Goal: Task Accomplishment & Management: Use online tool/utility

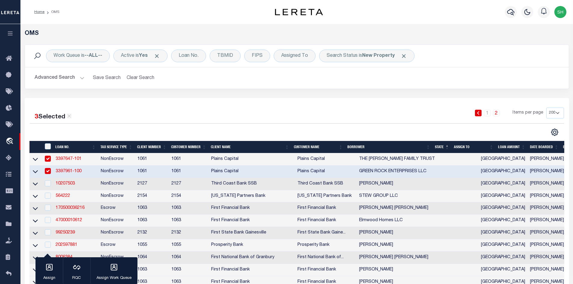
select select "200"
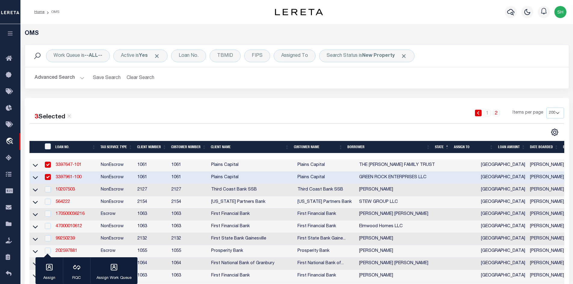
click at [84, 78] on h2 "Advanced Search Save Search Clear Search tblSearchTopScreen_dynamictable_____De…" at bounding box center [297, 78] width 534 height 12
click at [80, 78] on button "Advanced Search" at bounding box center [60, 78] width 50 height 12
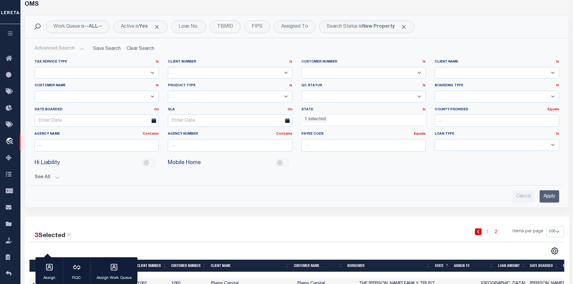
scroll to position [60, 0]
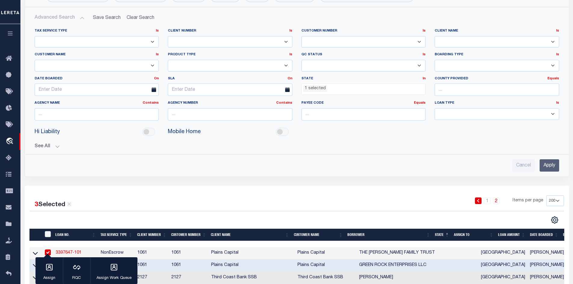
click at [547, 164] on input "Apply" at bounding box center [549, 165] width 20 height 12
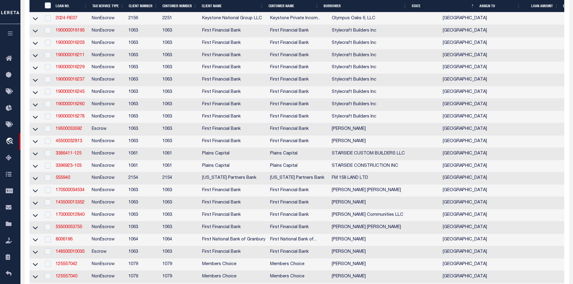
scroll to position [992, 0]
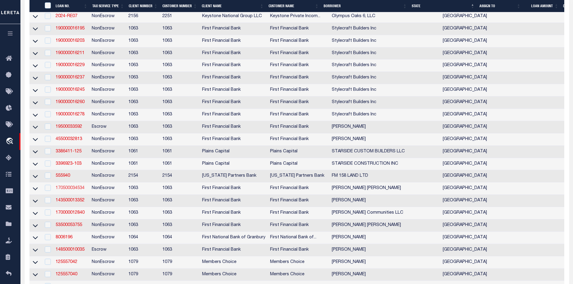
click at [73, 190] on link "170500034534" at bounding box center [70, 188] width 29 height 4
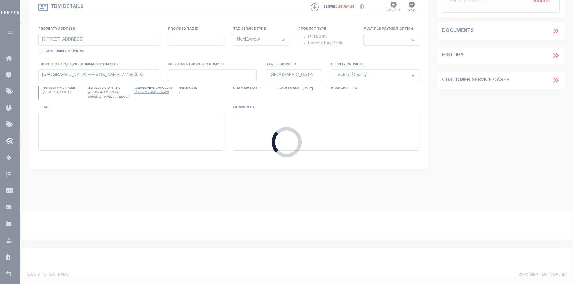
type input "170500034534"
type input "[PERSON_NAME] [PERSON_NAME]"
select select "4583"
select select "2311"
select select "400"
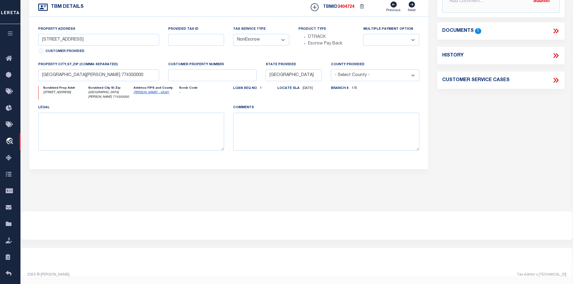
scroll to position [31, 0]
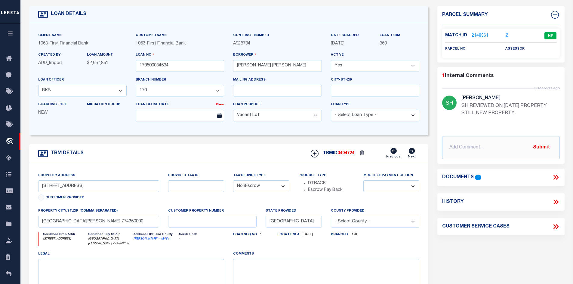
type input "[STREET_ADDRESS][PERSON_NAME]"
select select
type input "[PERSON_NAME] TX 773160000"
select select "4583"
select select "2311"
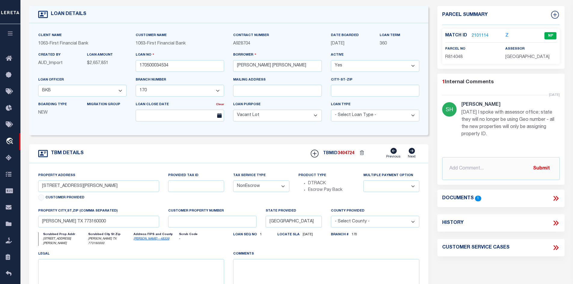
scroll to position [0, 0]
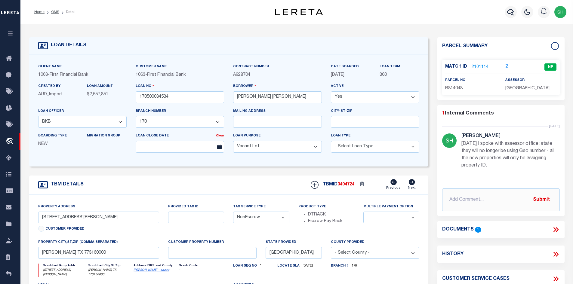
drag, startPoint x: 53, startPoint y: 13, endPoint x: 172, endPoint y: 81, distance: 136.7
click at [54, 13] on link "OMS" at bounding box center [55, 12] width 8 height 4
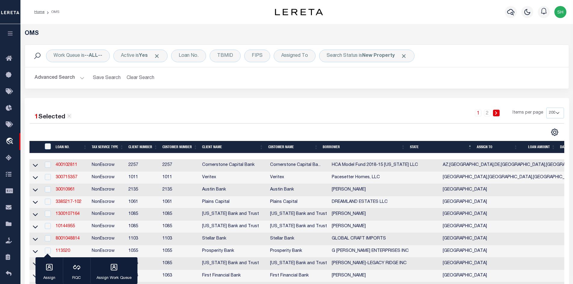
click at [81, 77] on button "Advanced Search" at bounding box center [60, 78] width 50 height 12
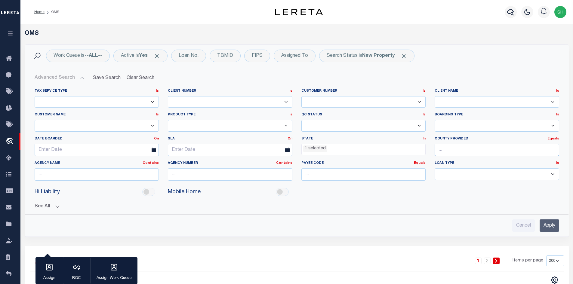
click at [449, 147] on input "text" at bounding box center [496, 150] width 124 height 12
type input "[PERSON_NAME]"
click at [447, 158] on div "[PERSON_NAME]" at bounding box center [497, 161] width 124 height 10
click at [551, 224] on input "Apply" at bounding box center [549, 226] width 20 height 12
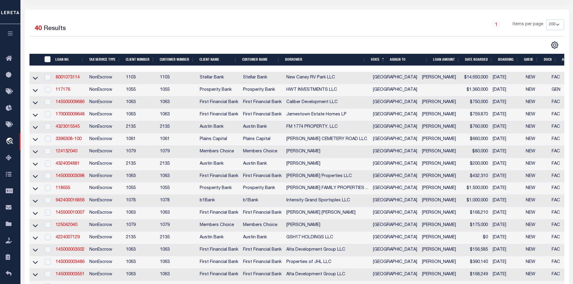
scroll to position [120, 0]
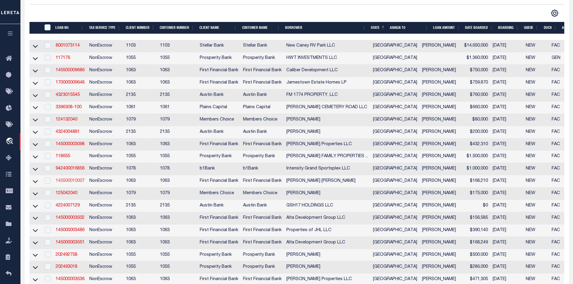
click at [65, 183] on link "145500010007" at bounding box center [70, 181] width 29 height 4
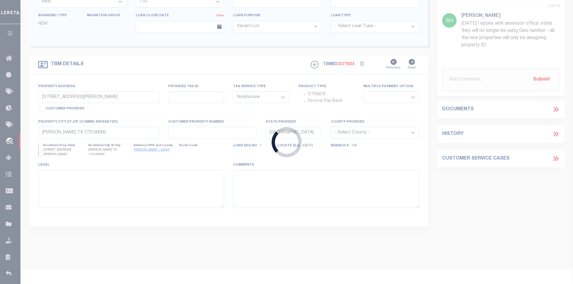
type input "145500010007"
type input "[PERSON_NAME] [PERSON_NAME]"
select select "49039"
select select "796"
select select "100"
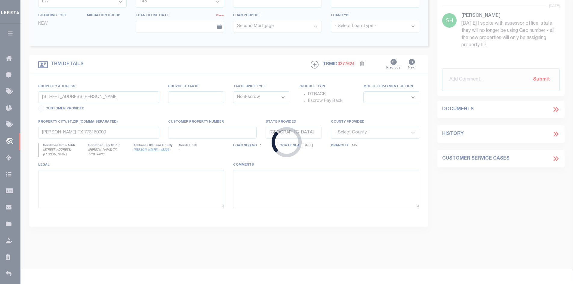
type input "LOT 35 INSPIRATION DR"
select select
type input "[PERSON_NAME] TX 773780000"
select select "49039"
select select "796"
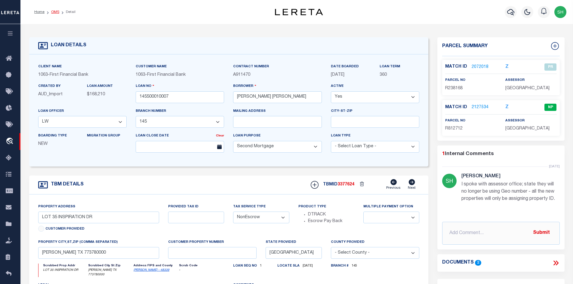
click at [51, 11] on link "OMS" at bounding box center [55, 12] width 8 height 4
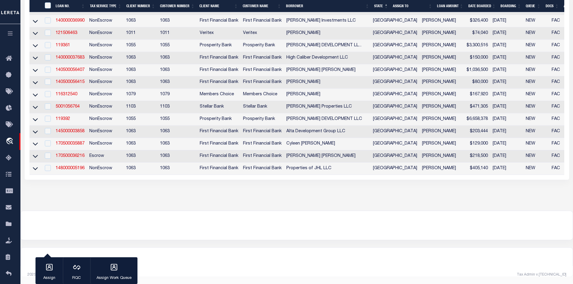
scroll to position [488, 0]
click at [66, 117] on link "119392" at bounding box center [63, 119] width 14 height 4
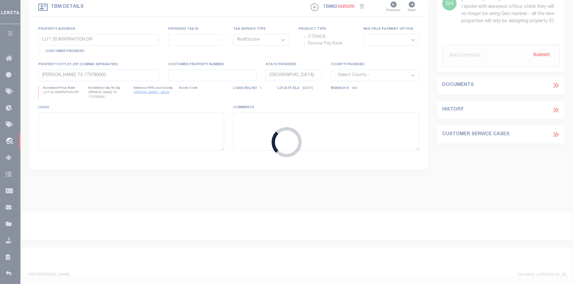
type input "119392"
type input "[PERSON_NAME] DEVELOPMENT LLC"
select select
type input "[STREET_ADDRESS][PERSON_NAME]"
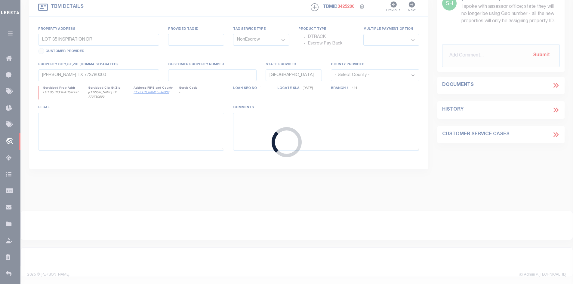
type input "CONROE TX 77301"
select select
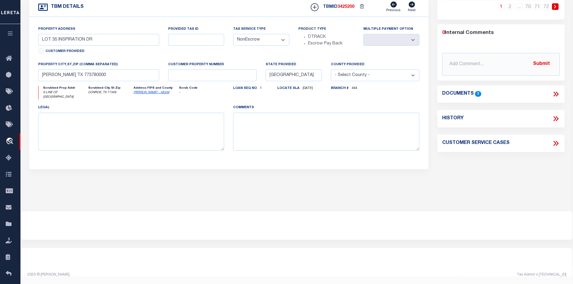
select select "10726"
select select "3839"
type input "S LINE OF [GEOGRAPHIC_DATA]"
select select
type input "CONROE, TX 77306"
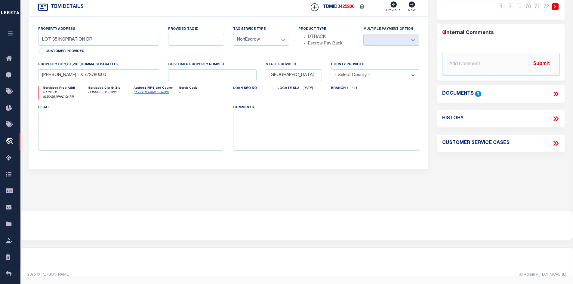
type textarea "TRACT 1: BEING A 34.458 ACRE TRACT OF LAND SITUATED IN THE [PERSON_NAME] SURVEY…"
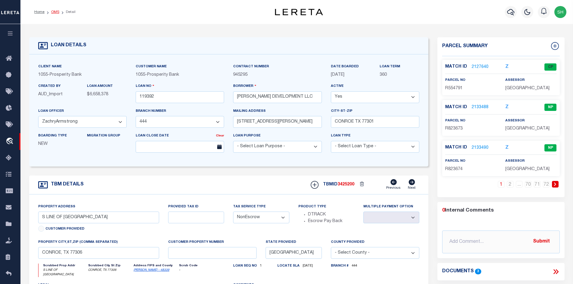
click at [53, 12] on link "OMS" at bounding box center [55, 12] width 8 height 4
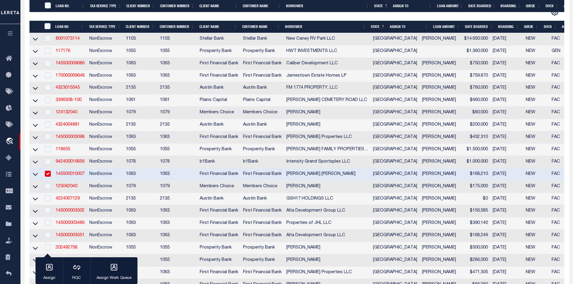
scroll to position [241, 0]
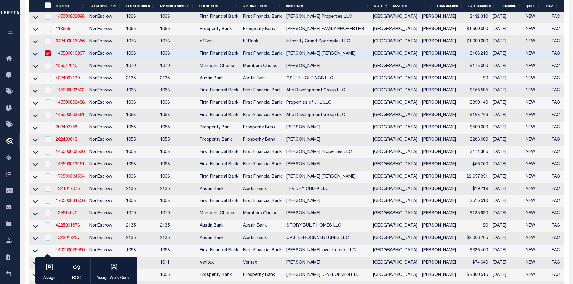
click at [77, 179] on link "170500034534" at bounding box center [70, 177] width 29 height 4
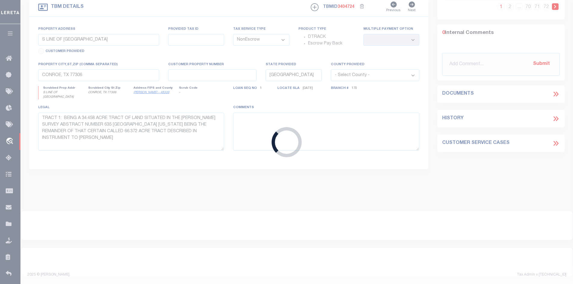
type input "170500034534"
type input "[PERSON_NAME] [PERSON_NAME]"
select select
select select "400"
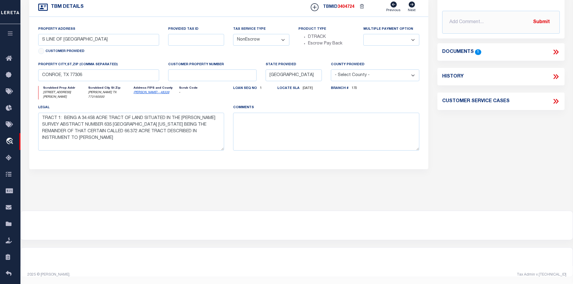
scroll to position [64, 0]
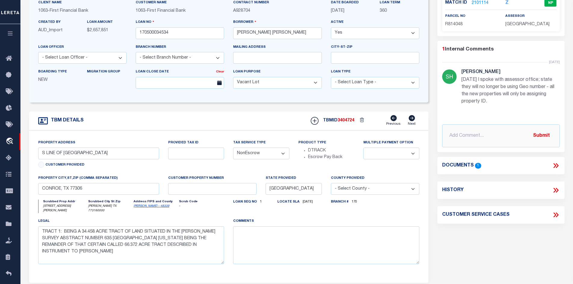
select select "4583"
select select "2311"
type input "[STREET_ADDRESS][PERSON_NAME]"
select select
type input "[PERSON_NAME] TX 773160000"
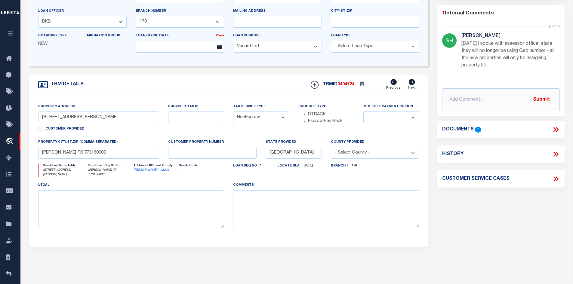
scroll to position [120, 0]
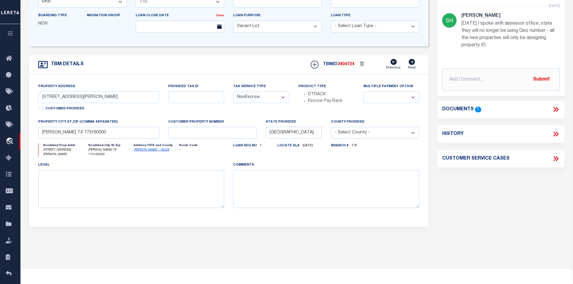
click at [146, 152] on link "[PERSON_NAME] - 48339" at bounding box center [152, 150] width 36 height 3
drag, startPoint x: 87, startPoint y: 98, endPoint x: 39, endPoint y: 97, distance: 48.4
click at [39, 97] on input "[STREET_ADDRESS][PERSON_NAME]" at bounding box center [98, 97] width 121 height 12
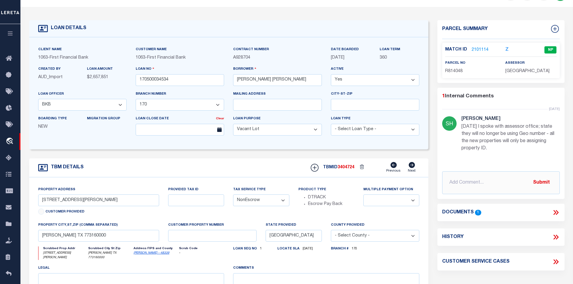
scroll to position [0, 0]
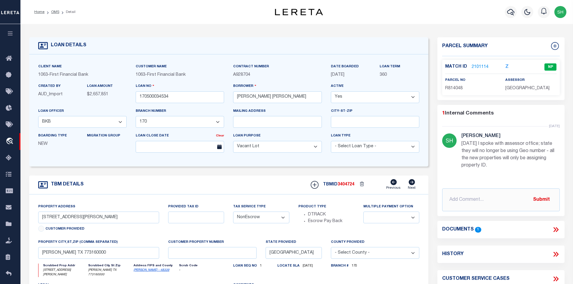
click at [477, 65] on link "2101114" at bounding box center [479, 67] width 17 height 6
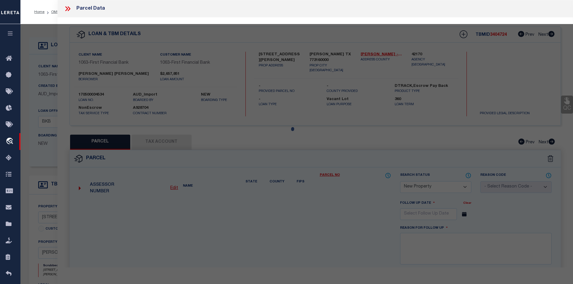
select select "AS"
checkbox input "false"
select select "NP"
type input "[PERSON_NAME] & [PERSON_NAME]"
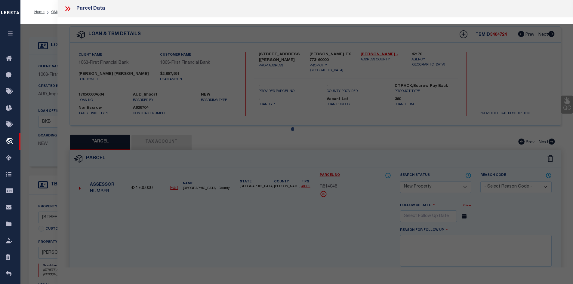
select select "AGW"
select select
type input "[PERSON_NAME][GEOGRAPHIC_DATA]"
type textarea "[GEOGRAPHIC_DATA] AT [GEOGRAPHIC_DATA] 04 BLK 5 LOT 7"
type textarea "MC reviewed on [DATE] and still new property. Geo ID not available."
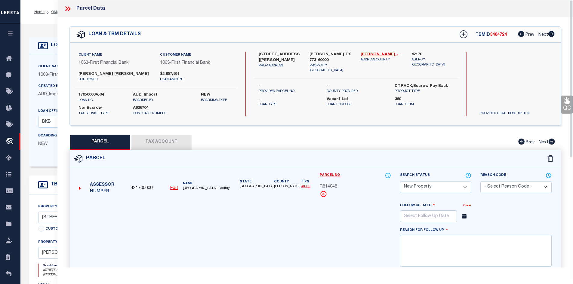
click at [165, 138] on button "Tax Account" at bounding box center [161, 142] width 60 height 15
select select "100"
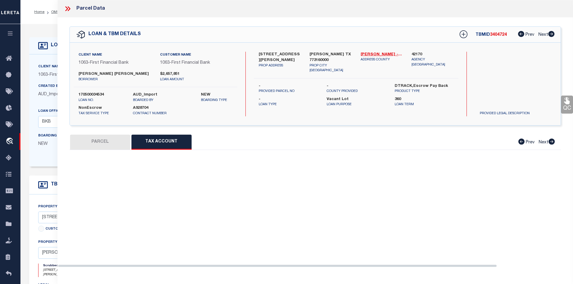
select select "100"
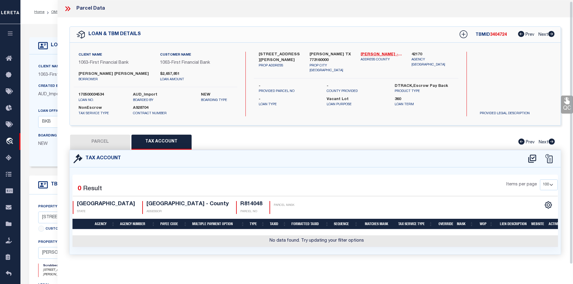
scroll to position [5, 0]
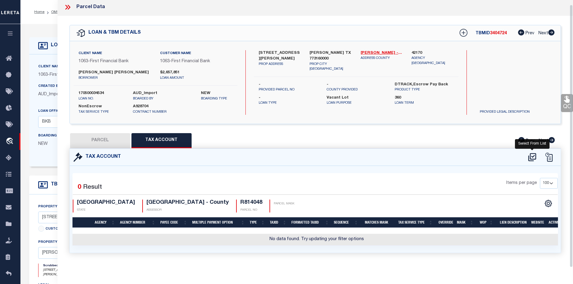
click at [532, 149] on div at bounding box center [532, 150] width 4 height 2
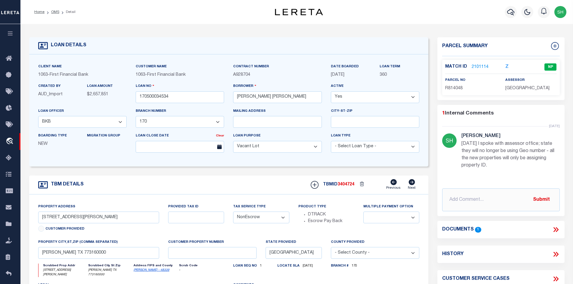
click at [481, 66] on link "2101114" at bounding box center [479, 67] width 17 height 6
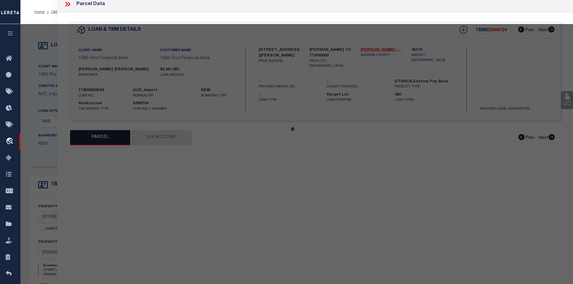
select select "AS"
select select
checkbox input "false"
select select "NP"
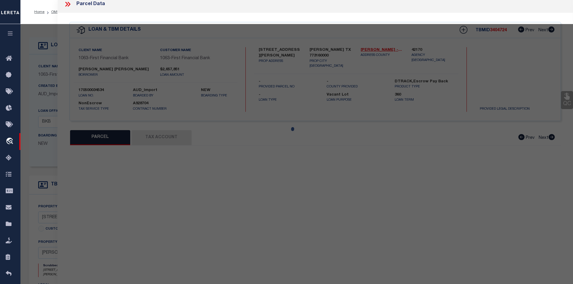
type input "[PERSON_NAME] & [PERSON_NAME]"
select select "AGW"
select select
type input "[PERSON_NAME][GEOGRAPHIC_DATA]"
type textarea "[GEOGRAPHIC_DATA] AT [GEOGRAPHIC_DATA] 04 BLK 5 LOT 7"
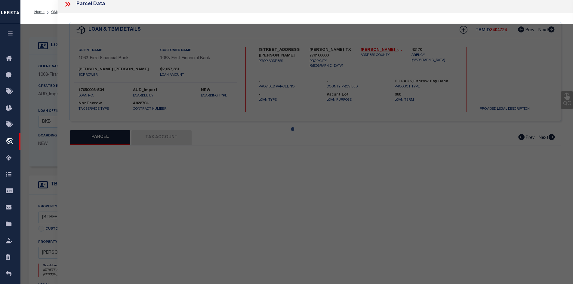
type textarea "MC reviewed on [DATE] and still new property. Geo ID not available."
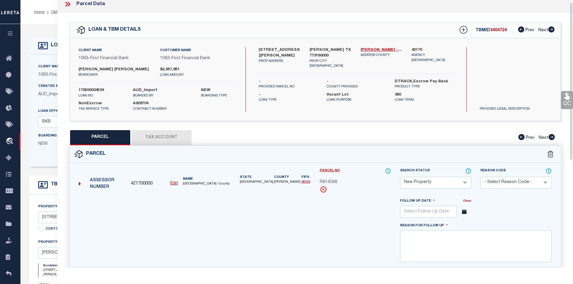
click at [148, 134] on button "Tax Account" at bounding box center [161, 137] width 60 height 15
select select "100"
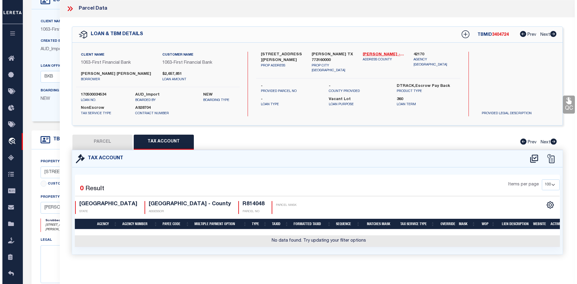
scroll to position [90, 0]
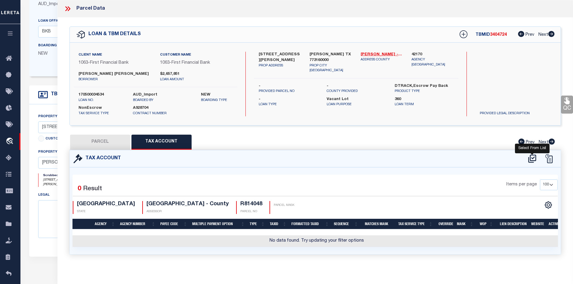
click at [528, 157] on icon at bounding box center [532, 159] width 10 height 10
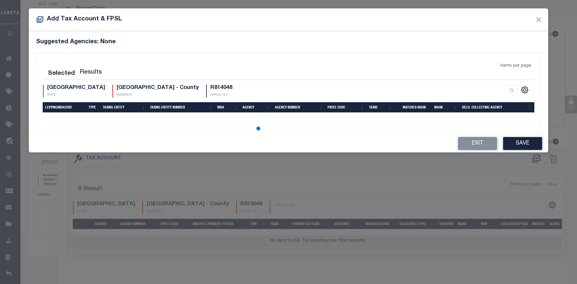
select select "100"
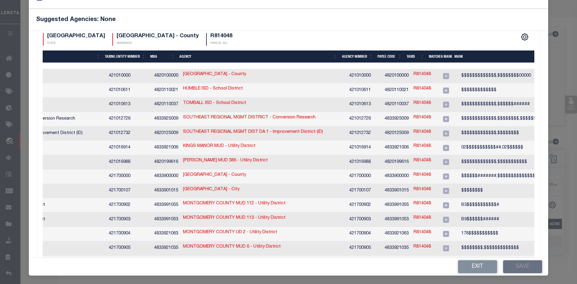
scroll to position [30, 0]
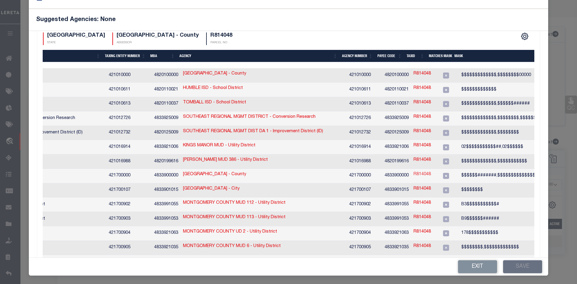
click at [415, 171] on link "R814048" at bounding box center [422, 174] width 17 height 7
type input "R814048"
type textarea "$$$$$$#######,$$$$$$$$$$$$$$$,$$$$$$$$$$$,$$$$$$"
checkbox input "true"
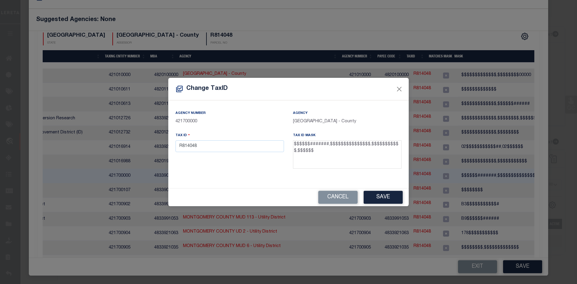
scroll to position [16, 0]
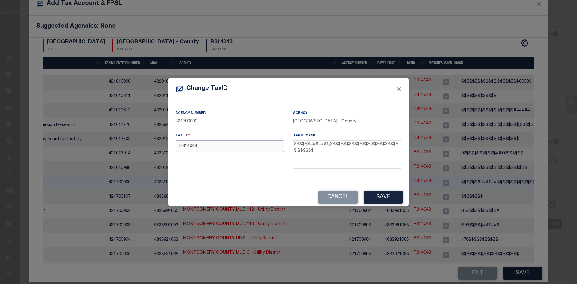
click at [179, 148] on input "R814048" at bounding box center [230, 146] width 109 height 12
type input "814048"
click at [382, 193] on button "Save" at bounding box center [383, 197] width 39 height 13
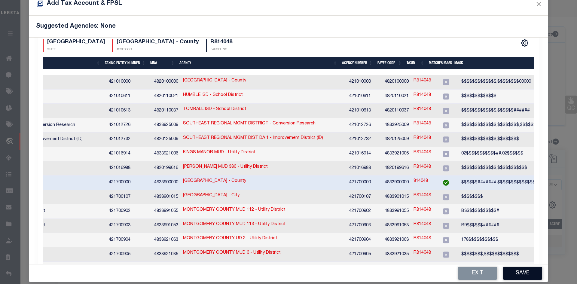
click at [516, 274] on button "Save" at bounding box center [522, 273] width 39 height 13
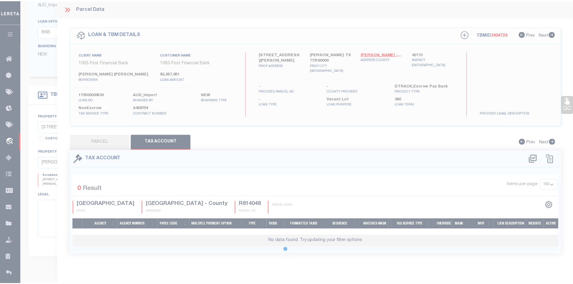
scroll to position [0, 0]
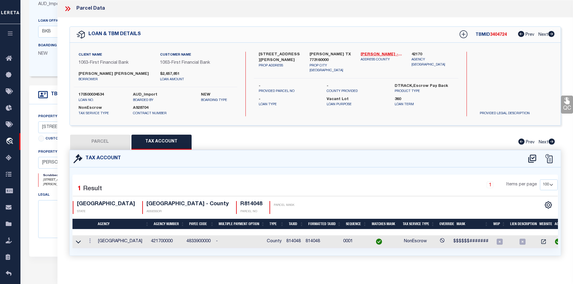
click at [105, 145] on button "PARCEL" at bounding box center [100, 142] width 60 height 15
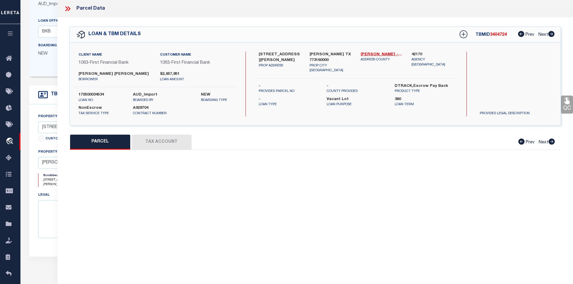
select select "AS"
select select
checkbox input "false"
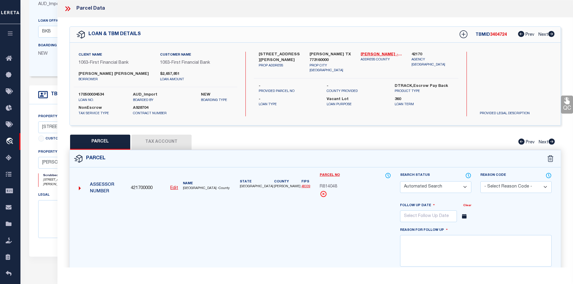
select select "NP"
type input "[PERSON_NAME] & [PERSON_NAME]"
select select "AGW"
select select
type input "[PERSON_NAME][GEOGRAPHIC_DATA]"
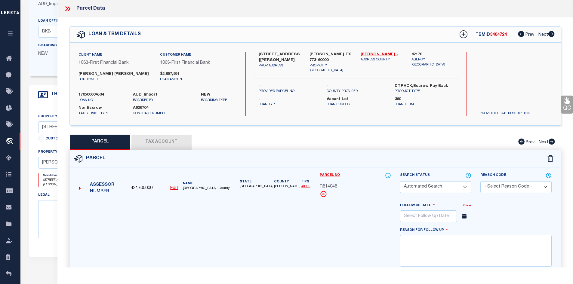
type textarea "[GEOGRAPHIC_DATA] AT [GEOGRAPHIC_DATA] 04 BLK 5 LOT 7"
type textarea "MC reviewed on [DATE] and still new property. Geo ID not available."
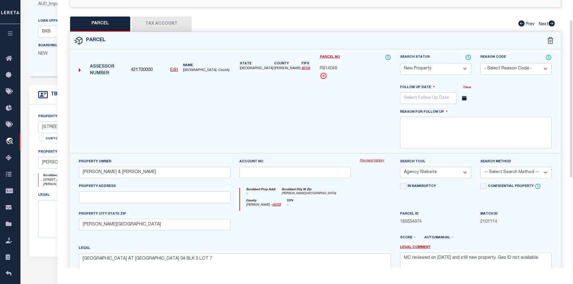
scroll to position [150, 0]
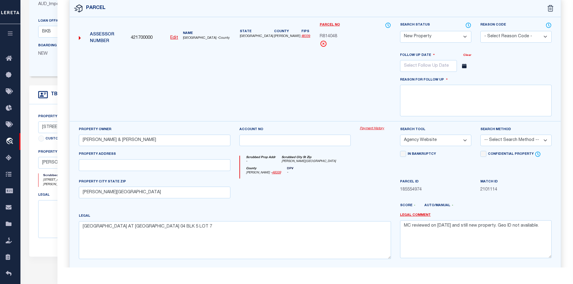
click at [425, 34] on select "Automated Search Bad Parcel Complete Duplicate Parcel High Dollar Reporting In …" at bounding box center [435, 37] width 71 height 12
click at [400, 43] on select "Automated Search Bad Parcel Complete Duplicate Parcel High Dollar Reporting In …" at bounding box center [435, 37] width 71 height 12
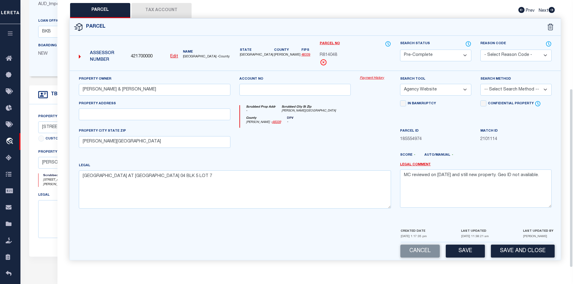
scroll to position [132, 0]
click at [490, 52] on select "- Select Reason Code - 099 - Other (Provide additional detail) ACT - Agency Cha…" at bounding box center [515, 56] width 71 height 12
click at [350, 58] on div "Parcel No R814048" at bounding box center [355, 53] width 71 height 25
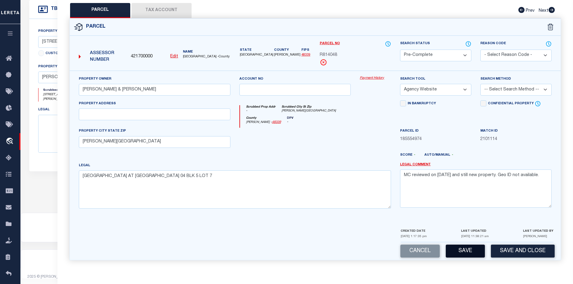
click at [464, 253] on button "Save" at bounding box center [465, 251] width 39 height 13
select select "AS"
select select
checkbox input "false"
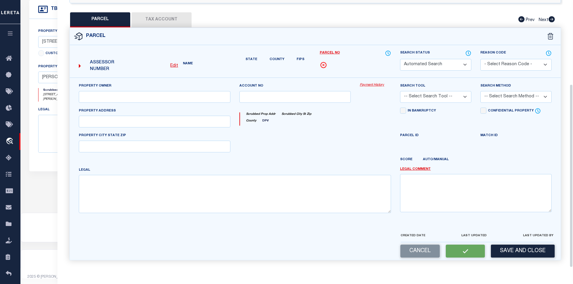
select select "PC"
type input "[PERSON_NAME] & [PERSON_NAME]"
select select "AGW"
select select
type input "[PERSON_NAME][GEOGRAPHIC_DATA]"
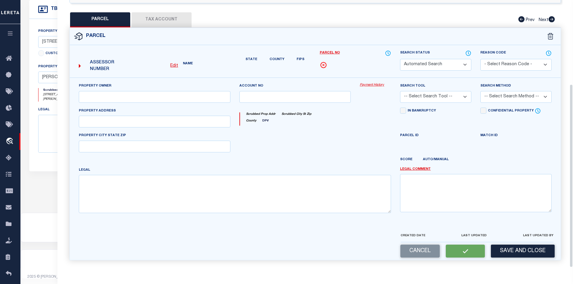
type textarea "[GEOGRAPHIC_DATA] AT [GEOGRAPHIC_DATA] 04 BLK 5 LOT 7"
type textarea "MC reviewed on [DATE] and still new property. Geo ID not available."
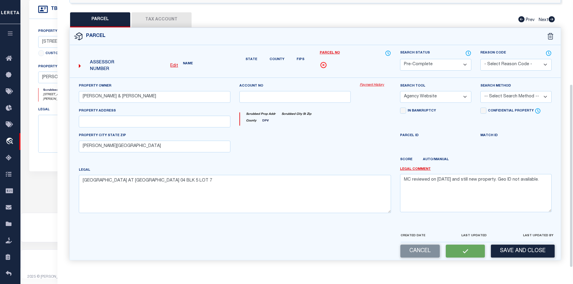
scroll to position [132, 0]
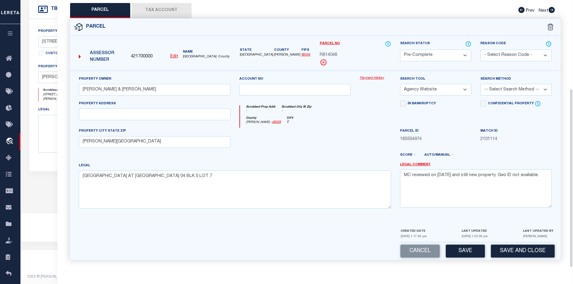
click at [153, 14] on button "Tax Account" at bounding box center [161, 10] width 60 height 15
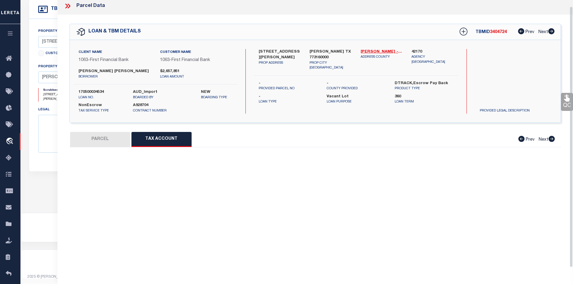
scroll to position [6, 0]
select select "100"
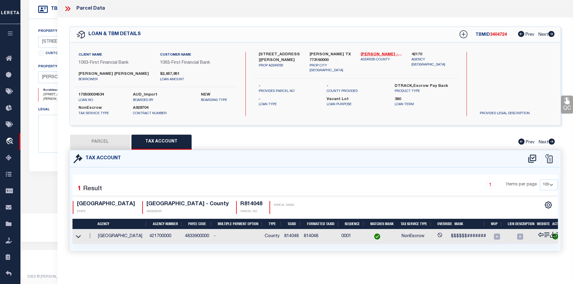
scroll to position [0, 0]
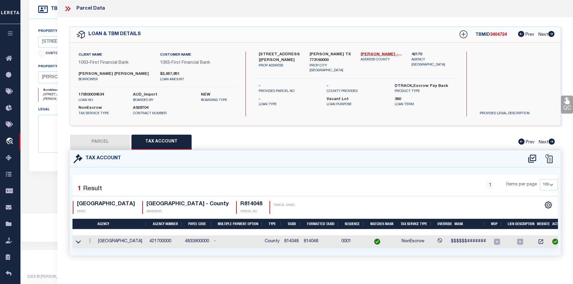
click at [69, 9] on icon at bounding box center [68, 8] width 3 height 5
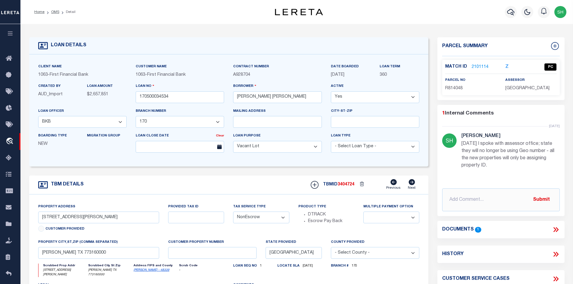
click at [59, 11] on li "Detail" at bounding box center [67, 11] width 16 height 5
click at [56, 13] on link "OMS" at bounding box center [55, 12] width 8 height 4
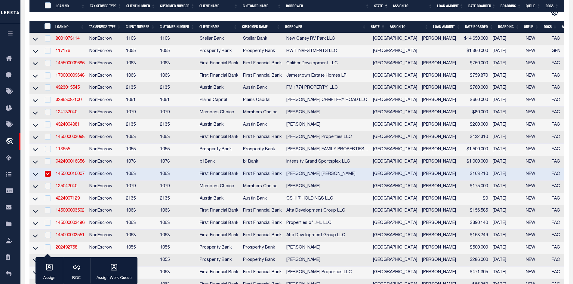
scroll to position [210, 0]
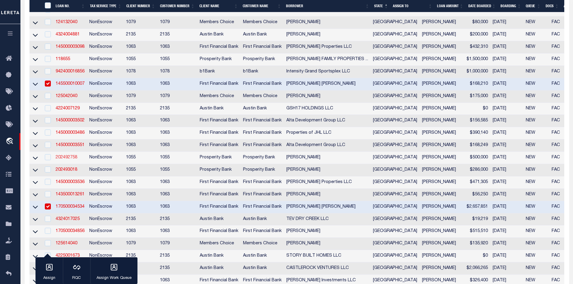
click at [68, 160] on link "202492758" at bounding box center [67, 157] width 22 height 4
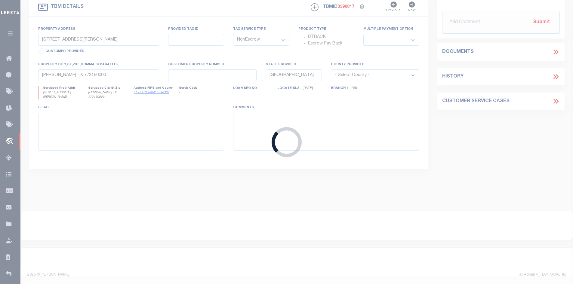
type input "202492758"
type input "[PERSON_NAME]"
select select
type input "3951 PASEO CAMPANARIO DR"
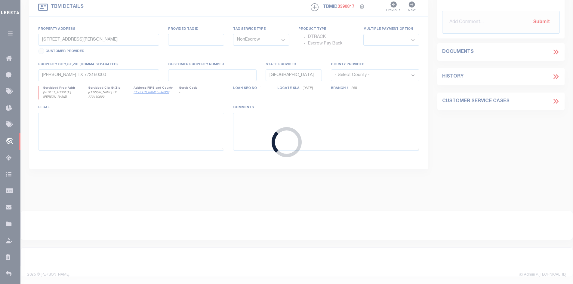
type input "[GEOGRAPHIC_DATA] TX 77406"
select select "100"
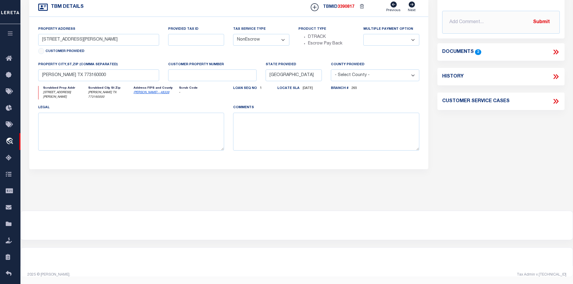
scroll to position [176, 0]
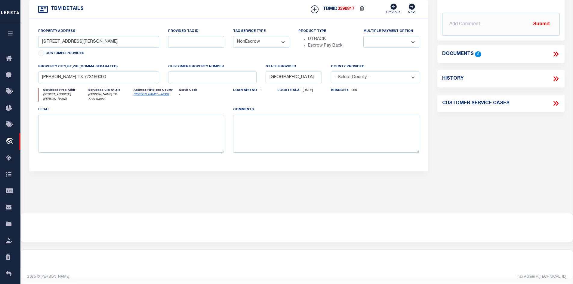
type input "[STREET_ADDRESS]"
type input "R309461"
select select
type input "[GEOGRAPHIC_DATA], TX 77378"
type textarea "LOT 1 BLK1 [PERSON_NAME] SUBD SECT 2"
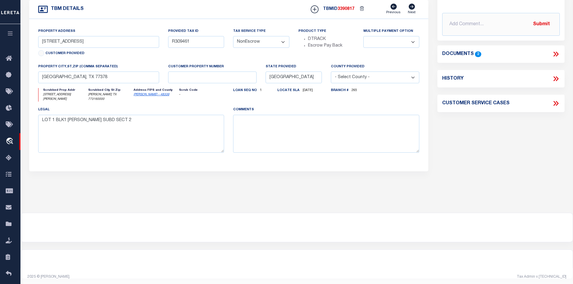
select select "10550"
select select "3934"
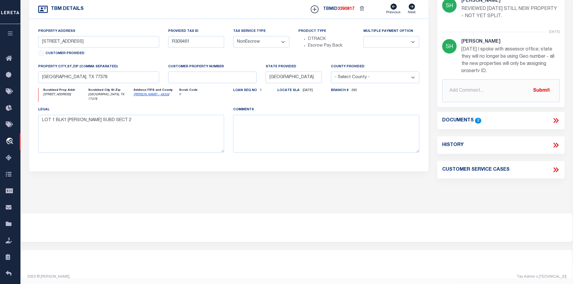
scroll to position [0, 0]
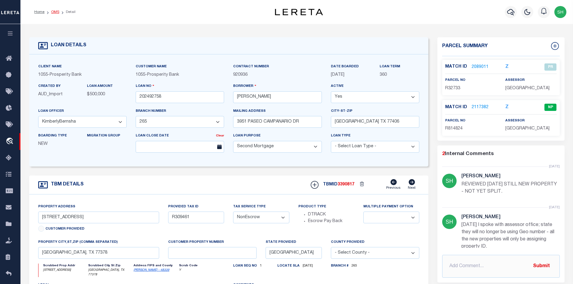
click at [54, 11] on link "OMS" at bounding box center [55, 12] width 8 height 4
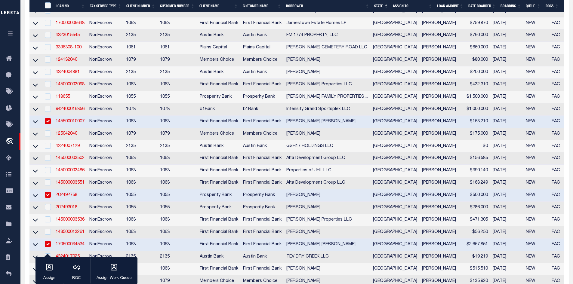
scroll to position [271, 0]
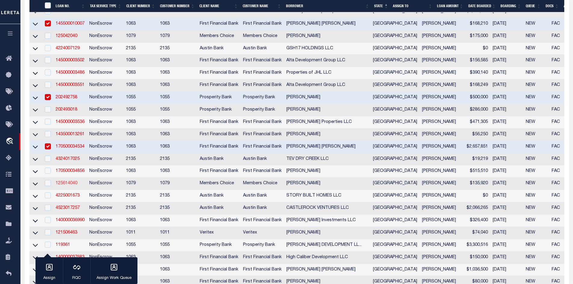
click at [64, 186] on link "125614040" at bounding box center [67, 183] width 22 height 4
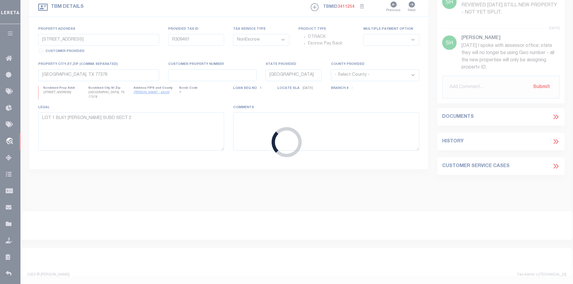
type input "125614040"
type input "[PERSON_NAME]"
select select
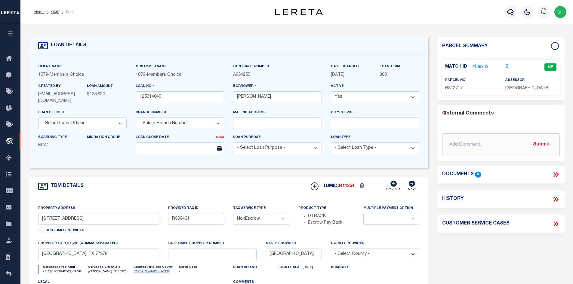
type input "LOT [GEOGRAPHIC_DATA]"
select select
type input "[PERSON_NAME] TX 77378"
type textarea "LOT 40, BLOCK 3 OF [GEOGRAPHIC_DATA] SECTION 10, LOCATED IN THE [PERSON_NAME][G…"
drag, startPoint x: 466, startPoint y: 89, endPoint x: 434, endPoint y: 89, distance: 31.6
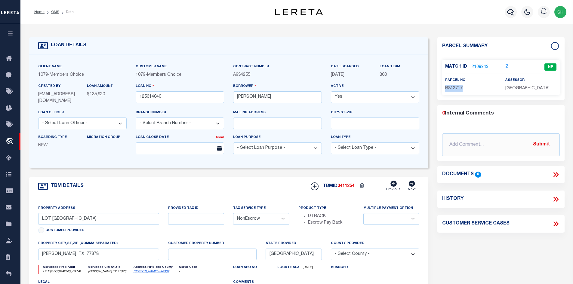
click at [434, 89] on div "Parcel Summary Match ID 2108943 Z parcel no R812717 assessor 0 0" at bounding box center [501, 202] width 136 height 330
copy span "R812717"
click at [96, 219] on input "LOT [GEOGRAPHIC_DATA]" at bounding box center [98, 219] width 121 height 12
drag, startPoint x: 97, startPoint y: 218, endPoint x: 59, endPoint y: 220, distance: 37.9
click at [59, 220] on input "LOT [GEOGRAPHIC_DATA]" at bounding box center [98, 219] width 121 height 12
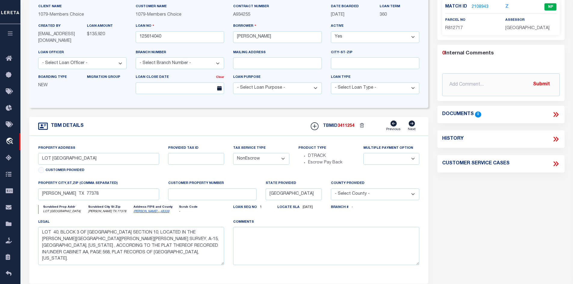
scroll to position [30, 0]
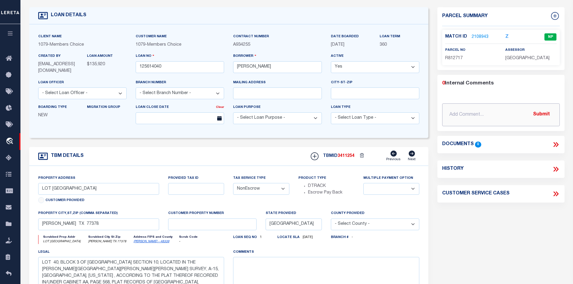
paste input "SH REVIEWED ON [DATE] PROPERTY STILL NEW PROPERTY."
type input "SH REVIEWED ON [DATE] PROPERTY STILL NEW PROPERTY."
click at [541, 121] on button "Submit" at bounding box center [541, 115] width 25 height 12
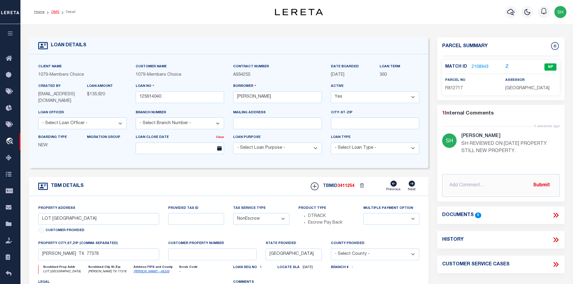
click at [56, 13] on link "OMS" at bounding box center [55, 12] width 8 height 4
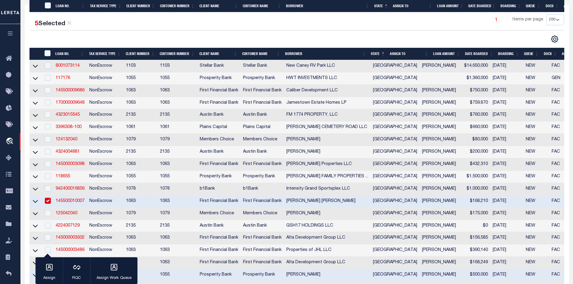
scroll to position [180, 0]
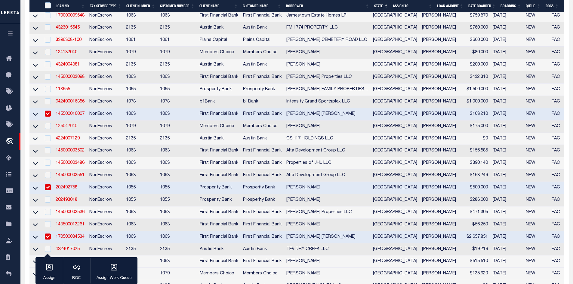
click at [69, 128] on td "125042040" at bounding box center [70, 127] width 34 height 12
checkbox input "true"
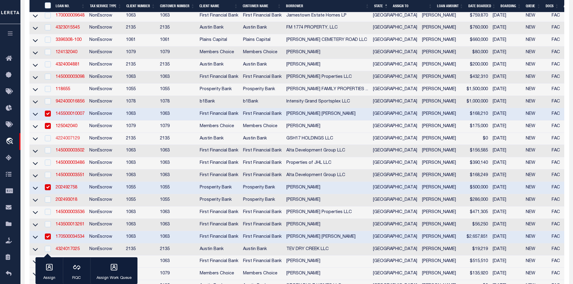
click at [70, 141] on link "4224007129" at bounding box center [68, 139] width 24 height 4
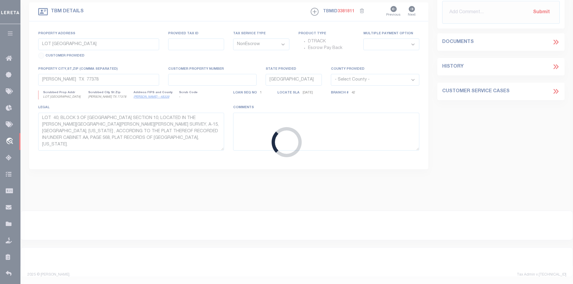
type input "4224007129"
type input "GSH17 HOLDINGS LLC"
select select
type input "[STREET_ADDRESS]"
type input "CONROE, TX 77304"
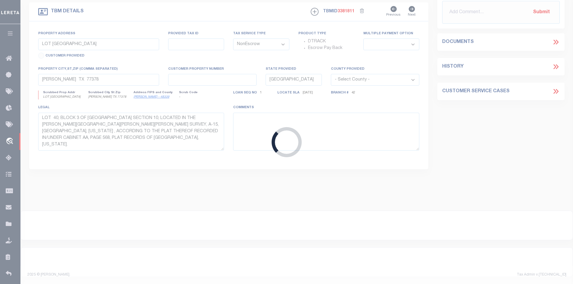
select select "600"
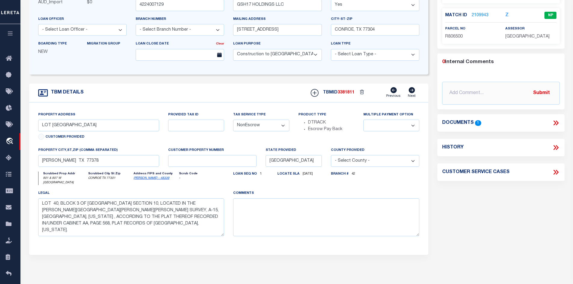
select select "3166"
type input "901 & 907 W [GEOGRAPHIC_DATA]"
select select
type input "CONROE TX 77301"
select select
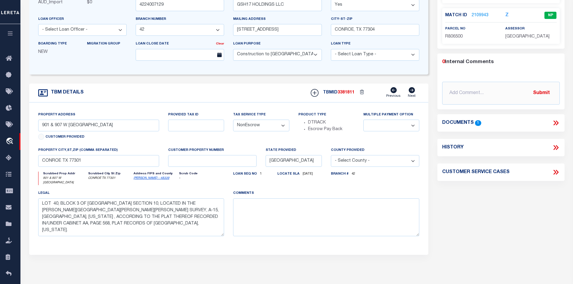
type textarea "DT RESERVES A & B BLK 1 [GEOGRAPHIC_DATA] SUB"
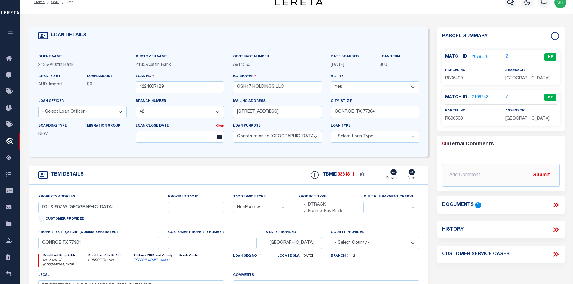
scroll to position [0, 0]
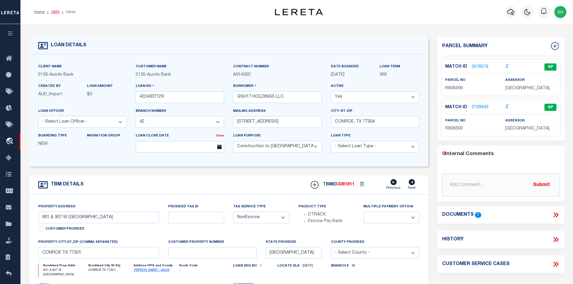
click at [52, 11] on link "OMS" at bounding box center [55, 12] width 8 height 4
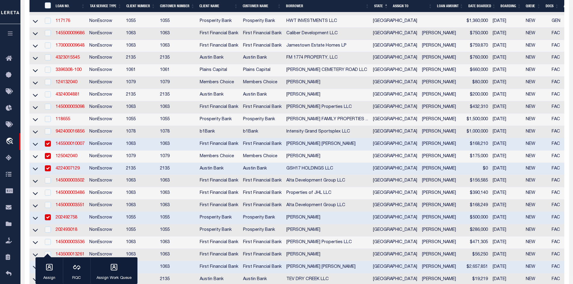
scroll to position [271, 0]
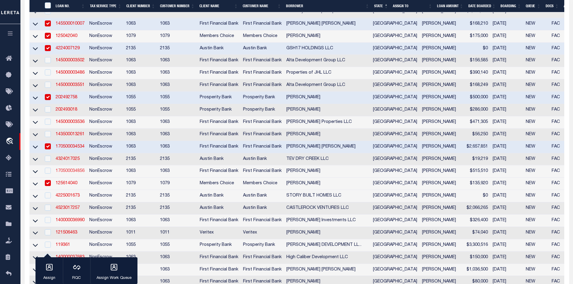
click at [73, 173] on link "170500034856" at bounding box center [70, 171] width 29 height 4
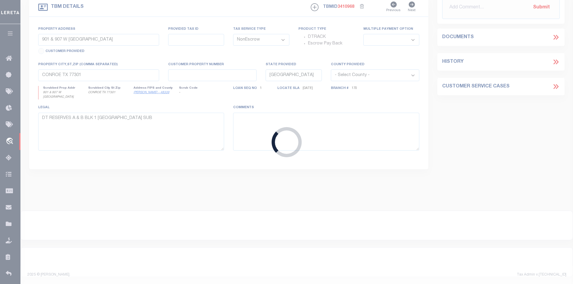
type input "170500034856"
type input "[PERSON_NAME]"
select select
select select "400"
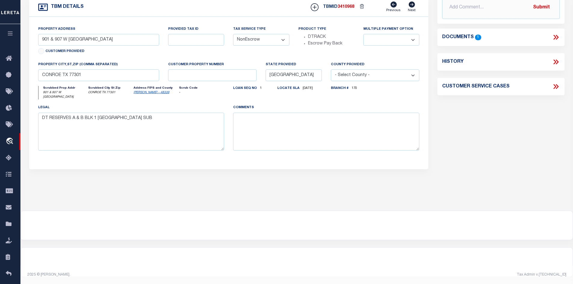
scroll to position [68, 0]
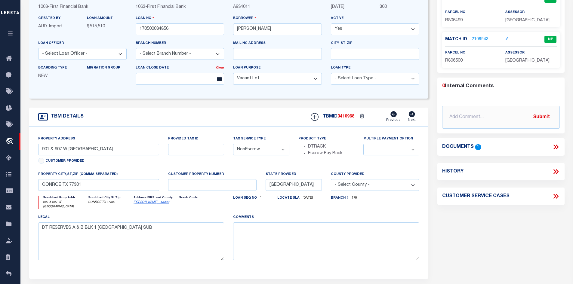
type input "[STREET_ADDRESS]"
select select
type input "MAGNOLIA TX 773556985"
select select "4583"
select select "2311"
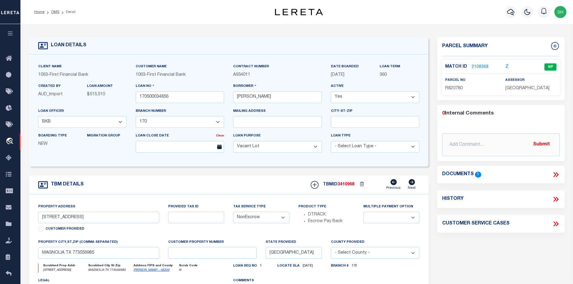
scroll to position [30, 0]
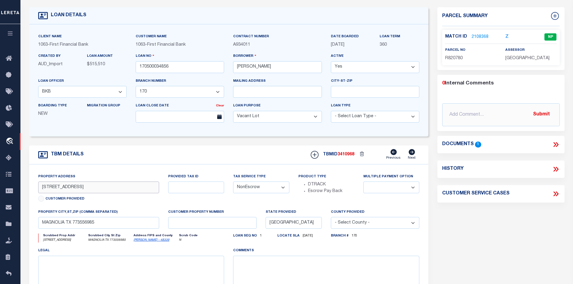
drag, startPoint x: 81, startPoint y: 189, endPoint x: 34, endPoint y: 188, distance: 47.8
click at [34, 188] on div "Property Address [STREET_ADDRESS] Customer Provided" at bounding box center [99, 190] width 130 height 35
click at [554, 149] on icon at bounding box center [556, 145] width 8 height 8
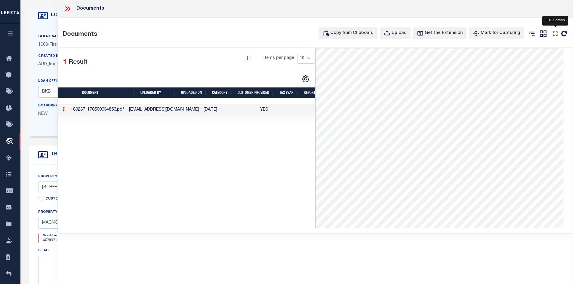
click at [556, 35] on icon at bounding box center [555, 34] width 8 height 8
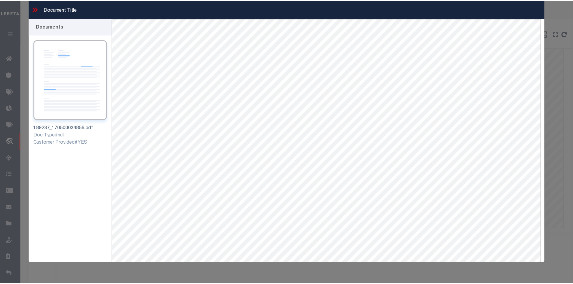
scroll to position [11, 0]
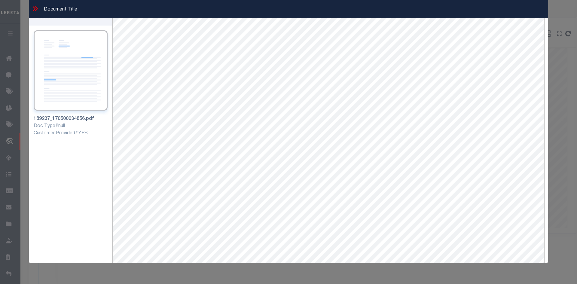
click at [37, 8] on icon at bounding box center [36, 8] width 3 height 5
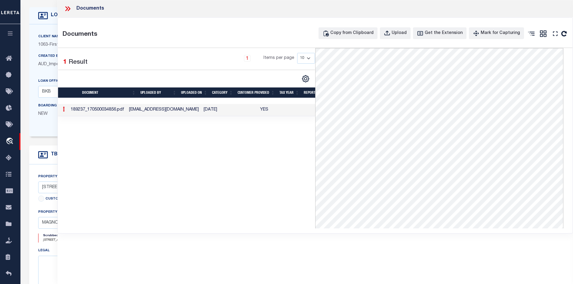
click at [64, 10] on icon at bounding box center [68, 9] width 8 height 8
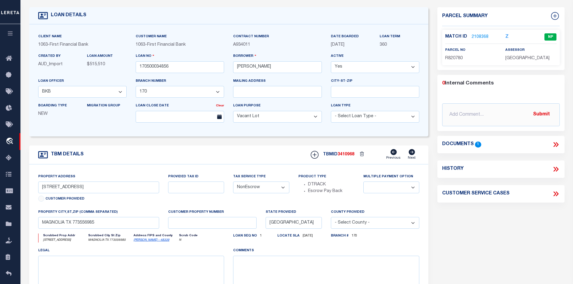
scroll to position [0, 0]
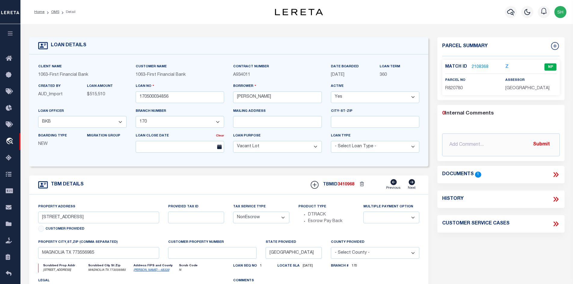
drag, startPoint x: 55, startPoint y: 11, endPoint x: 241, endPoint y: 146, distance: 229.4
click at [55, 11] on link "OMS" at bounding box center [55, 12] width 8 height 4
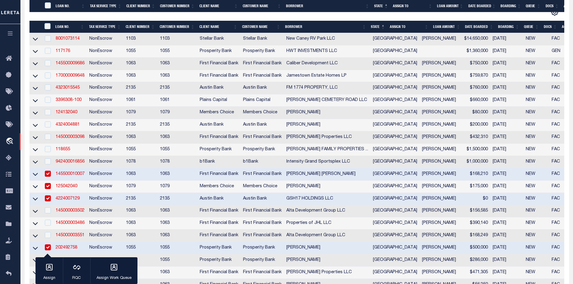
scroll to position [210, 0]
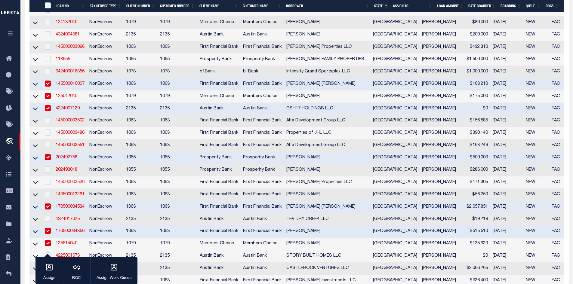
click at [73, 184] on link "145000003536" at bounding box center [70, 182] width 29 height 4
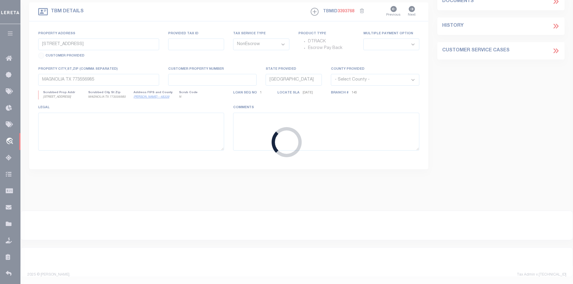
type input "145000003536"
type input "[PERSON_NAME] Properties LLC"
select select "4559"
select select "796"
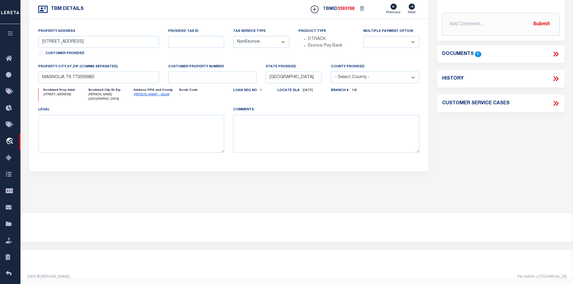
select select "4559"
select select "796"
type input "[STREET_ADDRESS]"
select select
type input "[PERSON_NAME][GEOGRAPHIC_DATA]"
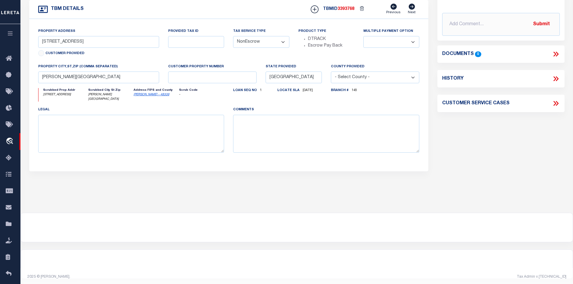
scroll to position [0, 0]
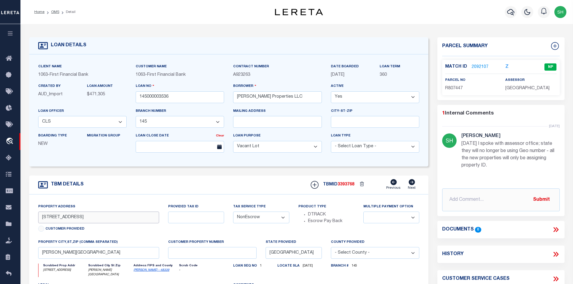
drag, startPoint x: 72, startPoint y: 220, endPoint x: 32, endPoint y: 218, distance: 40.1
click at [32, 218] on div "Property Address [STREET_ADDRESS] Customer Provided Provided Tax ID Tax Service…" at bounding box center [228, 271] width 399 height 152
click at [475, 66] on link "2092107" at bounding box center [479, 67] width 17 height 6
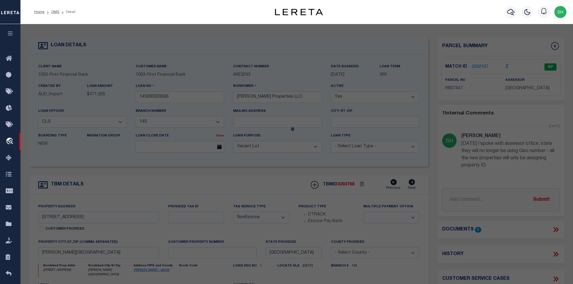
select select "AS"
select select
checkbox input "false"
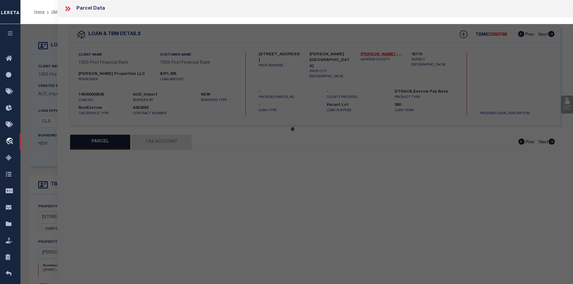
select select "NP"
type input "[PERSON_NAME][DEMOGRAPHIC_DATA] PROPERTIES LLC"
select select "AGW"
select select
type input "[STREET_ADDRESS]"
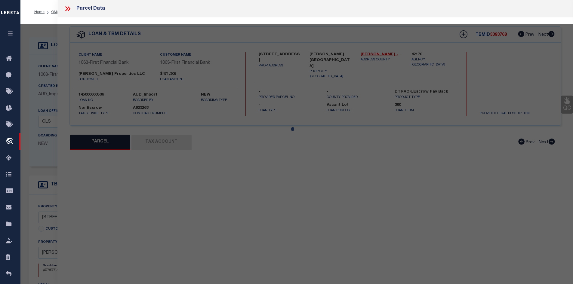
type input "[PERSON_NAME][GEOGRAPHIC_DATA]"
type textarea "[GEOGRAPHIC_DATA] 03 BLK 1 LOT 24"
type textarea "MC reviewed on [DATE] and still new property. Geo ID not available. MC reviewed…"
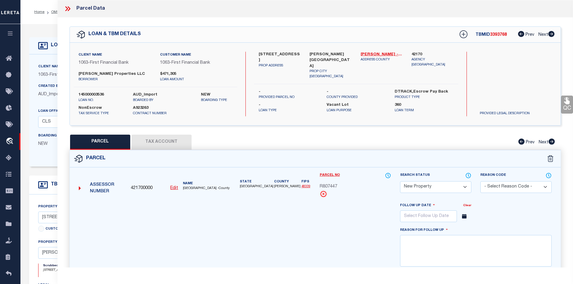
click at [173, 140] on button "Tax Account" at bounding box center [161, 142] width 60 height 15
select select "100"
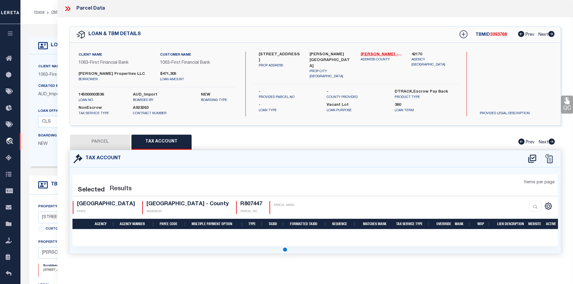
select select "100"
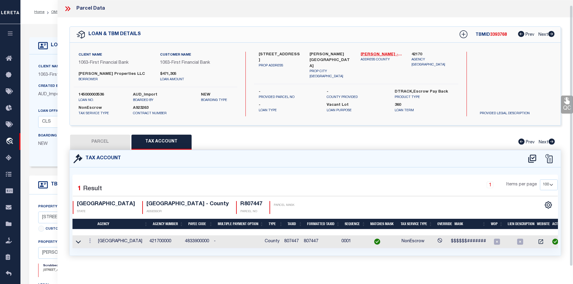
scroll to position [6, 0]
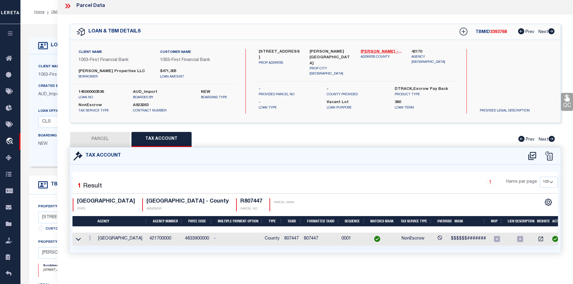
click at [105, 132] on button "PARCEL" at bounding box center [100, 139] width 60 height 15
select select "AS"
select select
checkbox input "false"
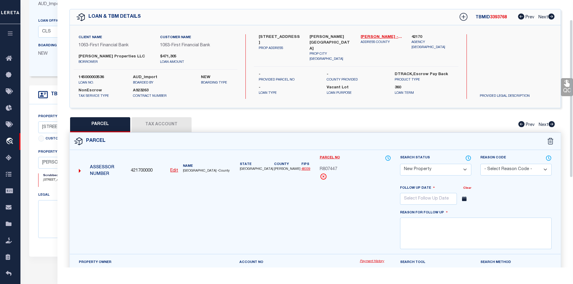
scroll to position [0, 0]
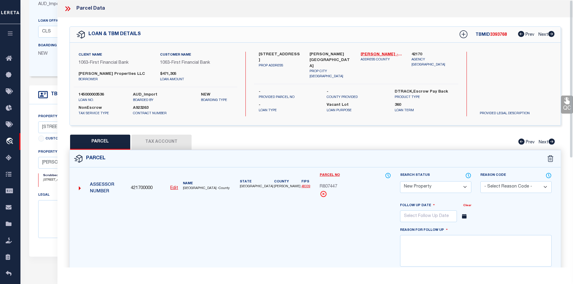
click at [167, 137] on button "Tax Account" at bounding box center [161, 142] width 60 height 15
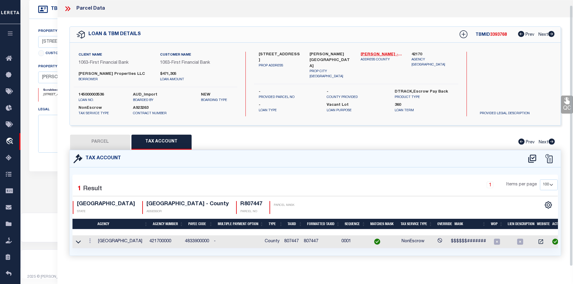
scroll to position [6, 0]
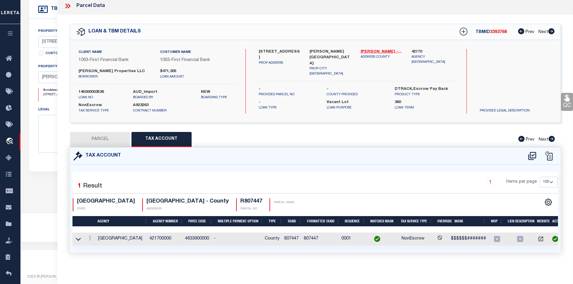
click at [111, 132] on button "PARCEL" at bounding box center [100, 139] width 60 height 15
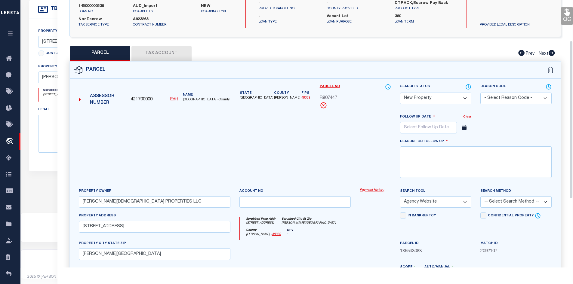
scroll to position [127, 0]
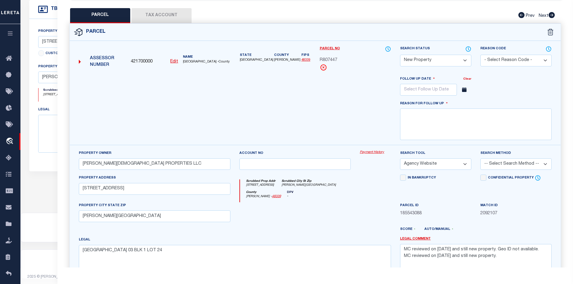
click at [428, 62] on select "Automated Search Bad Parcel Complete Duplicate Parcel High Dollar Reporting In …" at bounding box center [435, 61] width 71 height 12
click at [400, 55] on select "Automated Search Bad Parcel Complete Duplicate Parcel High Dollar Reporting In …" at bounding box center [435, 61] width 71 height 12
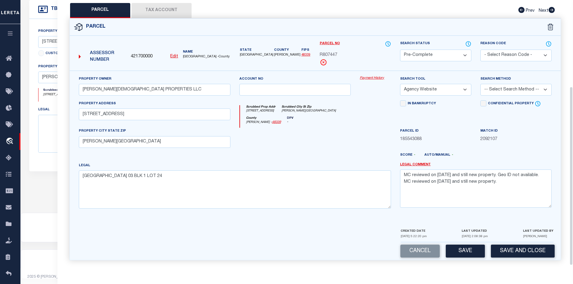
scroll to position [132, 0]
click at [466, 249] on button "Save" at bounding box center [465, 251] width 39 height 13
click at [456, 249] on button "Save" at bounding box center [465, 251] width 39 height 13
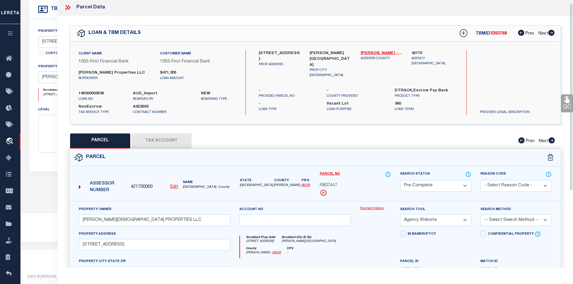
scroll to position [0, 0]
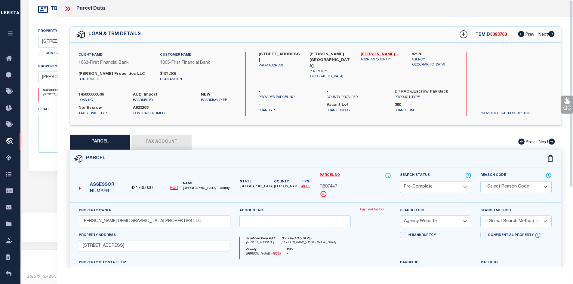
click at [68, 9] on icon at bounding box center [68, 9] width 8 height 8
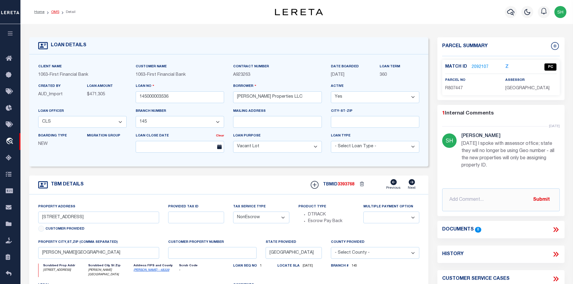
click at [55, 10] on link "OMS" at bounding box center [55, 12] width 8 height 4
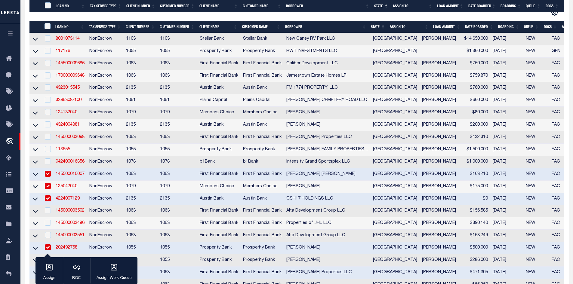
scroll to position [241, 0]
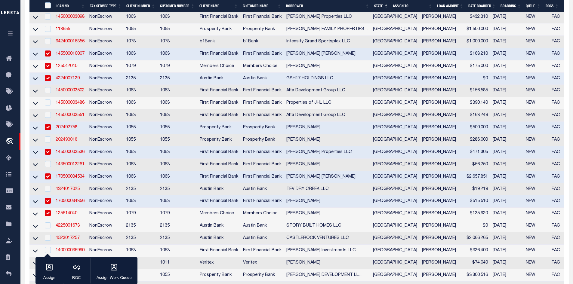
click at [72, 142] on link "202493018" at bounding box center [67, 140] width 22 height 4
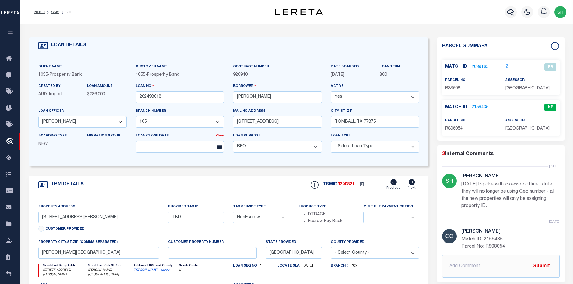
click at [480, 111] on link "2159435" at bounding box center [479, 107] width 17 height 6
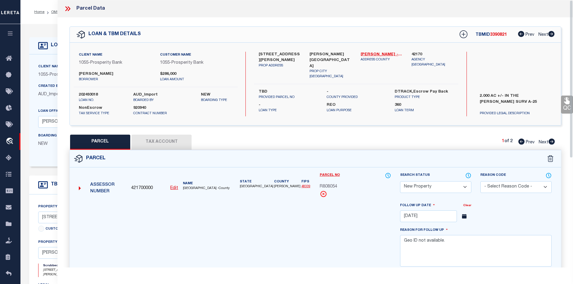
click at [161, 140] on button "Tax Account" at bounding box center [161, 142] width 60 height 15
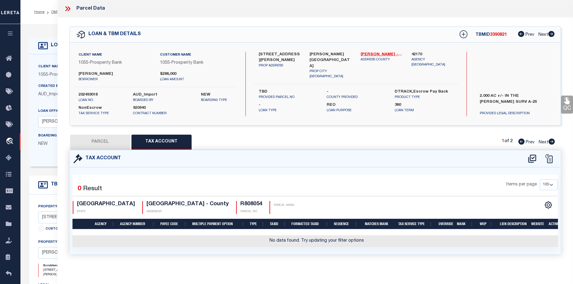
scroll to position [183, 0]
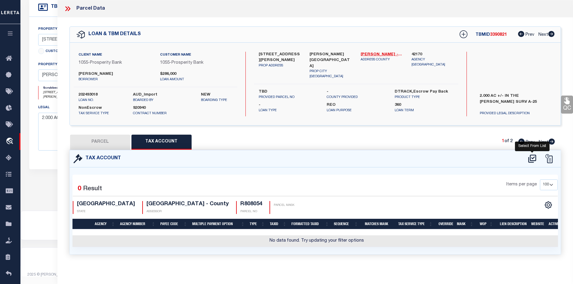
click at [533, 156] on icon at bounding box center [532, 159] width 10 height 10
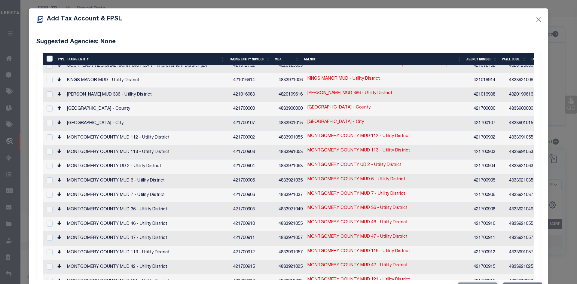
scroll to position [123, 0]
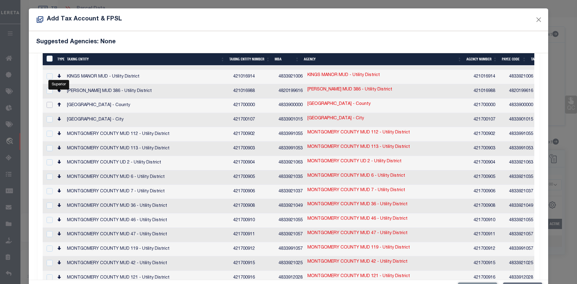
click at [51, 102] on input "checkbox" at bounding box center [50, 105] width 6 height 6
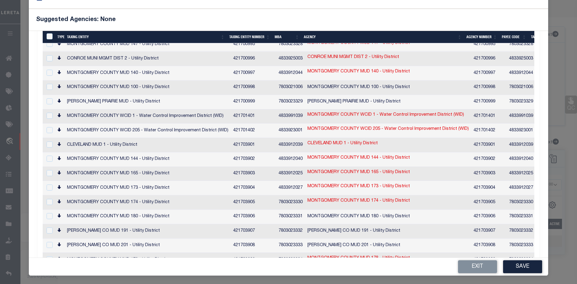
scroll to position [5, 0]
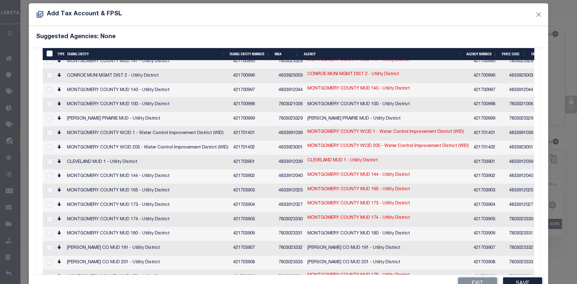
click at [519, 267] on div "Add Tax Account & FPSL Suggested Agencies: None 1 Selected 144 Results 1 2" at bounding box center [289, 148] width 520 height 290
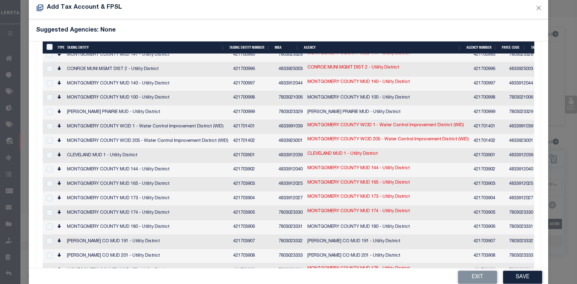
scroll to position [22, 0]
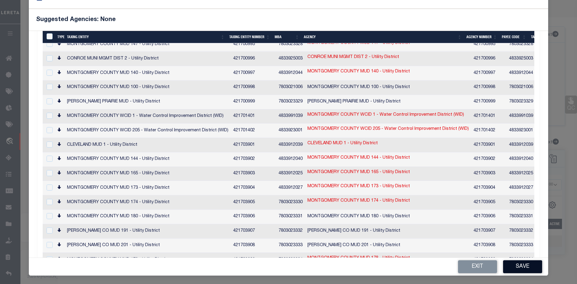
click at [503, 263] on button "Save" at bounding box center [522, 266] width 39 height 13
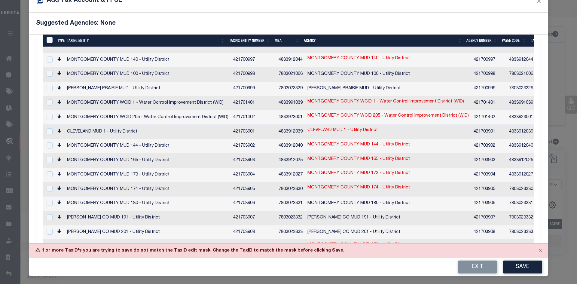
scroll to position [1213, 0]
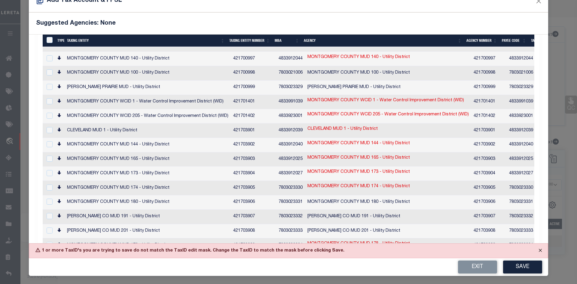
click at [534, 250] on button "Close" at bounding box center [540, 250] width 15 height 13
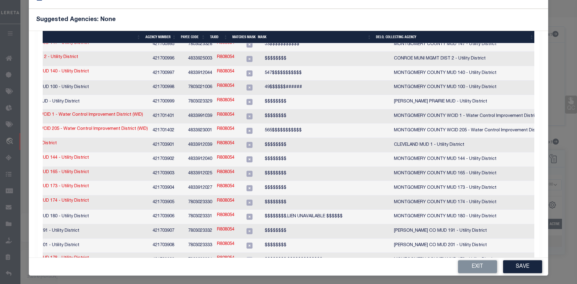
scroll to position [0, 0]
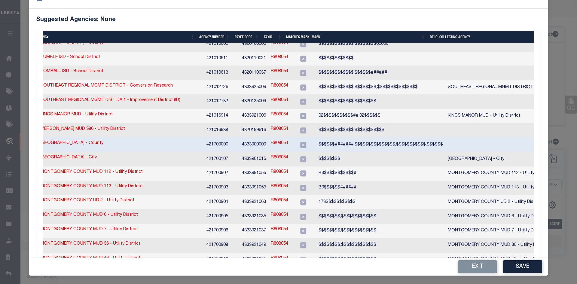
click at [271, 140] on link "R808054" at bounding box center [279, 143] width 17 height 7
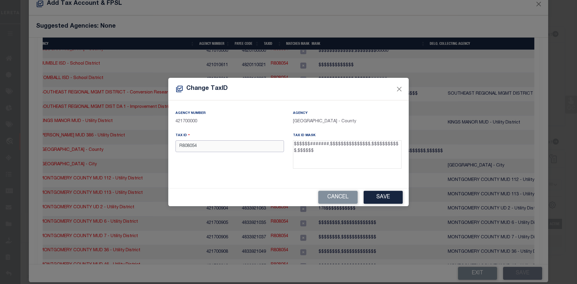
click at [179, 146] on input "R808054" at bounding box center [230, 146] width 109 height 12
click at [392, 197] on button "Save" at bounding box center [383, 197] width 39 height 13
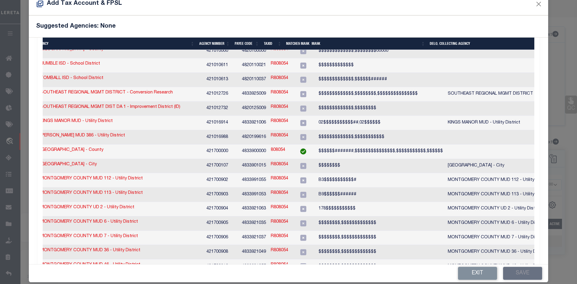
click at [513, 272] on div "Exit Save" at bounding box center [289, 274] width 520 height 18
click at [516, 274] on div "Exit Save" at bounding box center [289, 274] width 520 height 18
click at [456, 145] on td at bounding box center [529, 152] width 166 height 14
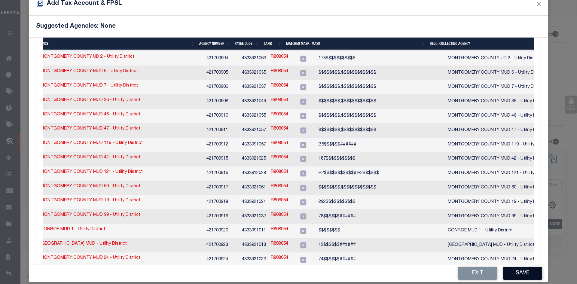
click at [514, 270] on button "Save" at bounding box center [522, 273] width 39 height 13
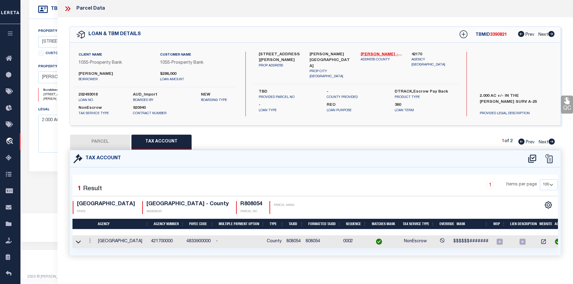
drag, startPoint x: 96, startPoint y: 141, endPoint x: 210, endPoint y: 181, distance: 121.3
click at [97, 143] on button "PARCEL" at bounding box center [100, 142] width 60 height 15
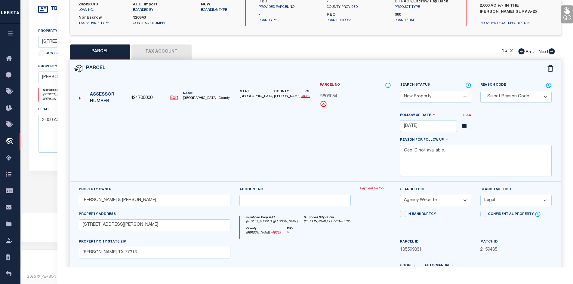
click at [411, 97] on select "Automated Search Bad Parcel Complete Duplicate Parcel High Dollar Reporting In …" at bounding box center [435, 97] width 71 height 12
click at [400, 91] on select "Automated Search Bad Parcel Complete Duplicate Parcel High Dollar Reporting In …" at bounding box center [435, 97] width 71 height 12
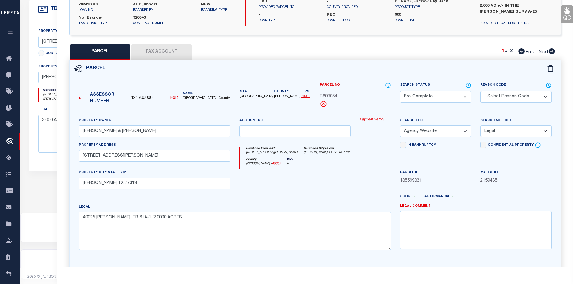
click at [336, 203] on div at bounding box center [335, 199] width 121 height 10
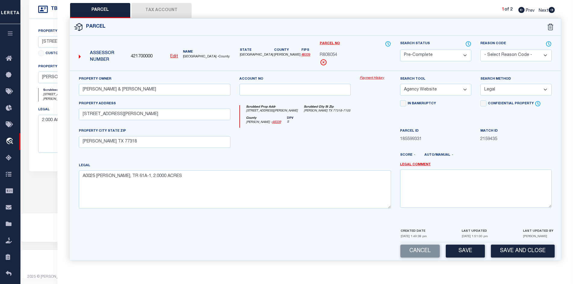
click at [464, 240] on div "LAST UPDATED [DATE] 1:51:00 pm" at bounding box center [475, 235] width 26 height 14
click at [468, 246] on button "Save" at bounding box center [465, 251] width 39 height 13
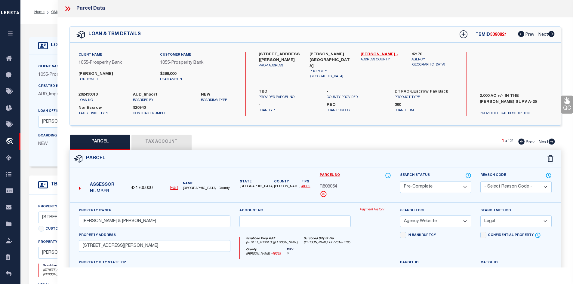
click at [69, 10] on icon at bounding box center [68, 9] width 8 height 8
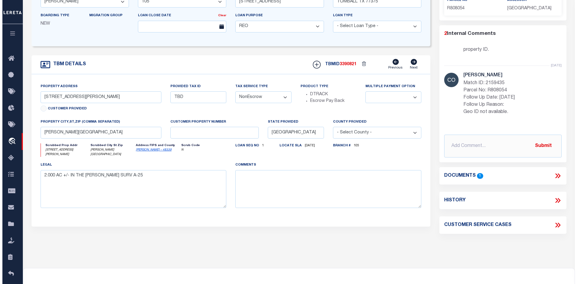
scroll to position [210, 0]
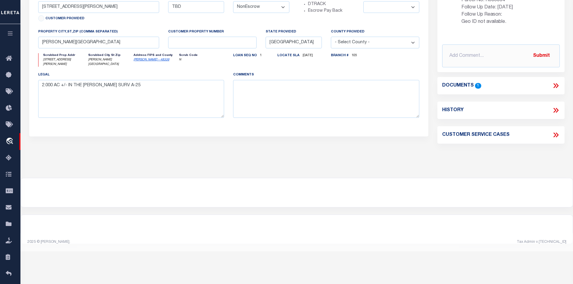
click at [555, 88] on icon at bounding box center [554, 86] width 3 height 5
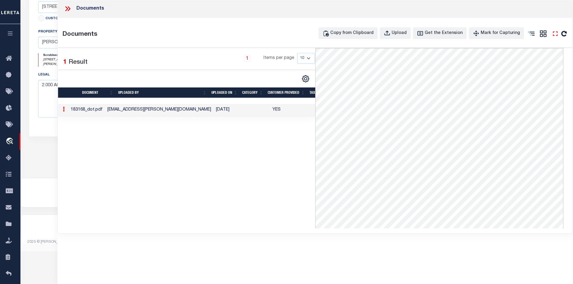
click at [555, 35] on icon at bounding box center [555, 34] width 8 height 8
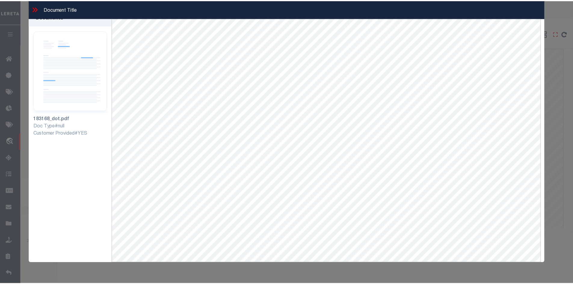
scroll to position [0, 0]
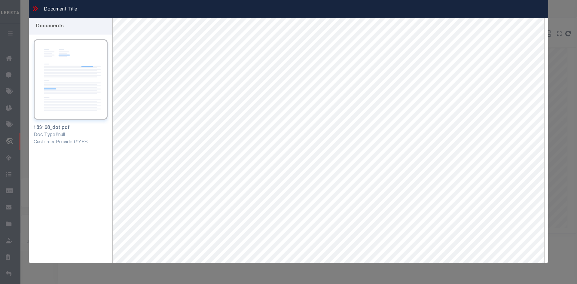
click at [33, 9] on icon at bounding box center [35, 9] width 8 height 8
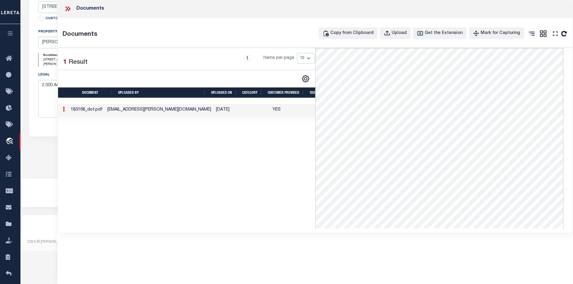
click at [66, 9] on icon at bounding box center [66, 8] width 3 height 5
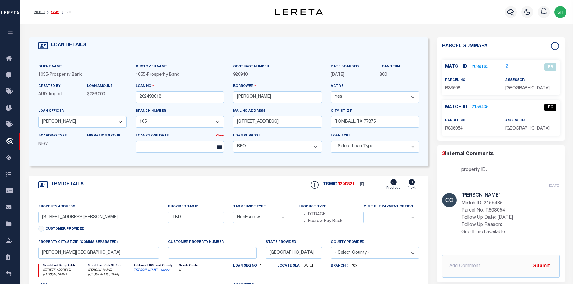
click at [55, 12] on link "OMS" at bounding box center [55, 12] width 8 height 4
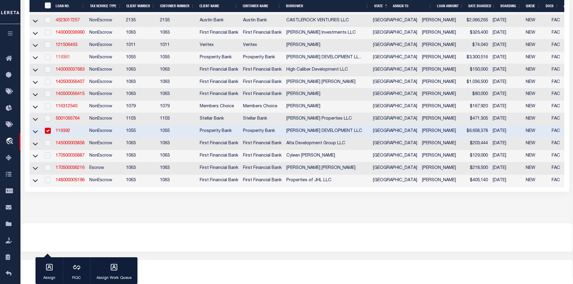
scroll to position [391, 0]
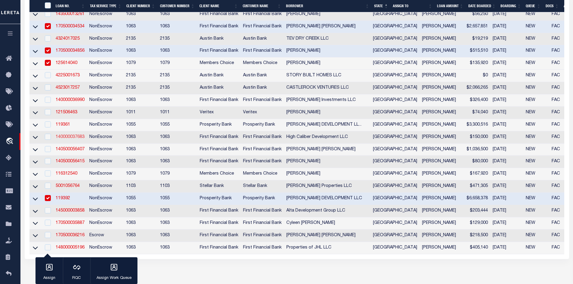
click at [64, 139] on link "140000037683" at bounding box center [70, 137] width 29 height 4
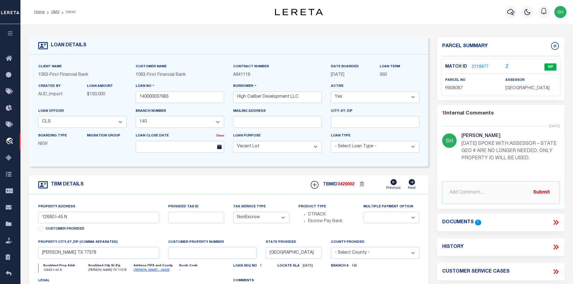
click at [474, 64] on link "2119977" at bounding box center [479, 67] width 17 height 6
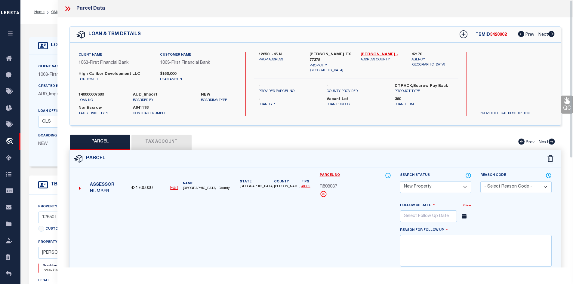
click at [158, 142] on button "Tax Account" at bounding box center [161, 142] width 60 height 15
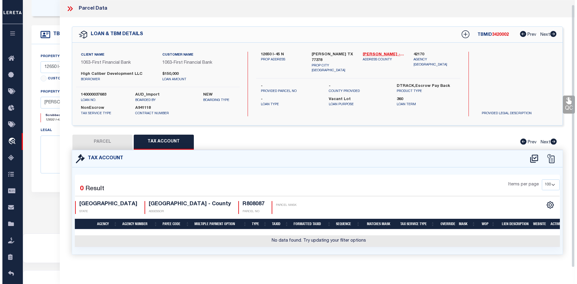
scroll to position [5, 0]
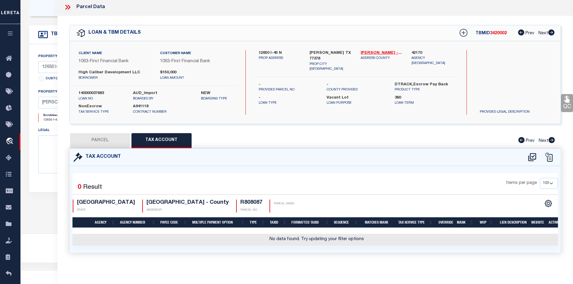
click at [533, 152] on icon at bounding box center [532, 157] width 10 height 10
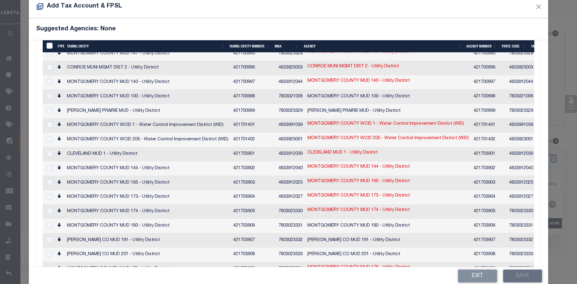
scroll to position [22, 0]
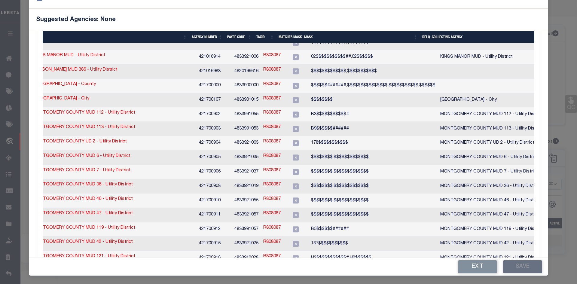
scroll to position [114, 0]
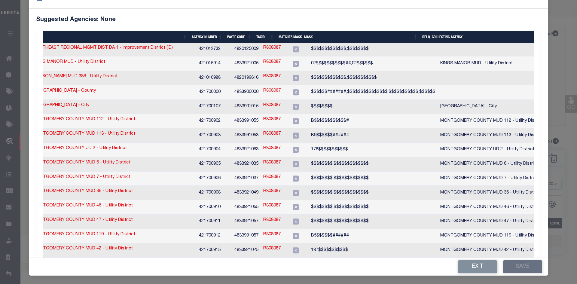
click at [263, 88] on link "R808087" at bounding box center [271, 91] width 17 height 7
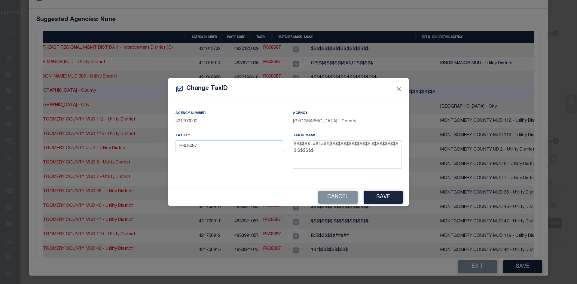
scroll to position [16, 0]
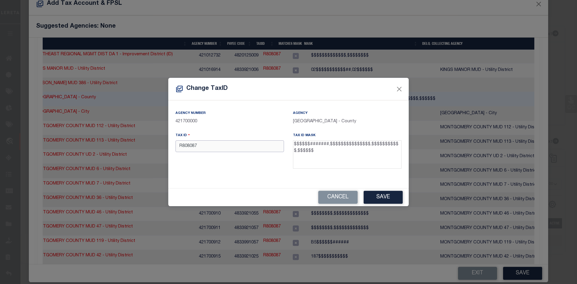
click at [182, 148] on input "R808087" at bounding box center [230, 146] width 109 height 12
click at [395, 198] on button "Save" at bounding box center [383, 197] width 39 height 13
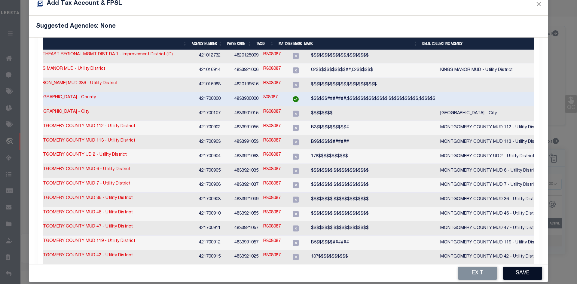
click at [517, 272] on button "Save" at bounding box center [522, 273] width 39 height 13
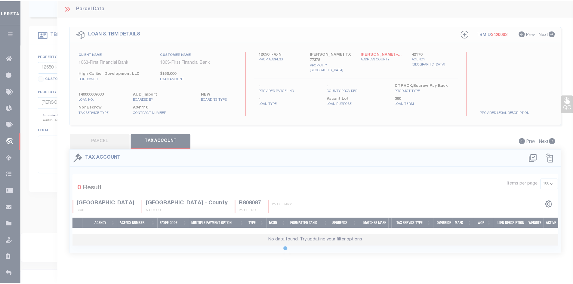
scroll to position [0, 0]
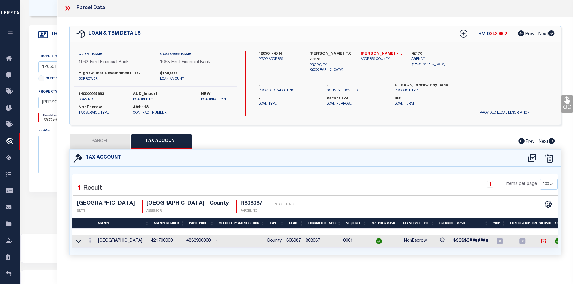
click at [544, 238] on icon "" at bounding box center [543, 241] width 6 height 6
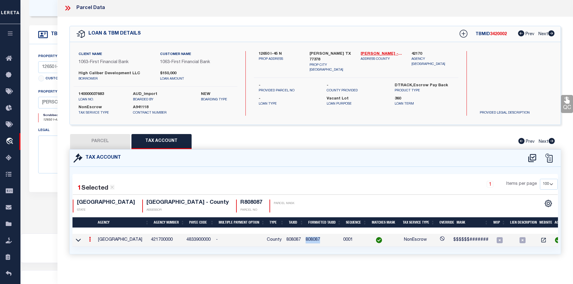
drag, startPoint x: 322, startPoint y: 238, endPoint x: 309, endPoint y: 238, distance: 12.9
click at [309, 238] on td "808087" at bounding box center [322, 240] width 38 height 13
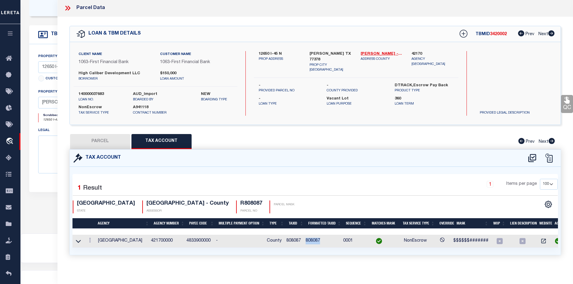
copy td "808087"
drag, startPoint x: 105, startPoint y: 140, endPoint x: 112, endPoint y: 147, distance: 10.0
click at [105, 140] on button "PARCEL" at bounding box center [100, 141] width 60 height 15
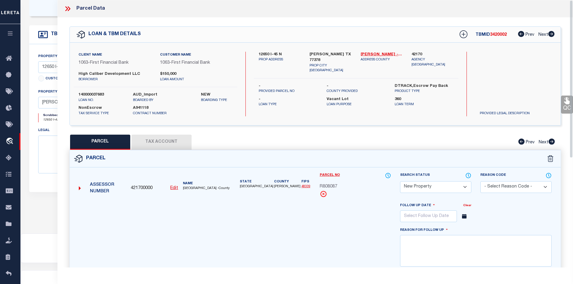
scroll to position [30, 0]
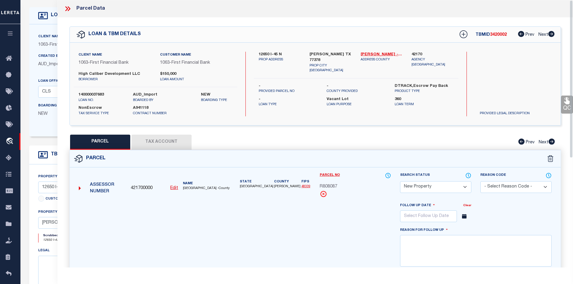
click at [67, 10] on icon at bounding box center [68, 9] width 8 height 8
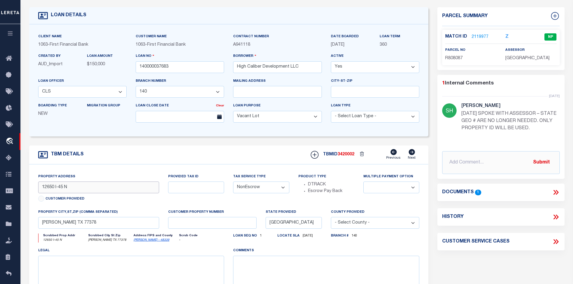
drag, startPoint x: 69, startPoint y: 189, endPoint x: 41, endPoint y: 188, distance: 28.0
click at [41, 188] on input "12650 I-45 N" at bounding box center [98, 188] width 121 height 12
drag, startPoint x: 298, startPoint y: 66, endPoint x: 251, endPoint y: 71, distance: 47.2
click at [236, 68] on input "High Caliber Development LLC" at bounding box center [277, 67] width 88 height 12
drag, startPoint x: 468, startPoint y: 58, endPoint x: 445, endPoint y: 58, distance: 23.8
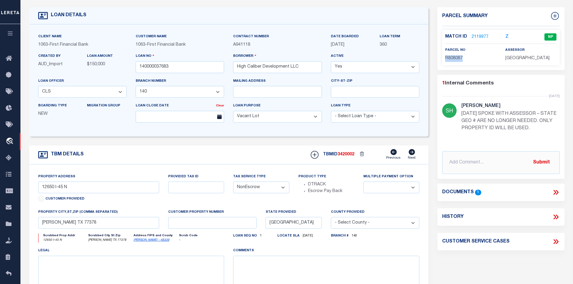
click at [445, 58] on div "parcel no R808087" at bounding box center [471, 54] width 60 height 15
copy span "R808087"
drag, startPoint x: 262, startPoint y: 68, endPoint x: 239, endPoint y: 68, distance: 22.9
click at [236, 68] on input "High Caliber Development LLC" at bounding box center [277, 67] width 88 height 12
click at [471, 36] on link "2119977" at bounding box center [479, 37] width 17 height 6
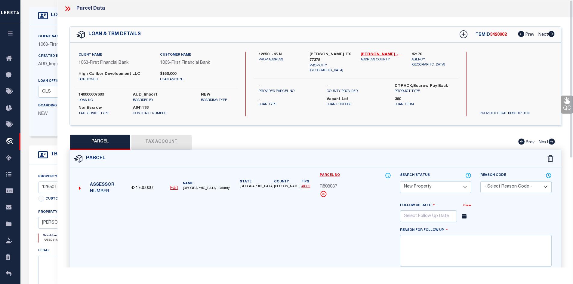
click at [166, 145] on button "Tax Account" at bounding box center [161, 142] width 60 height 15
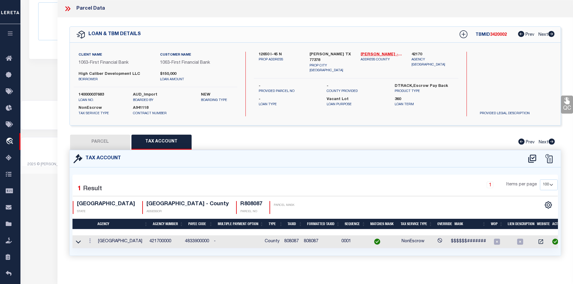
scroll to position [331, 0]
click at [91, 241] on link at bounding box center [90, 241] width 7 height 5
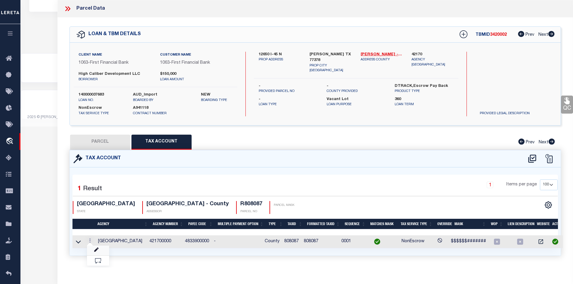
click at [97, 247] on link at bounding box center [98, 251] width 22 height 10
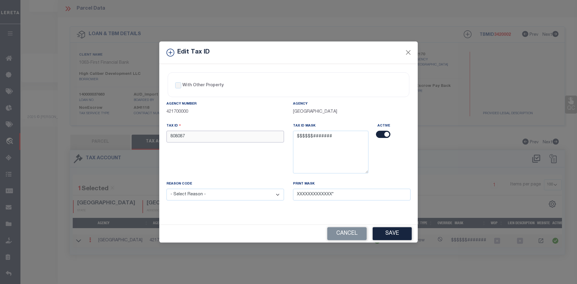
click at [171, 138] on input "808087" at bounding box center [226, 137] width 118 height 12
click at [392, 234] on button "Save" at bounding box center [392, 233] width 39 height 13
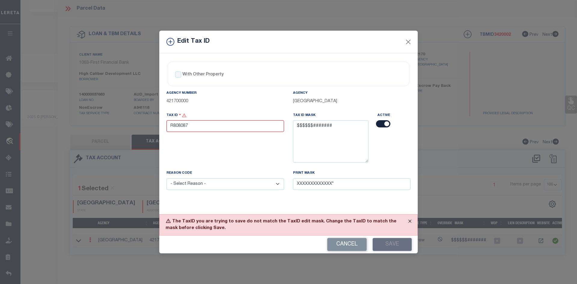
click at [410, 220] on button "Close" at bounding box center [410, 221] width 15 height 13
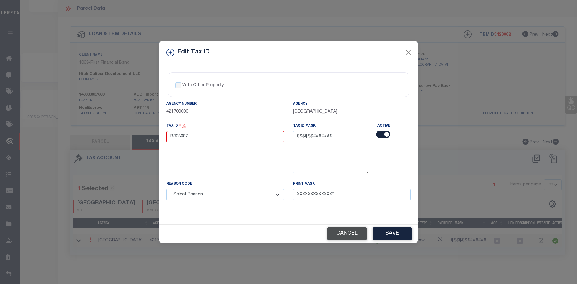
click at [347, 237] on button "Cancel" at bounding box center [346, 233] width 39 height 13
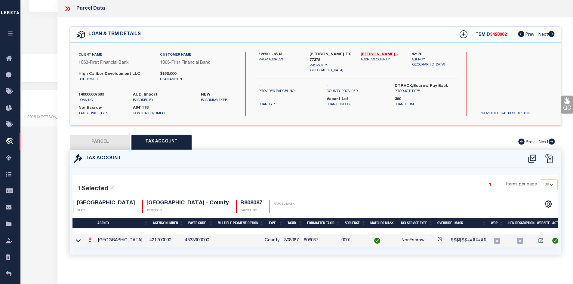
drag, startPoint x: 109, startPoint y: 146, endPoint x: 150, endPoint y: 166, distance: 46.4
click at [109, 146] on button "PARCEL" at bounding box center [100, 142] width 60 height 15
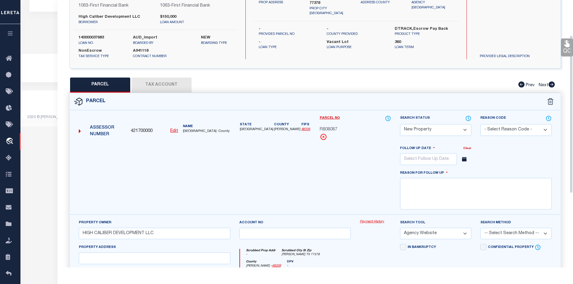
scroll to position [60, 0]
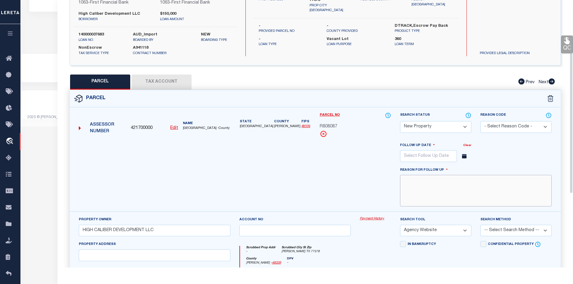
click at [434, 190] on textarea at bounding box center [476, 191] width 152 height 32
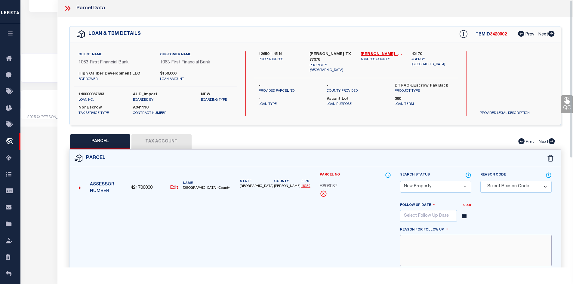
scroll to position [0, 0]
click at [68, 9] on icon at bounding box center [68, 9] width 8 height 8
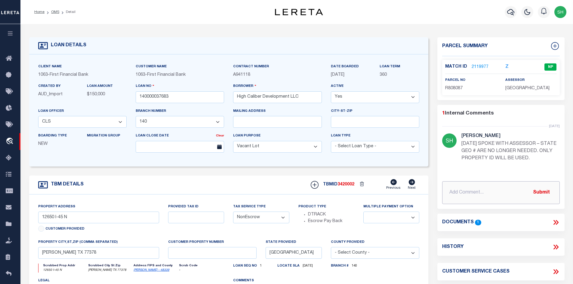
click at [468, 204] on input "text" at bounding box center [501, 192] width 118 height 23
click at [548, 198] on button "Submit" at bounding box center [541, 192] width 25 height 12
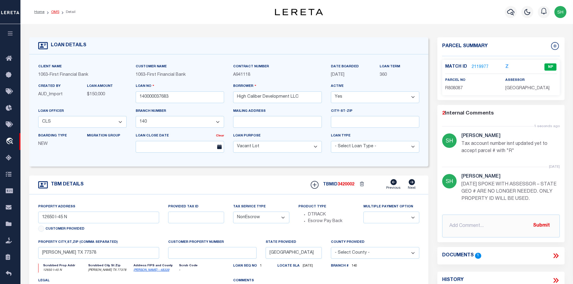
click at [53, 11] on link "OMS" at bounding box center [55, 12] width 8 height 4
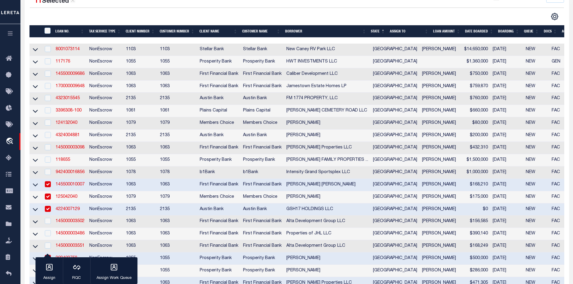
scroll to position [120, 0]
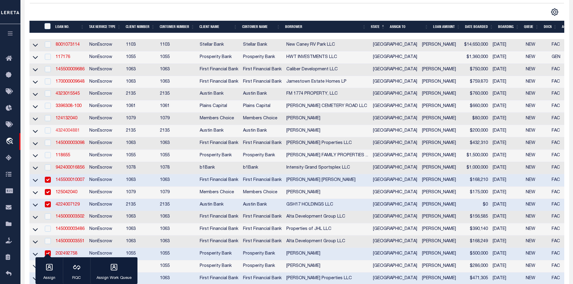
click at [73, 132] on link "4324004881" at bounding box center [68, 131] width 24 height 4
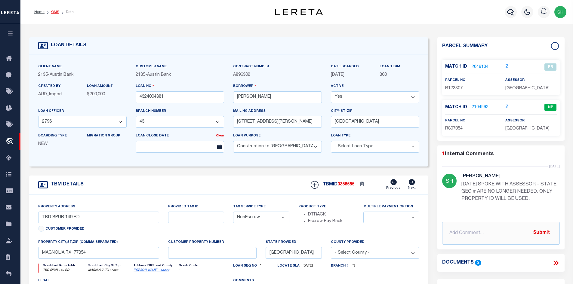
click at [56, 11] on link "OMS" at bounding box center [55, 12] width 8 height 4
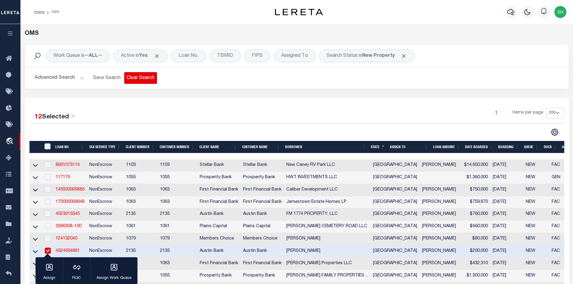
click at [140, 83] on button "Clear Search" at bounding box center [140, 78] width 33 height 12
click at [139, 80] on button "Clear Search" at bounding box center [140, 78] width 33 height 12
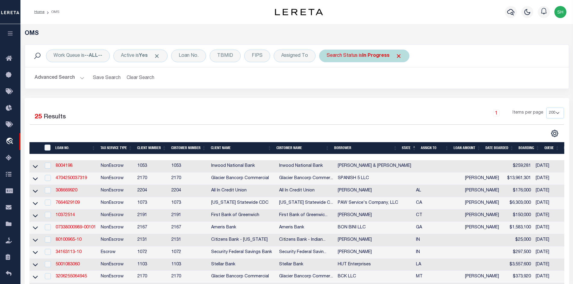
click at [345, 55] on div "Search Status is In Progress" at bounding box center [364, 56] width 90 height 13
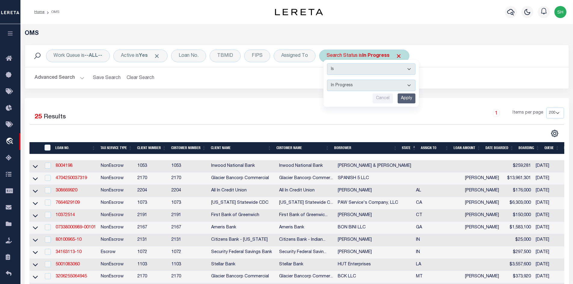
click at [376, 83] on select "Automated Search Bad Parcel Complete Duplicate Parcel High Dollar Reporting In …" at bounding box center [371, 85] width 88 height 11
click at [327, 80] on select "Automated Search Bad Parcel Complete Duplicate Parcel High Dollar Reporting In …" at bounding box center [371, 85] width 88 height 11
click at [405, 97] on input "Apply" at bounding box center [407, 99] width 18 height 10
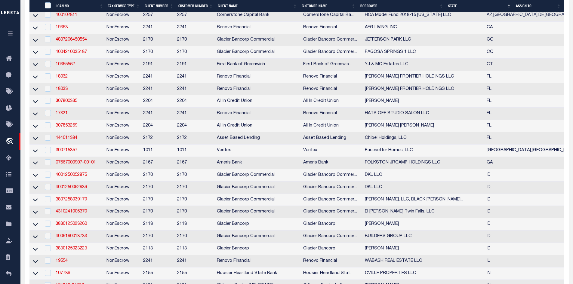
scroll to position [481, 0]
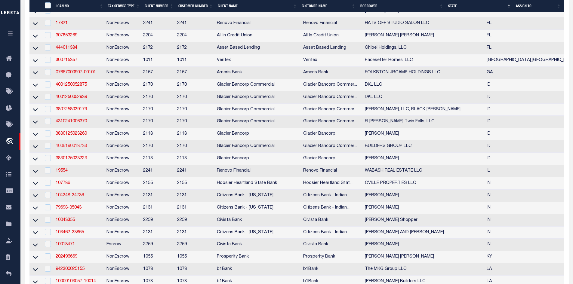
click at [75, 148] on link "4006190018733" at bounding box center [71, 146] width 31 height 4
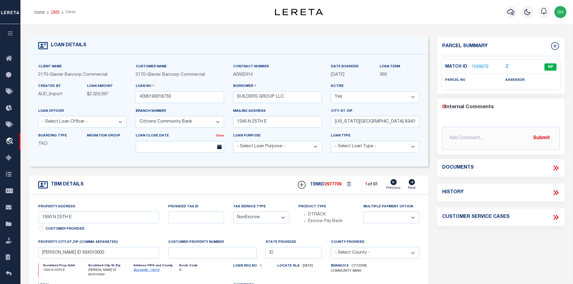
click at [55, 11] on link "OMS" at bounding box center [55, 12] width 8 height 4
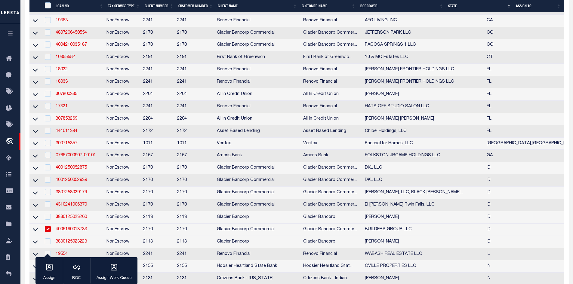
scroll to position [451, 0]
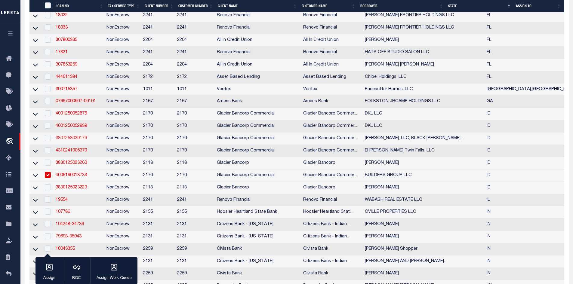
click at [78, 140] on link "3807258039179" at bounding box center [71, 138] width 31 height 4
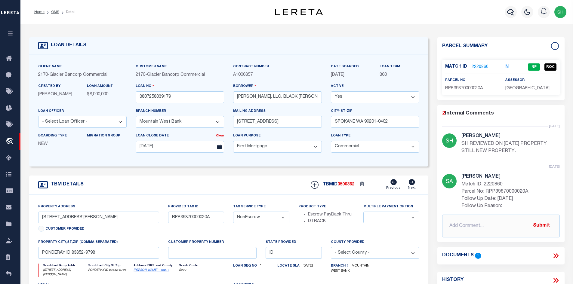
scroll to position [30, 0]
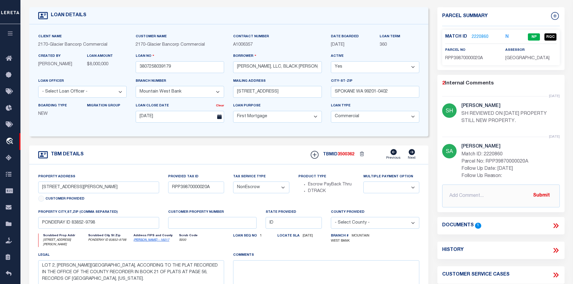
click at [149, 241] on link "[PERSON_NAME] - 16017" at bounding box center [152, 240] width 36 height 3
drag, startPoint x: 94, startPoint y: 188, endPoint x: 42, endPoint y: 190, distance: 52.0
click at [42, 190] on input "[STREET_ADDRESS][PERSON_NAME]" at bounding box center [98, 188] width 121 height 12
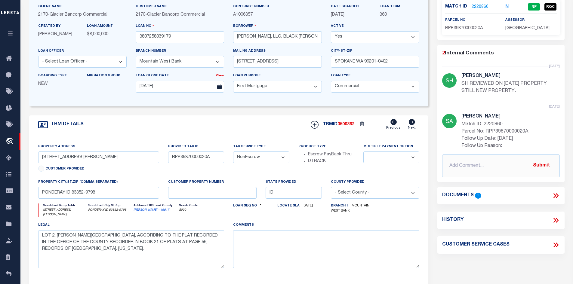
scroll to position [0, 0]
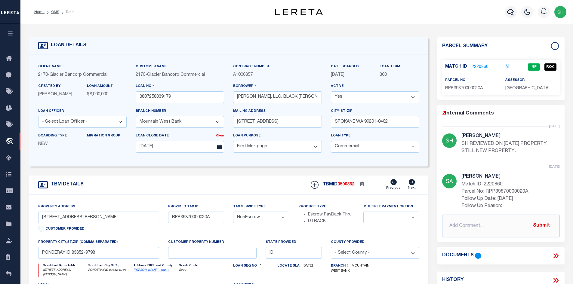
click at [480, 66] on link "2220860" at bounding box center [479, 67] width 17 height 6
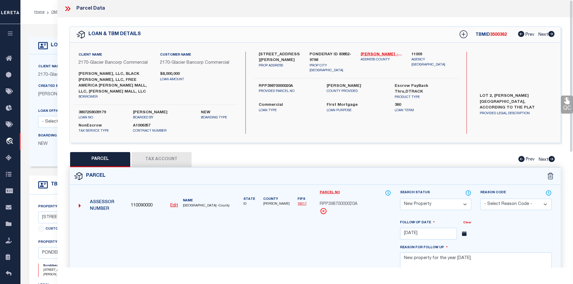
click at [152, 163] on button "Tax Account" at bounding box center [161, 159] width 60 height 15
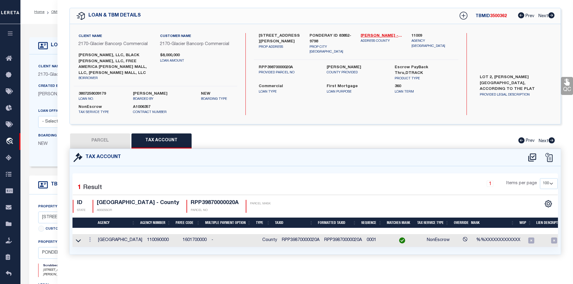
scroll to position [24, 0]
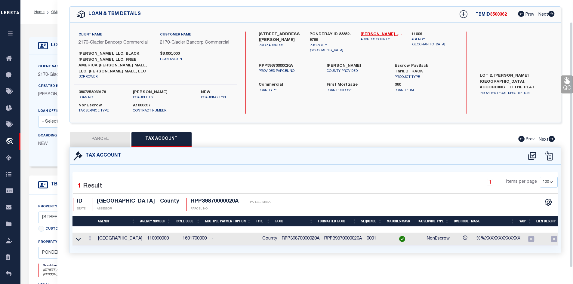
click at [105, 132] on button "PARCEL" at bounding box center [100, 139] width 60 height 15
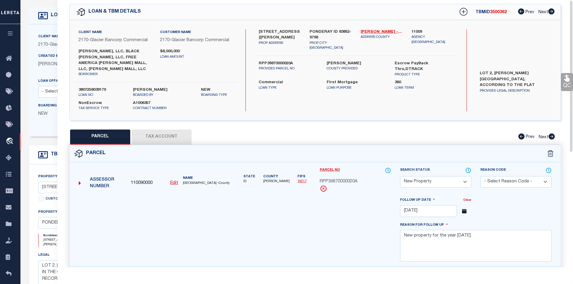
scroll to position [0, 0]
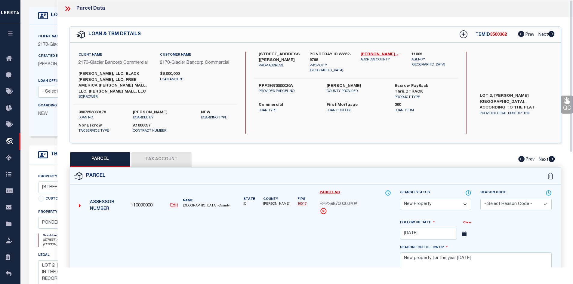
click at [69, 11] on icon at bounding box center [68, 9] width 8 height 8
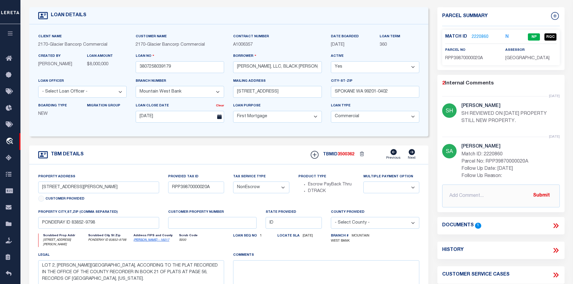
scroll to position [90, 0]
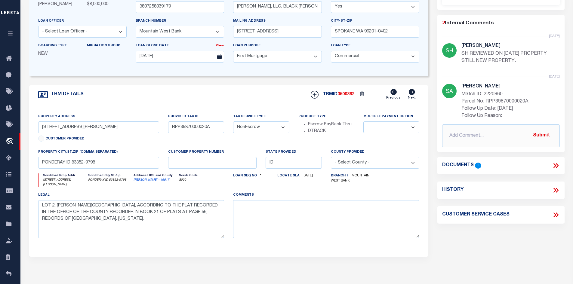
click at [557, 166] on icon at bounding box center [556, 165] width 3 height 5
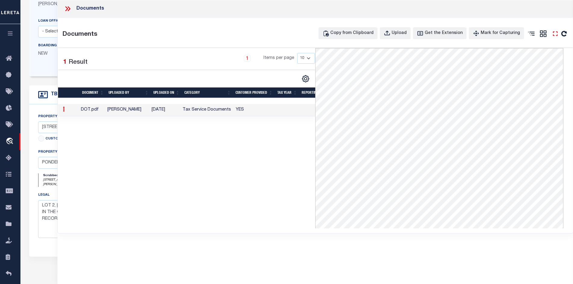
click at [554, 34] on icon at bounding box center [555, 34] width 8 height 8
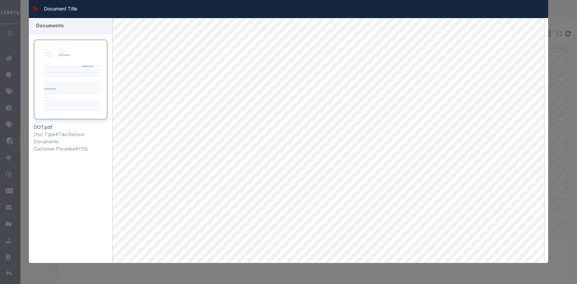
click at [34, 8] on icon at bounding box center [34, 8] width 3 height 5
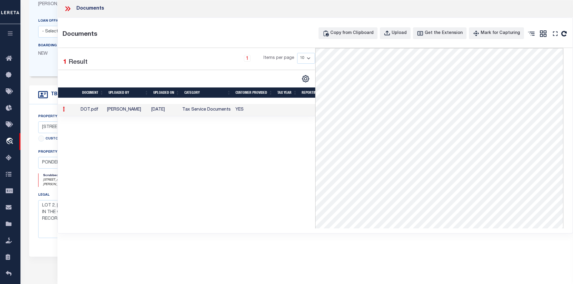
click at [68, 8] on icon at bounding box center [68, 9] width 8 height 8
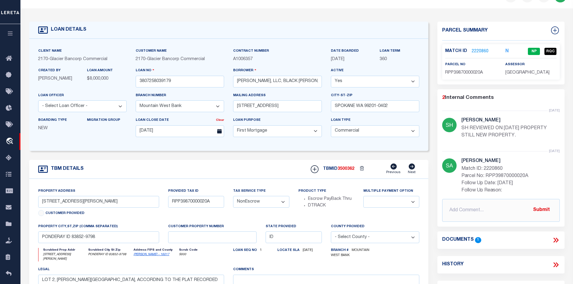
scroll to position [30, 0]
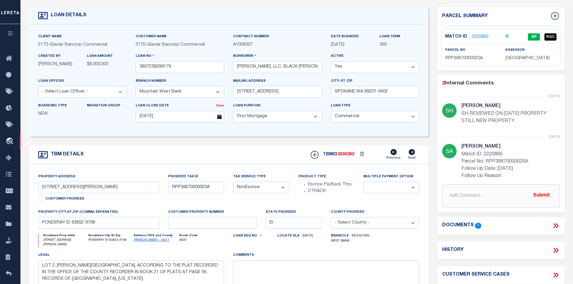
click at [475, 34] on link "2220860" at bounding box center [479, 37] width 17 height 6
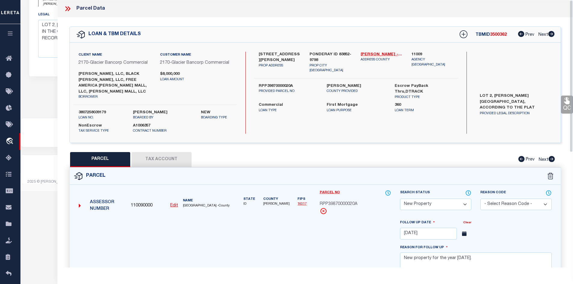
scroll to position [150, 0]
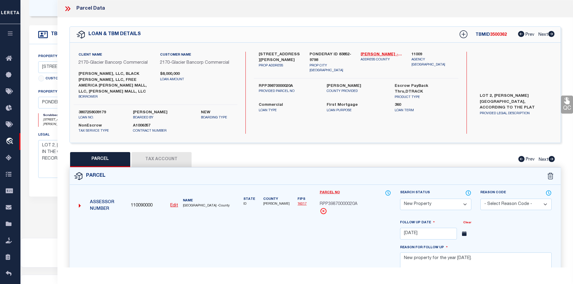
click at [66, 8] on icon at bounding box center [66, 8] width 3 height 5
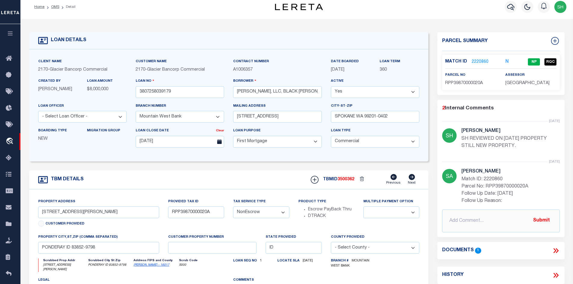
scroll to position [0, 0]
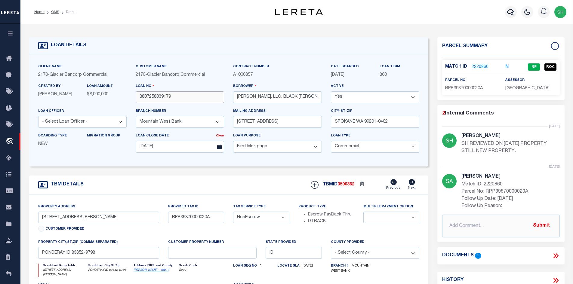
drag, startPoint x: 174, startPoint y: 100, endPoint x: 136, endPoint y: 101, distance: 37.9
click at [136, 101] on input "3807258039179" at bounding box center [180, 97] width 88 height 12
click at [55, 13] on link "OMS" at bounding box center [55, 12] width 8 height 4
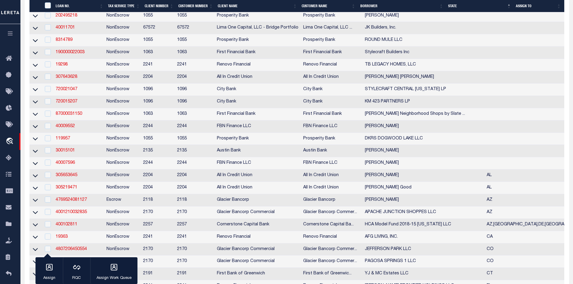
scroll to position [301, 0]
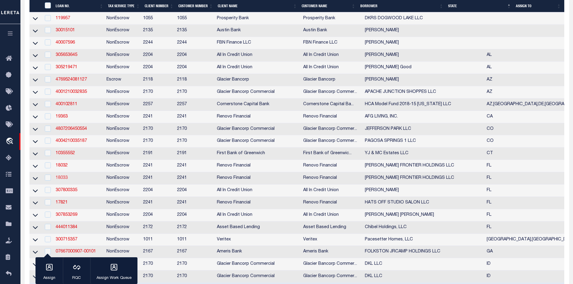
click at [63, 180] on link "18033" at bounding box center [62, 178] width 12 height 4
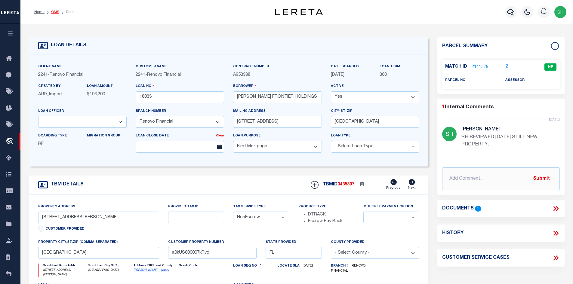
click at [54, 11] on link "OMS" at bounding box center [55, 12] width 8 height 4
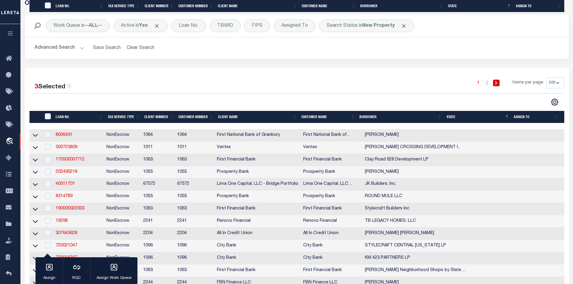
scroll to position [391, 0]
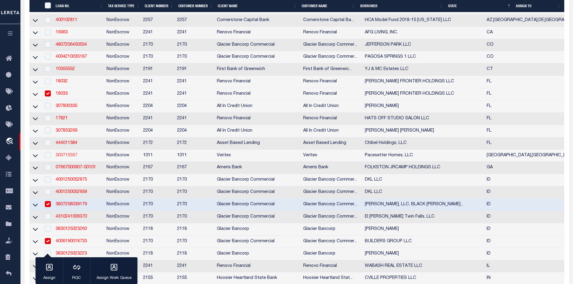
click at [66, 158] on link "300715357" at bounding box center [67, 155] width 22 height 4
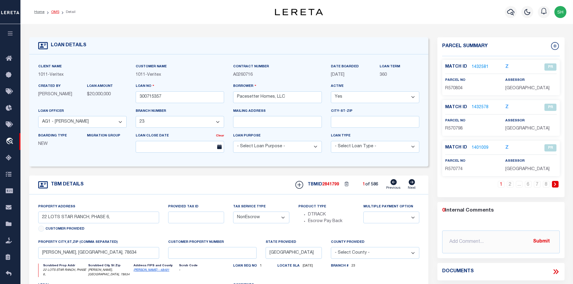
click at [54, 12] on link "OMS" at bounding box center [55, 12] width 8 height 4
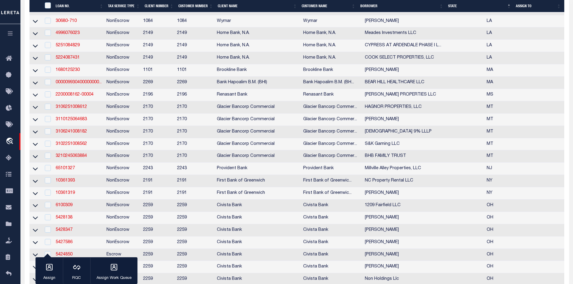
scroll to position [1082, 0]
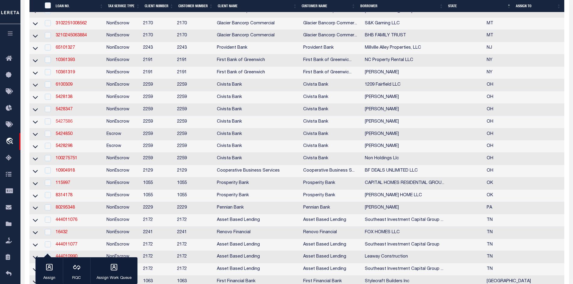
click at [72, 124] on link "5427586" at bounding box center [64, 122] width 17 height 4
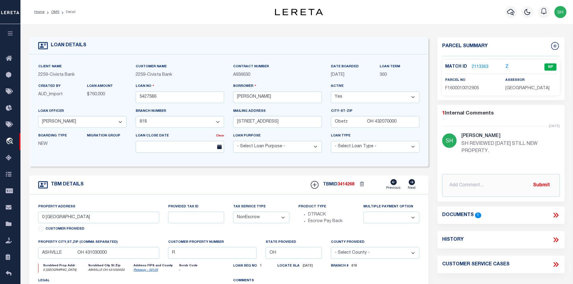
click at [555, 211] on icon at bounding box center [556, 215] width 8 height 8
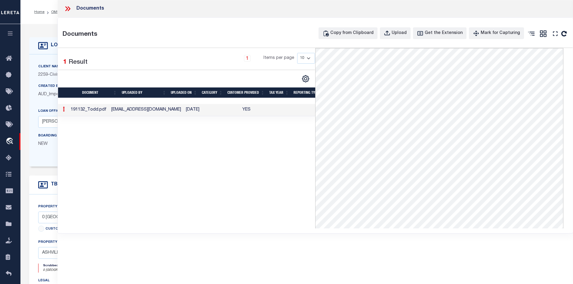
drag, startPoint x: 280, startPoint y: 71, endPoint x: 212, endPoint y: 37, distance: 76.2
click at [189, 33] on div "Copy from Clipboard Upload Get the Extension Mark for Capturing Got it Print" at bounding box center [379, 34] width 386 height 15
click at [557, 33] on icon at bounding box center [555, 34] width 8 height 8
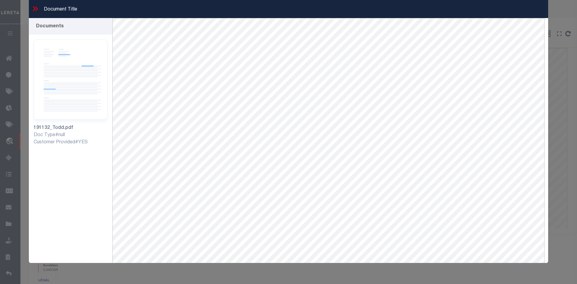
click at [33, 6] on icon at bounding box center [35, 9] width 8 height 8
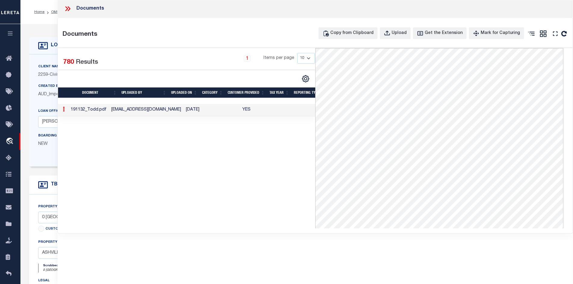
click at [67, 8] on icon at bounding box center [66, 8] width 3 height 5
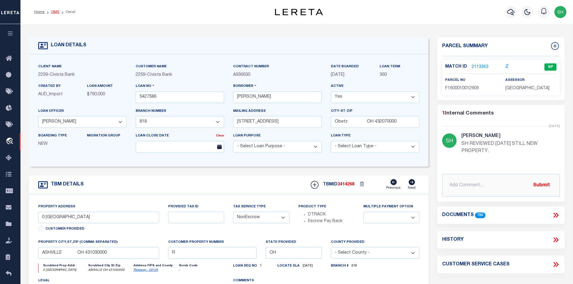
click at [54, 14] on link "OMS" at bounding box center [55, 12] width 8 height 4
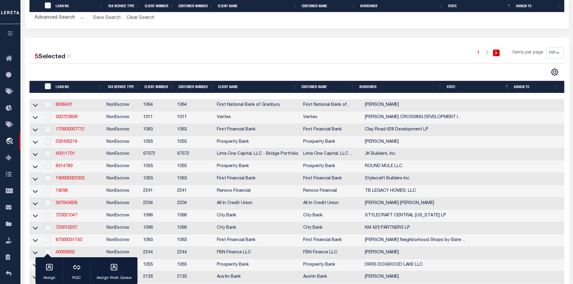
scroll to position [271, 0]
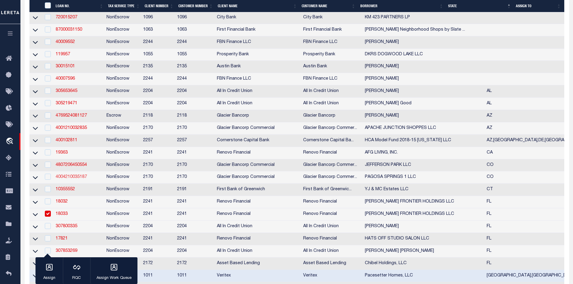
click at [72, 179] on link "4004210035187" at bounding box center [71, 177] width 31 height 4
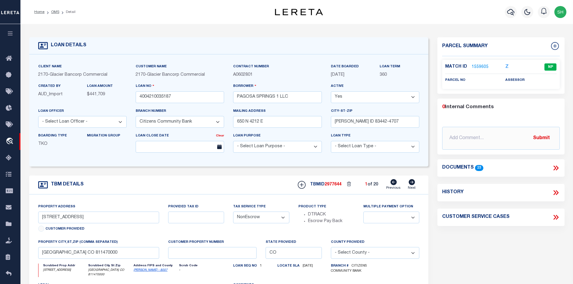
scroll to position [30, 0]
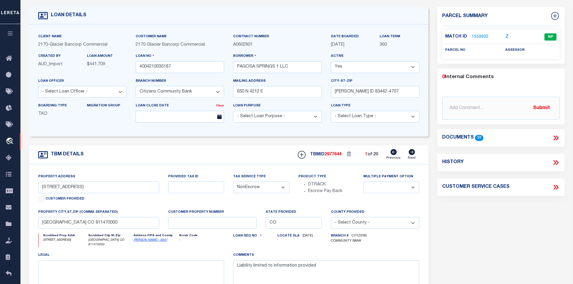
click at [143, 241] on link "[PERSON_NAME] - 8007" at bounding box center [151, 240] width 34 height 3
drag, startPoint x: 63, startPoint y: 188, endPoint x: 42, endPoint y: 186, distance: 20.8
click at [42, 186] on input "[STREET_ADDRESS]" at bounding box center [98, 188] width 121 height 12
drag, startPoint x: 292, startPoint y: 66, endPoint x: 240, endPoint y: 67, distance: 51.4
click at [240, 67] on input "PAGOSA SPRINGS 1 LLC" at bounding box center [277, 67] width 88 height 12
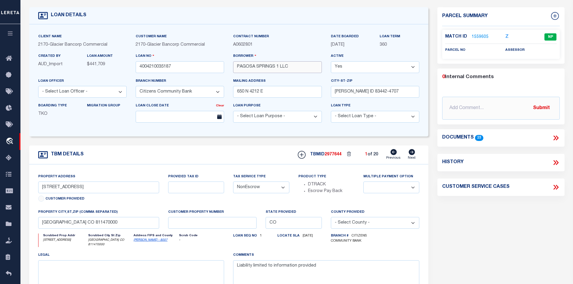
drag, startPoint x: 241, startPoint y: 67, endPoint x: 284, endPoint y: 64, distance: 43.7
click at [284, 64] on input "PAGOSA SPRINGS 1 LLC" at bounding box center [277, 67] width 88 height 12
drag, startPoint x: 291, startPoint y: 66, endPoint x: 236, endPoint y: 67, distance: 55.0
click at [236, 67] on input "PAGOSA SPRINGS 1 LLC" at bounding box center [277, 67] width 88 height 12
click at [411, 152] on icon at bounding box center [412, 152] width 6 height 6
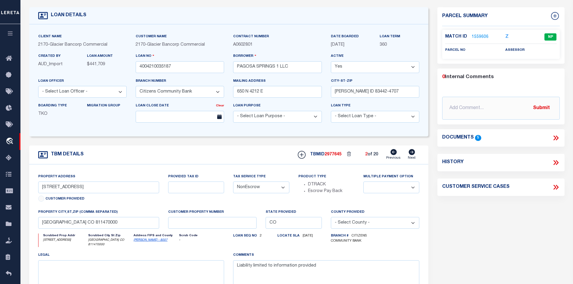
click at [410, 154] on icon at bounding box center [412, 152] width 6 height 6
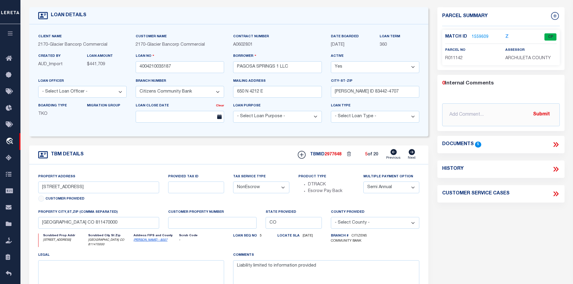
click at [410, 154] on icon at bounding box center [412, 152] width 6 height 6
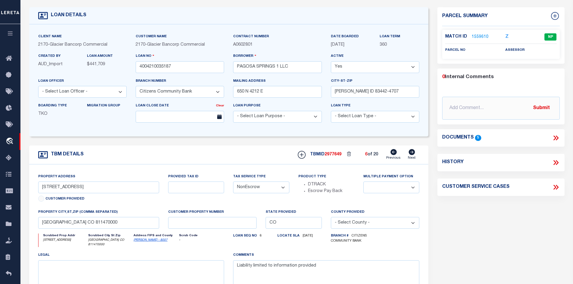
click at [410, 154] on icon at bounding box center [412, 152] width 6 height 6
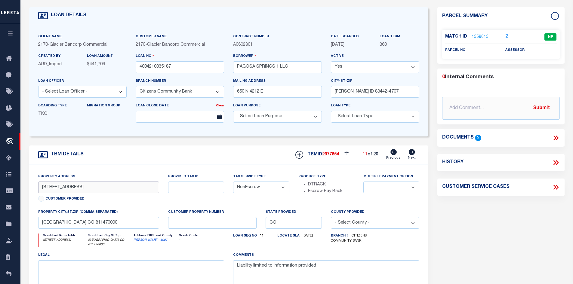
drag, startPoint x: 88, startPoint y: 187, endPoint x: 36, endPoint y: 192, distance: 51.6
click at [36, 192] on div "Property Address [STREET_ADDRESS] Customer Provided" at bounding box center [99, 190] width 130 height 35
click at [112, 192] on input "[STREET_ADDRESS]" at bounding box center [98, 188] width 121 height 12
click at [65, 189] on input "[STREET_ADDRESS]" at bounding box center [98, 188] width 121 height 12
click at [63, 189] on input "[STREET_ADDRESS]" at bounding box center [98, 188] width 121 height 12
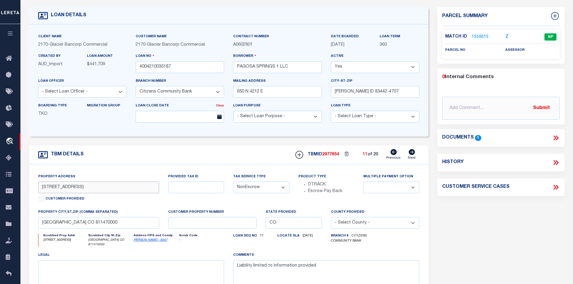
drag, startPoint x: 63, startPoint y: 189, endPoint x: 22, endPoint y: 189, distance: 40.6
click at [22, 190] on div "LOAN DETAILS Client Name 2170 -" at bounding box center [296, 170] width 549 height 340
click at [556, 137] on icon at bounding box center [556, 138] width 8 height 8
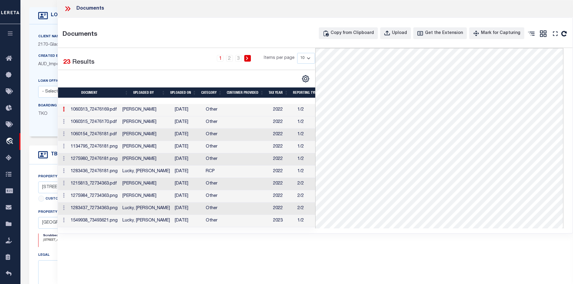
click at [70, 7] on icon at bounding box center [68, 9] width 8 height 8
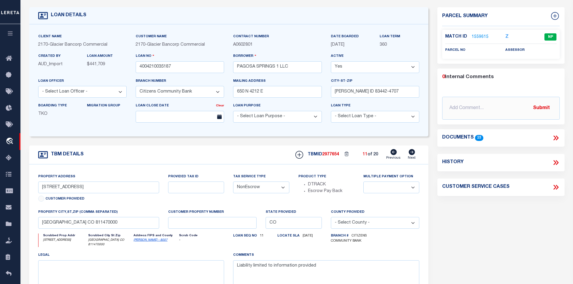
click at [411, 153] on icon at bounding box center [411, 152] width 7 height 6
click at [415, 152] on link "Next" at bounding box center [412, 154] width 8 height 11
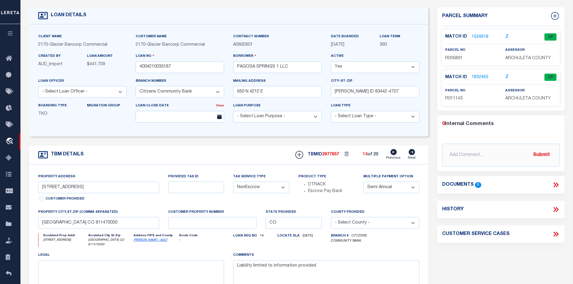
click at [413, 153] on icon at bounding box center [411, 152] width 7 height 6
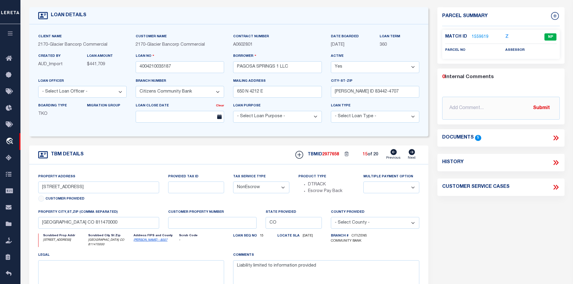
click at [413, 153] on icon at bounding box center [411, 152] width 7 height 6
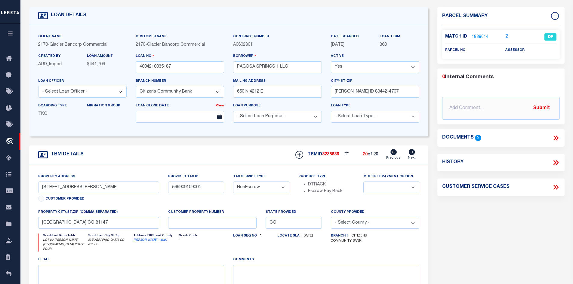
click at [393, 153] on icon at bounding box center [393, 152] width 6 height 6
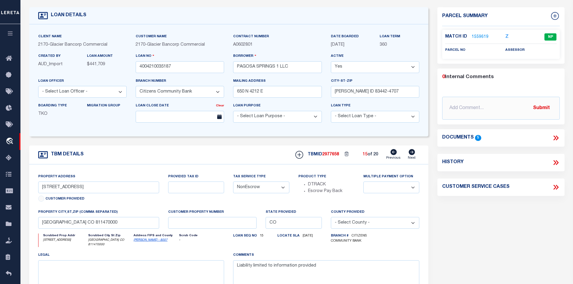
click at [393, 153] on icon at bounding box center [393, 152] width 6 height 6
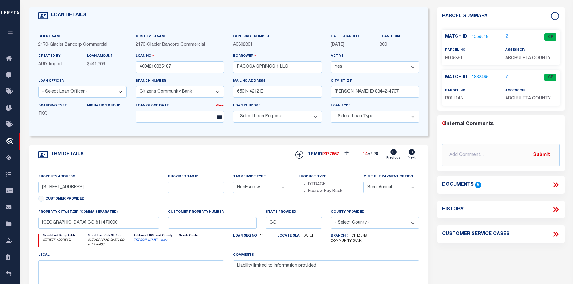
click at [393, 153] on icon at bounding box center [393, 152] width 6 height 6
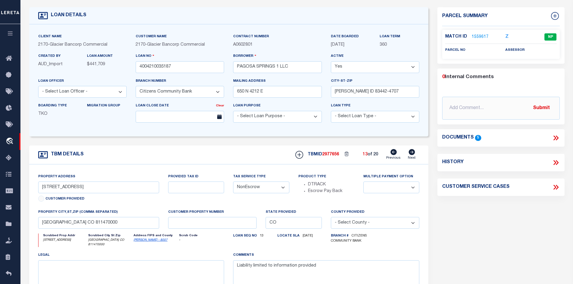
click at [393, 153] on icon at bounding box center [393, 152] width 6 height 6
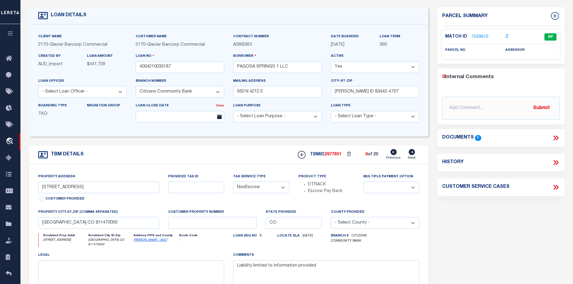
click at [393, 153] on icon at bounding box center [393, 152] width 6 height 6
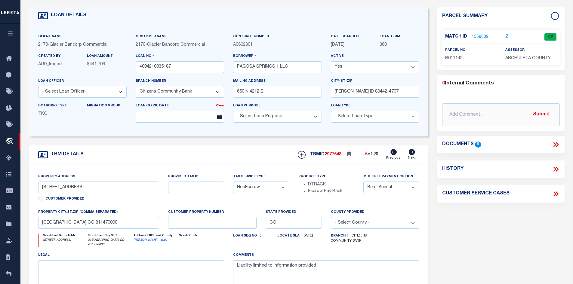
click at [410, 153] on icon at bounding box center [412, 152] width 6 height 6
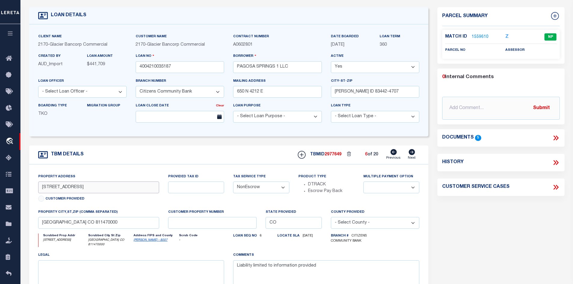
drag, startPoint x: 81, startPoint y: 187, endPoint x: 42, endPoint y: 188, distance: 39.1
click at [42, 188] on input "[STREET_ADDRESS]" at bounding box center [98, 188] width 121 height 12
click at [107, 187] on input "[STREET_ADDRESS]" at bounding box center [98, 188] width 121 height 12
click at [394, 152] on icon at bounding box center [393, 152] width 6 height 6
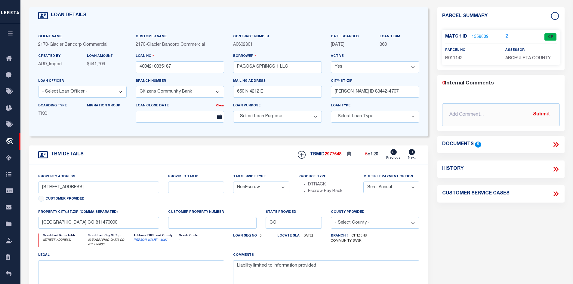
click at [412, 152] on icon at bounding box center [412, 152] width 6 height 6
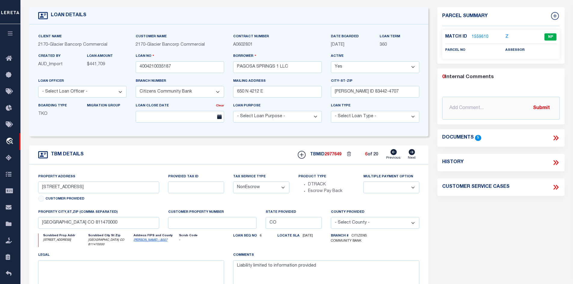
click at [392, 154] on icon at bounding box center [393, 152] width 6 height 6
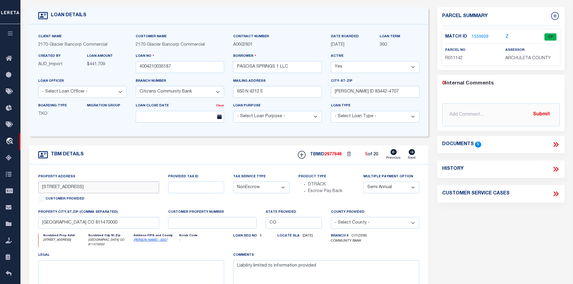
drag, startPoint x: 63, startPoint y: 188, endPoint x: 38, endPoint y: 189, distance: 25.0
click at [38, 189] on input "[STREET_ADDRESS]" at bounding box center [98, 188] width 121 height 12
click at [391, 154] on icon at bounding box center [393, 152] width 6 height 6
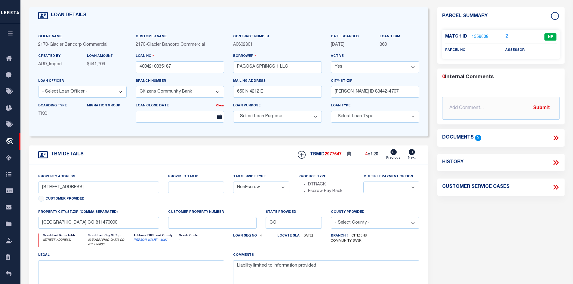
click at [391, 154] on icon at bounding box center [393, 152] width 6 height 6
drag, startPoint x: 61, startPoint y: 187, endPoint x: 36, endPoint y: 189, distance: 25.0
click at [36, 189] on div "Property Address [STREET_ADDRESS] Customer Provided" at bounding box center [99, 190] width 130 height 35
click at [469, 106] on input "text" at bounding box center [501, 108] width 118 height 23
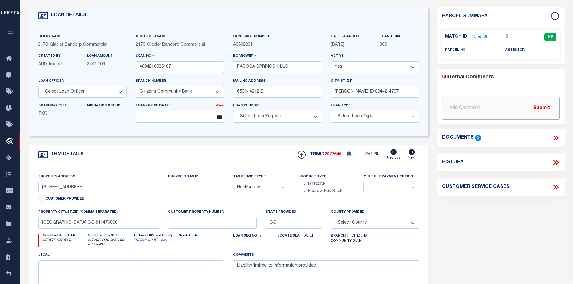
paste input "SH REVIEWED ON [DATE] PROPERTY STILL NEW PROPERTY."
click at [546, 105] on button "Submit" at bounding box center [541, 108] width 25 height 12
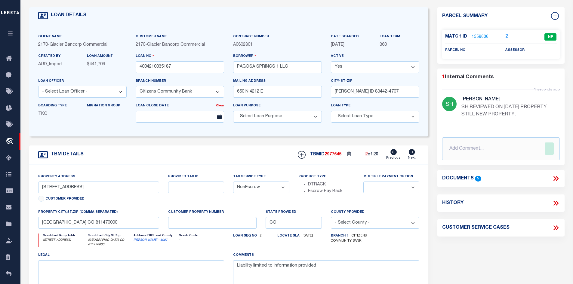
click at [414, 153] on icon at bounding box center [412, 152] width 6 height 6
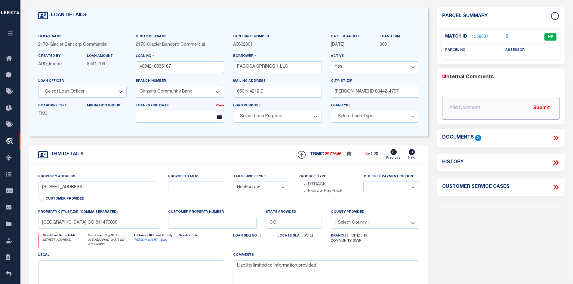
paste input "SH REVIEWED ON [DATE] PROPERTY STILL NEW PROPERTY."
click at [538, 102] on button "Submit" at bounding box center [541, 108] width 25 height 12
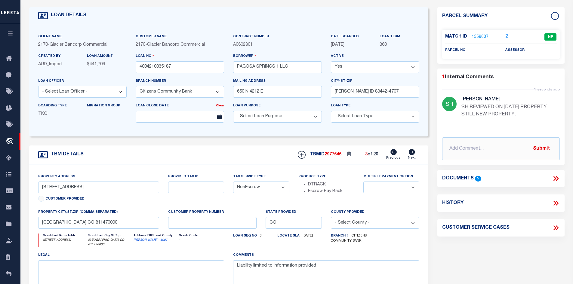
click at [413, 152] on icon at bounding box center [412, 152] width 6 height 6
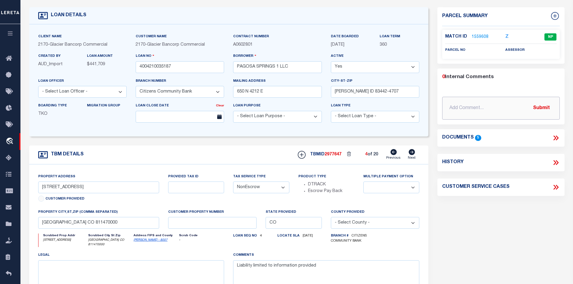
paste input "SH REVIEWED ON [DATE] PROPERTY STILL NEW PROPERTY."
click at [541, 105] on button "Submit" at bounding box center [541, 108] width 25 height 12
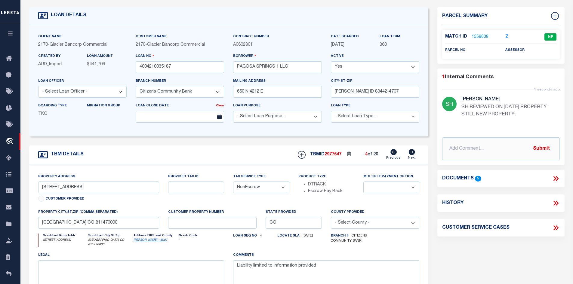
click at [414, 153] on icon at bounding box center [412, 152] width 6 height 6
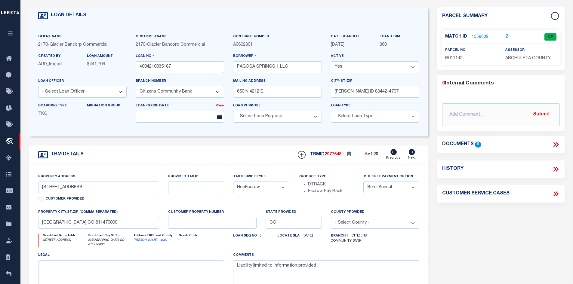
click at [414, 153] on icon at bounding box center [412, 152] width 6 height 6
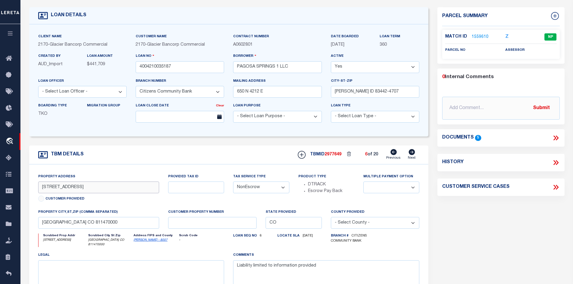
click at [49, 189] on input "[STREET_ADDRESS]" at bounding box center [98, 188] width 121 height 12
click at [502, 101] on input "text" at bounding box center [501, 108] width 118 height 23
paste input "SH REVIEWED ON [DATE] PROPERTY STILL NEW PROPERTY."
click at [542, 105] on button "Submit" at bounding box center [541, 108] width 25 height 12
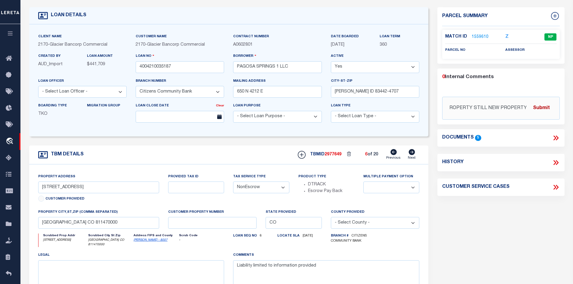
scroll to position [0, 0]
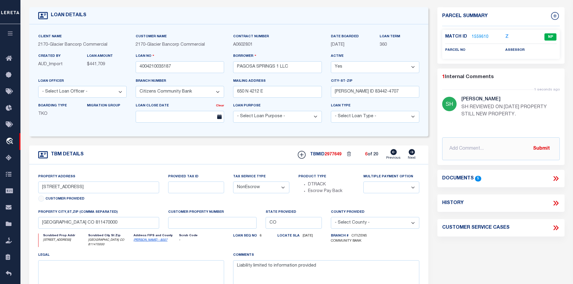
click at [410, 152] on icon at bounding box center [412, 152] width 6 height 6
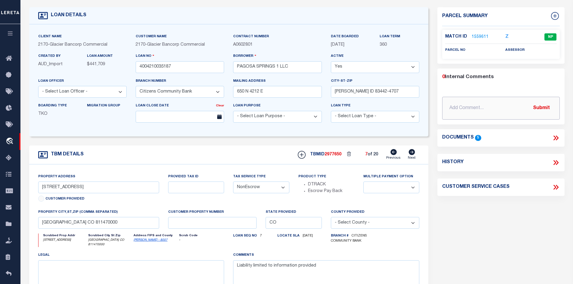
paste input "SH REVIEWED ON [DATE] PROPERTY STILL NEW PROPERTY."
click at [548, 106] on button "Submit" at bounding box center [541, 108] width 25 height 12
click at [411, 154] on icon at bounding box center [412, 152] width 6 height 6
paste input "SH REVIEWED ON [DATE] PROPERTY STILL NEW PROPERTY."
click at [545, 108] on button "Submit" at bounding box center [541, 108] width 25 height 12
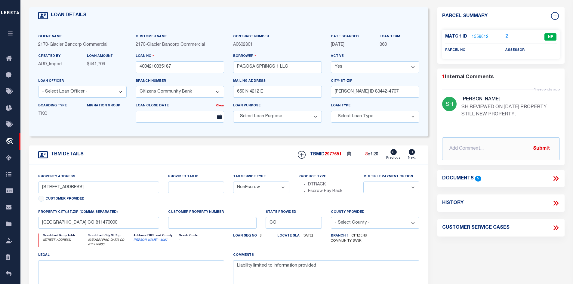
click at [412, 154] on icon at bounding box center [412, 152] width 6 height 6
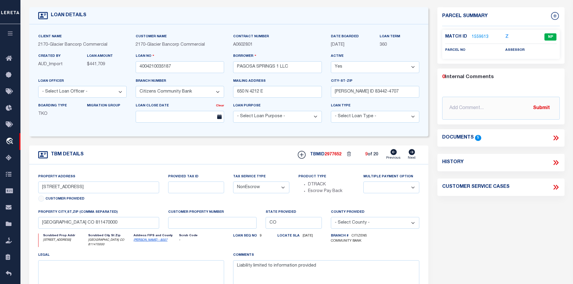
click at [413, 154] on icon at bounding box center [412, 152] width 6 height 6
paste input "SH REVIEWED ON [DATE] PROPERTY STILL NEW PROPERTY."
click at [541, 107] on button "Submit" at bounding box center [541, 108] width 25 height 12
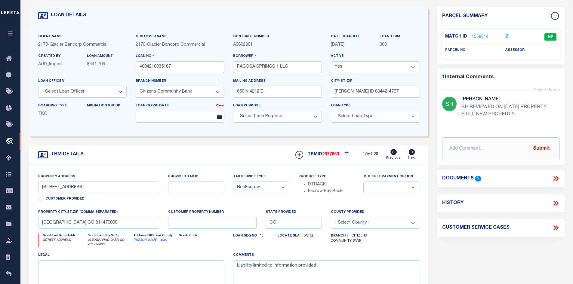
click at [414, 154] on icon at bounding box center [412, 152] width 6 height 6
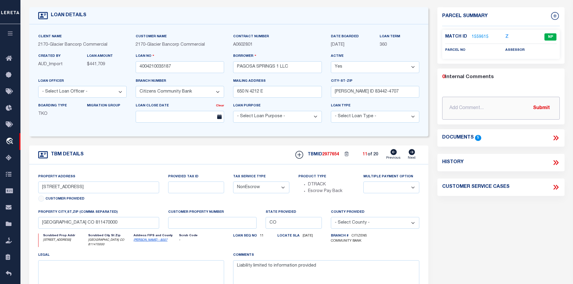
paste input "SH REVIEWED ON [DATE] PROPERTY STILL NEW PROPERTY."
click at [536, 107] on button "Submit" at bounding box center [541, 108] width 25 height 12
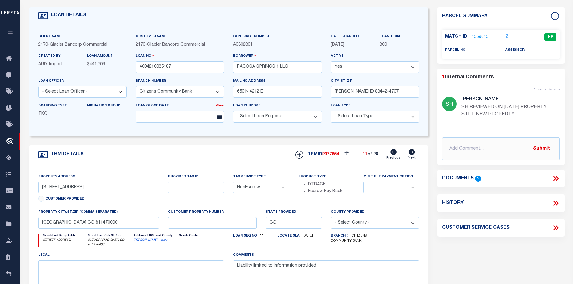
click at [410, 152] on icon at bounding box center [412, 152] width 6 height 6
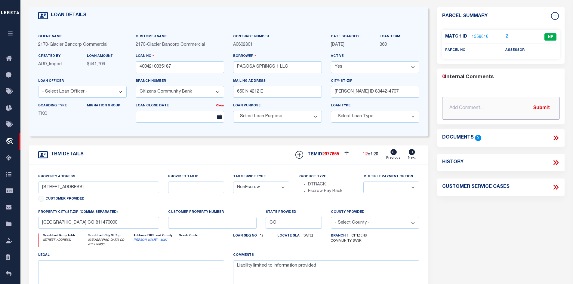
paste input "SH REVIEWED ON [DATE] PROPERTY STILL NEW PROPERTY."
click at [545, 106] on button "Submit" at bounding box center [541, 108] width 25 height 12
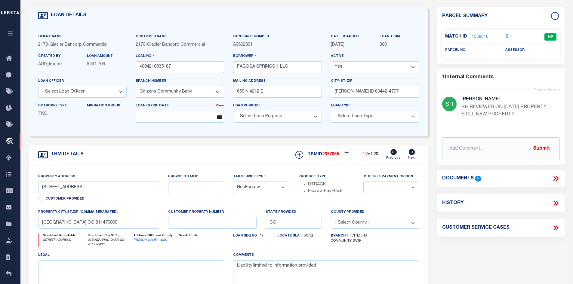
click at [410, 152] on icon at bounding box center [412, 152] width 6 height 6
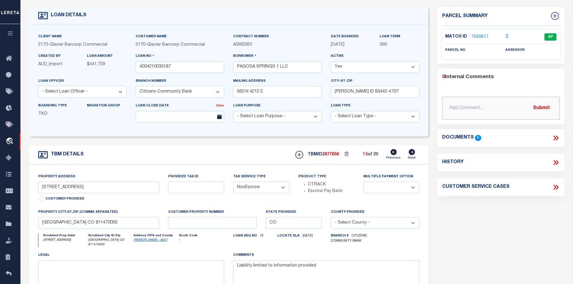
paste input "SH REVIEWED ON [DATE] PROPERTY STILL NEW PROPERTY."
click at [536, 107] on button "Submit" at bounding box center [541, 108] width 25 height 12
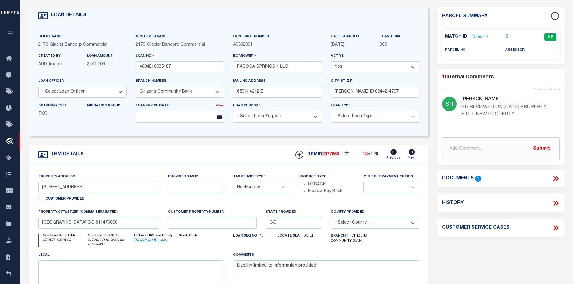
click at [412, 155] on icon at bounding box center [412, 152] width 6 height 6
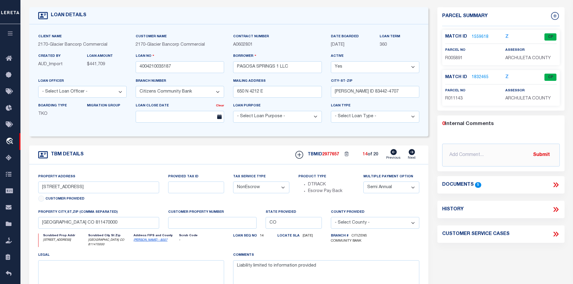
click at [414, 155] on icon at bounding box center [412, 152] width 6 height 6
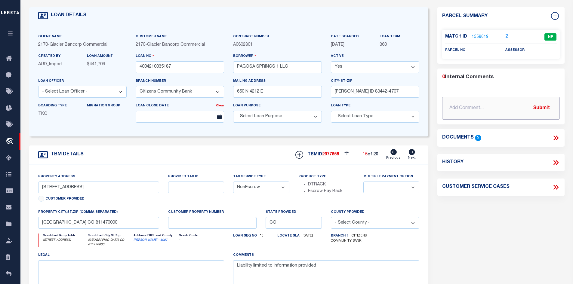
paste input "SH REVIEWED ON [DATE] PROPERTY STILL NEW PROPERTY."
click at [548, 111] on button "Submit" at bounding box center [541, 108] width 25 height 12
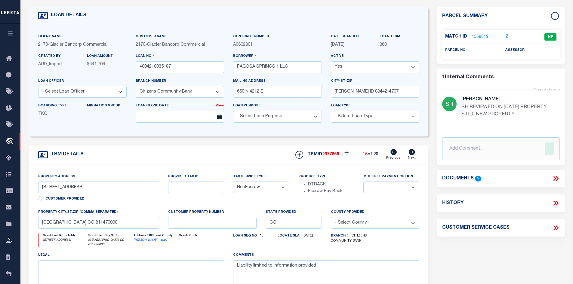
click at [411, 155] on icon at bounding box center [412, 152] width 6 height 6
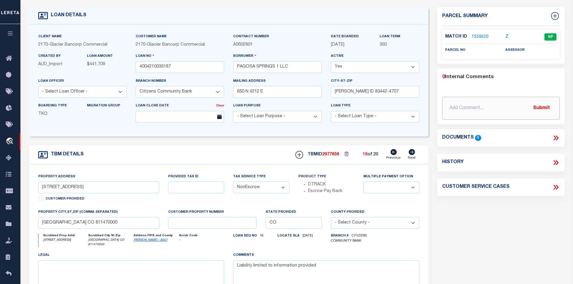
paste input "SH REVIEWED ON [DATE] PROPERTY STILL NEW PROPERTY."
click at [537, 107] on button "Submit" at bounding box center [541, 108] width 25 height 12
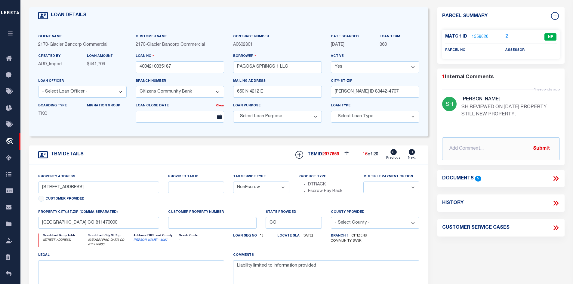
click at [410, 153] on icon at bounding box center [412, 152] width 6 height 6
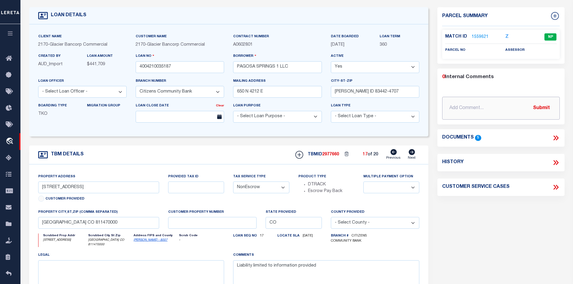
drag, startPoint x: 451, startPoint y: 96, endPoint x: 451, endPoint y: 93, distance: 3.3
drag, startPoint x: 451, startPoint y: 93, endPoint x: 445, endPoint y: 108, distance: 16.5
click at [445, 108] on input "text" at bounding box center [501, 108] width 118 height 23
paste input "SH REVIEWED ON [DATE] PROPERTY STILL NEW PROPERTY."
click at [541, 108] on button "Submit" at bounding box center [541, 108] width 25 height 12
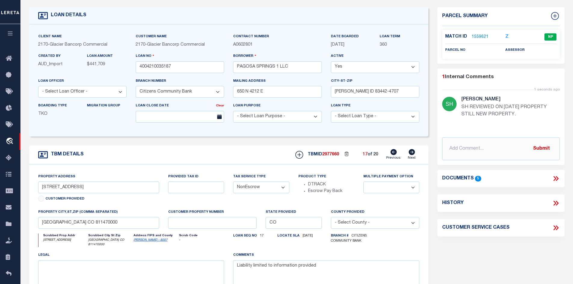
click at [411, 155] on icon at bounding box center [412, 152] width 6 height 6
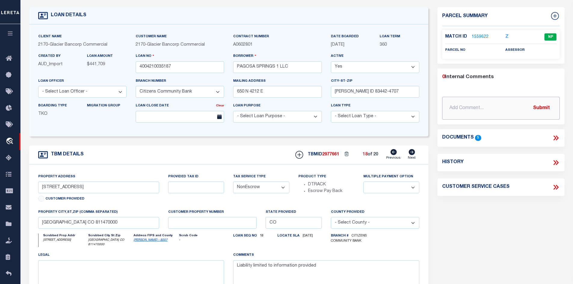
paste input "SH REVIEWED ON [DATE] PROPERTY STILL NEW PROPERTY."
click at [537, 106] on button "Submit" at bounding box center [541, 108] width 25 height 12
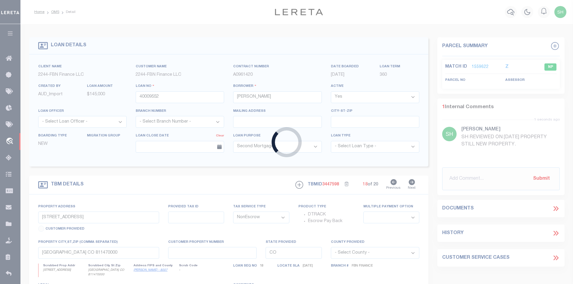
select select "100"
select select "NonEscrow"
select select
type input "32.006430299999998"
select select
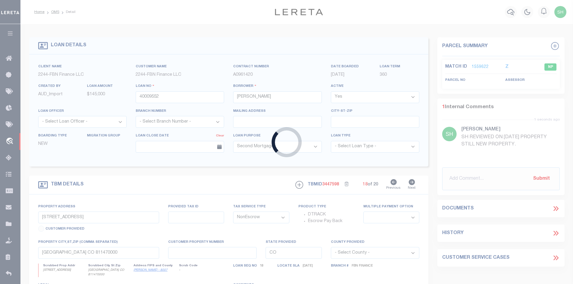
type input "ROSEAU MN 56751"
type input "FBN"
select select "14078"
select select "7651"
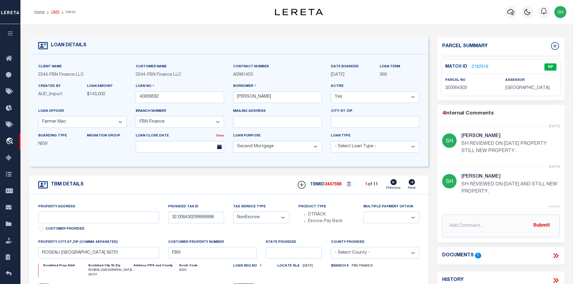
click at [53, 14] on link "OMS" at bounding box center [55, 12] width 8 height 4
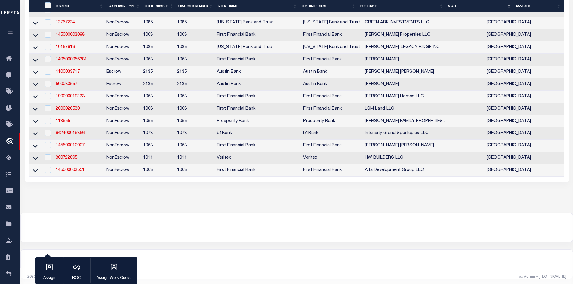
scroll to position [2508, 0]
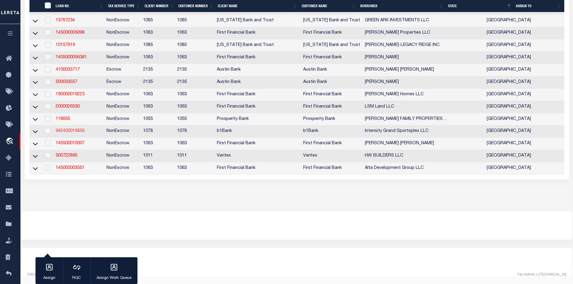
click at [75, 129] on link "942400016856" at bounding box center [70, 131] width 29 height 4
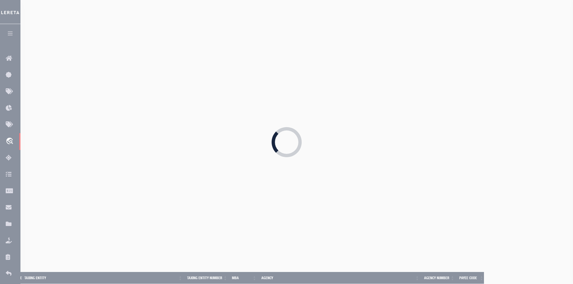
type input "942400016856"
type input "Intensity Grand Sportsplex LLC"
select select
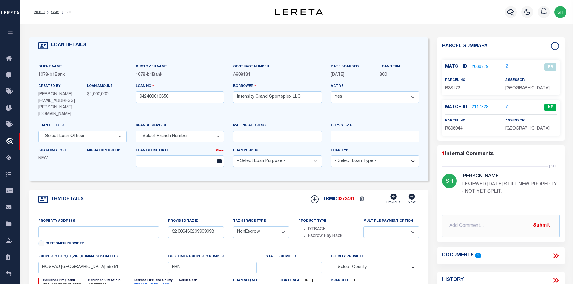
select select "21257"
select select "6083"
type input "TBD Woodlane Street,"
type input "38172"
select select
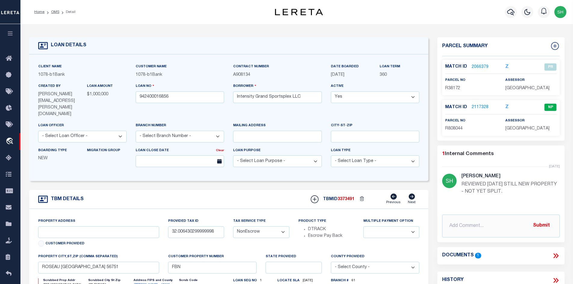
type input "Splendora TX 77372"
type input "[GEOGRAPHIC_DATA]"
select select "[PERSON_NAME]"
type textarea "139.7522 Acre Tract (Called 140.33 Acres) Conveyed To John H. Crowe And Prentis…"
click at [54, 11] on link "OMS" at bounding box center [55, 12] width 8 height 4
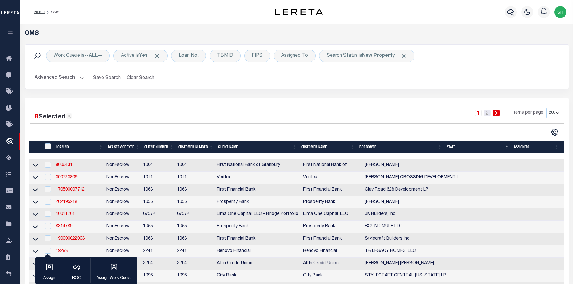
click at [487, 113] on link "2" at bounding box center [487, 113] width 7 height 7
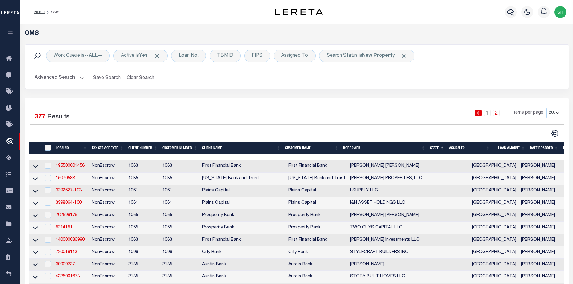
scroll to position [120, 0]
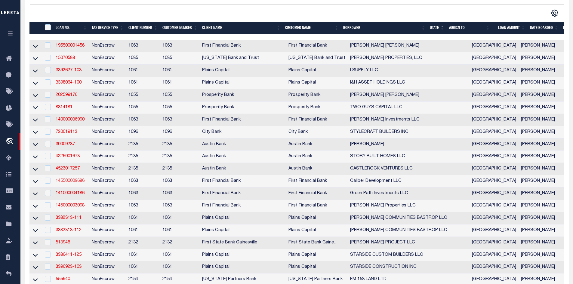
click at [79, 183] on link "145500009686" at bounding box center [70, 181] width 29 height 4
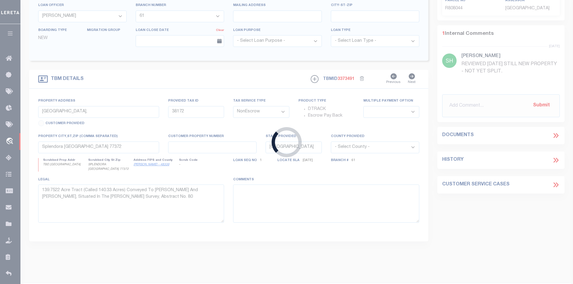
type input "145500009686"
type input "Caliber Development LLC"
select select
select select "400"
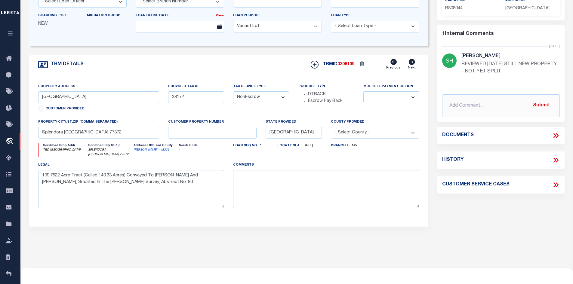
scroll to position [119, 0]
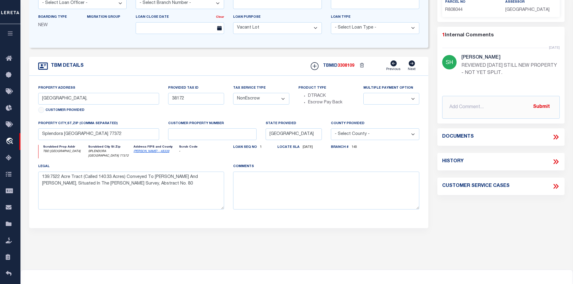
type input "BEING 0.219 ACRE OF LAND, MORE"
select select
type input "MONTGOMERY COUNTY TX"
select select
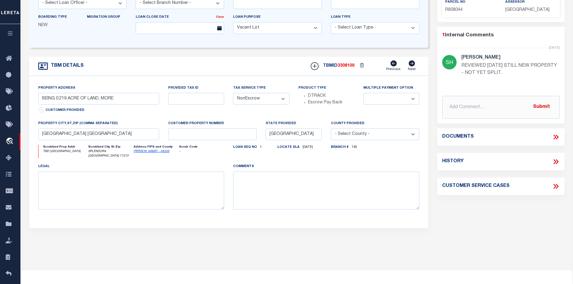
select select "4559"
select select "796"
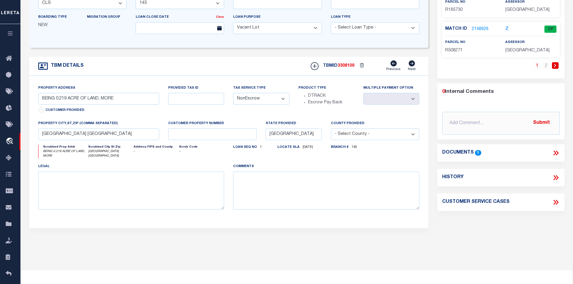
scroll to position [0, 0]
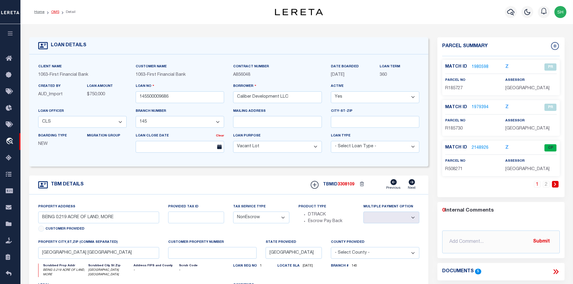
click at [53, 12] on link "OMS" at bounding box center [55, 12] width 8 height 4
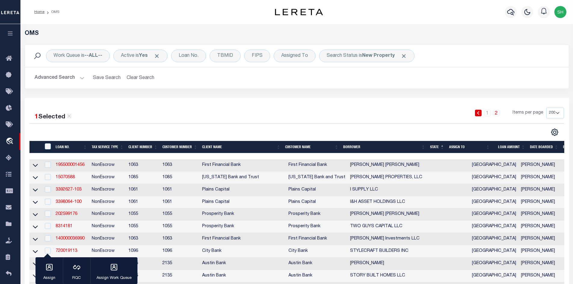
scroll to position [30, 0]
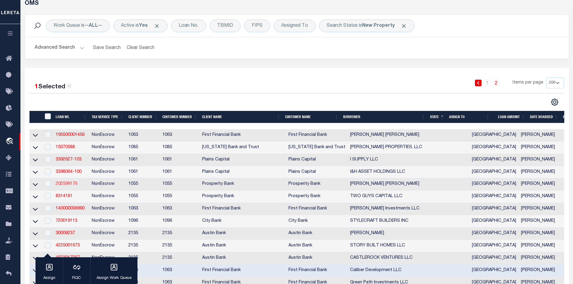
click at [71, 186] on link "202599176" at bounding box center [67, 184] width 22 height 4
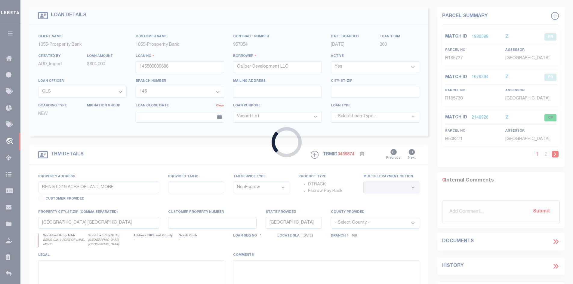
type input "202599176"
type input "[PERSON_NAME] [PERSON_NAME]"
select select
type input "6109 STILLMAN ST"
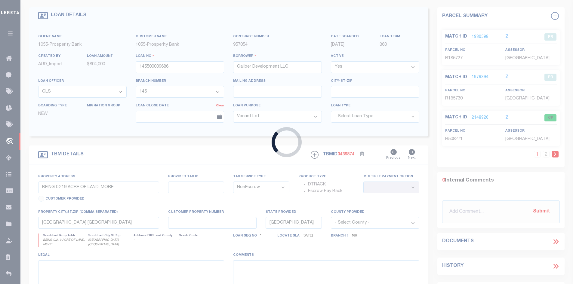
type input "HOUSTON TX 77007"
select select "800"
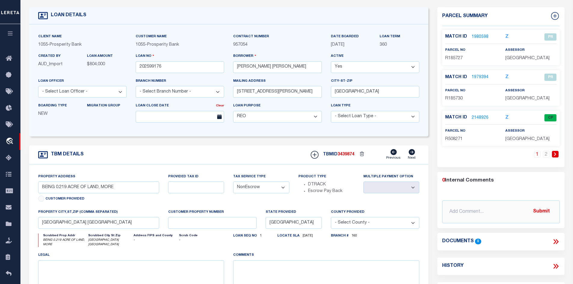
type input "170 AXIS WAY"
type input "07273020000208000"
select select
type input "LAMPASAS, TX 76550"
type textarea "LOT 208 THE RANCHES AT BLACKBUCK RIDGE SECTION 2"
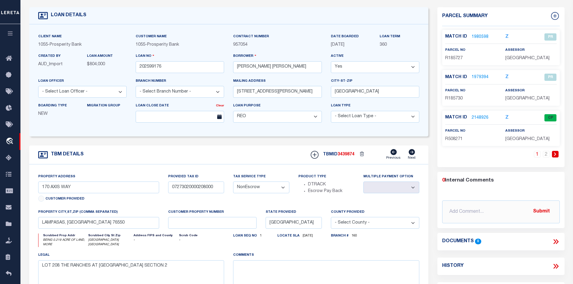
select select "46607"
select select "3263"
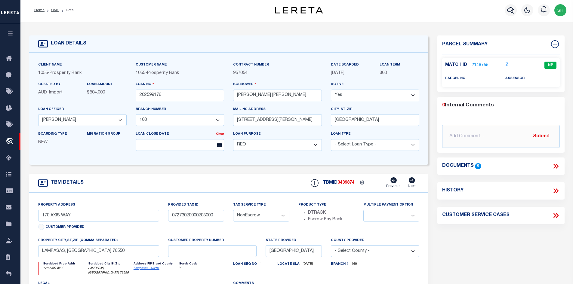
scroll to position [30, 0]
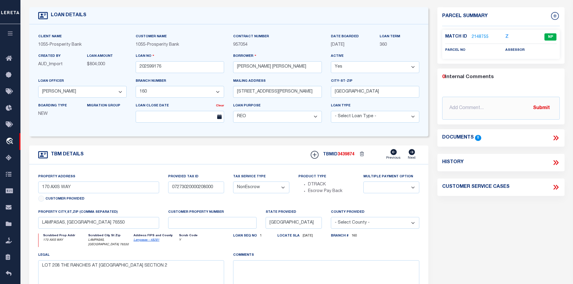
click at [154, 242] on link "Lampasas - 48281" at bounding box center [147, 240] width 26 height 3
drag, startPoint x: 60, startPoint y: 188, endPoint x: 51, endPoint y: 190, distance: 9.3
click at [51, 190] on input "170 AXIS WAY" at bounding box center [98, 188] width 121 height 12
drag, startPoint x: 295, startPoint y: 67, endPoint x: 237, endPoint y: 67, distance: 57.7
click at [237, 67] on input "[PERSON_NAME] [PERSON_NAME]" at bounding box center [277, 67] width 88 height 12
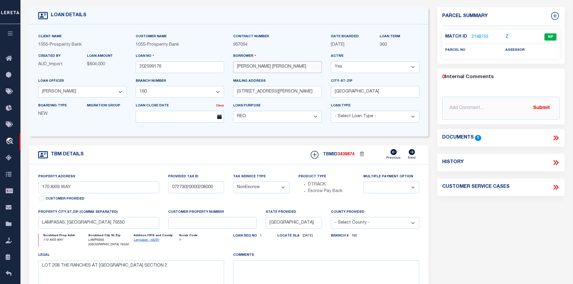
click at [271, 67] on input "[PERSON_NAME] [PERSON_NAME]" at bounding box center [277, 67] width 88 height 12
drag, startPoint x: 268, startPoint y: 68, endPoint x: 293, endPoint y: 67, distance: 25.3
click at [293, 67] on input "[PERSON_NAME] [PERSON_NAME]" at bounding box center [277, 67] width 88 height 12
drag, startPoint x: 60, startPoint y: 188, endPoint x: 51, endPoint y: 189, distance: 10.0
click at [51, 189] on input "170 AXIS WAY" at bounding box center [98, 188] width 121 height 12
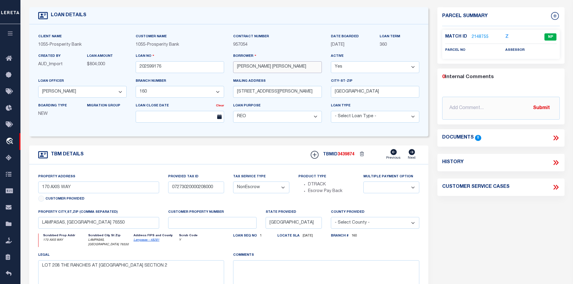
drag, startPoint x: 289, startPoint y: 69, endPoint x: 281, endPoint y: 70, distance: 7.6
click at [281, 70] on input "[PERSON_NAME] [PERSON_NAME]" at bounding box center [277, 67] width 88 height 12
drag, startPoint x: 293, startPoint y: 66, endPoint x: 270, endPoint y: 68, distance: 23.2
click at [270, 68] on input "[PERSON_NAME] [PERSON_NAME]" at bounding box center [277, 67] width 88 height 12
drag, startPoint x: 254, startPoint y: 68, endPoint x: 237, endPoint y: 69, distance: 16.9
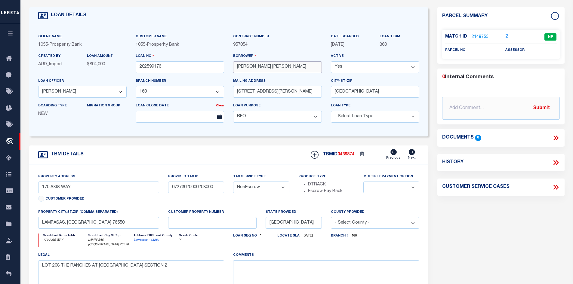
click at [237, 69] on input "[PERSON_NAME] [PERSON_NAME]" at bounding box center [277, 67] width 88 height 12
drag, startPoint x: 214, startPoint y: 188, endPoint x: 169, endPoint y: 189, distance: 45.7
click at [169, 189] on input "07273020000208000" at bounding box center [196, 188] width 56 height 12
drag, startPoint x: 139, startPoint y: 157, endPoint x: 143, endPoint y: 156, distance: 4.6
click at [140, 157] on div "TBM DETAILS TBMID 3439874 Previous Next" at bounding box center [228, 155] width 399 height 19
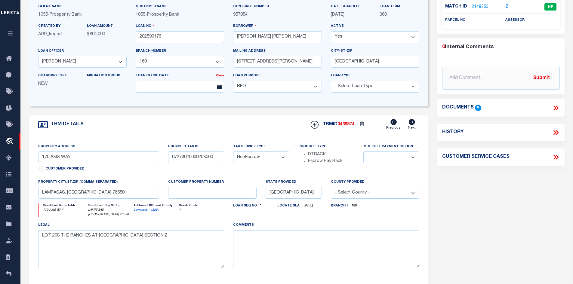
scroll to position [0, 0]
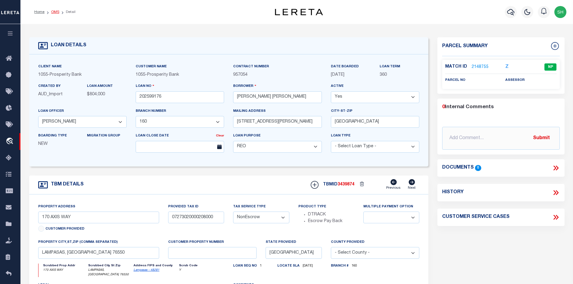
click at [55, 12] on link "OMS" at bounding box center [55, 12] width 8 height 4
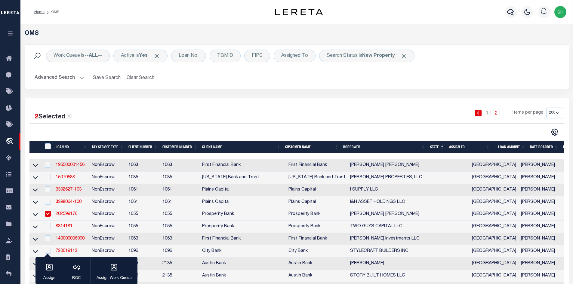
click at [406, 55] on span "Click to Remove" at bounding box center [404, 56] width 6 height 6
click at [189, 56] on div "Loan No." at bounding box center [188, 56] width 35 height 13
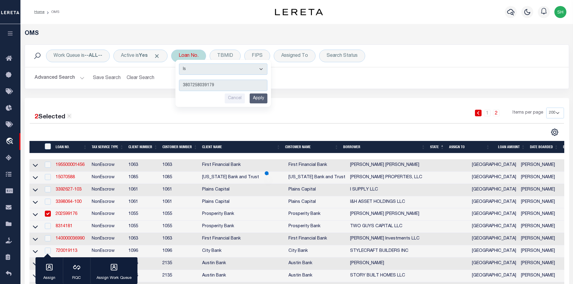
type input "3807258039179"
click at [262, 100] on input "Apply" at bounding box center [259, 99] width 18 height 10
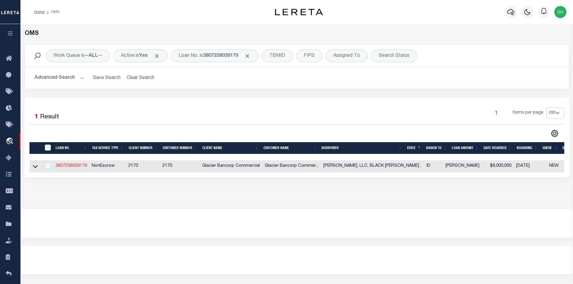
click at [73, 164] on link "3807258039179" at bounding box center [71, 166] width 31 height 4
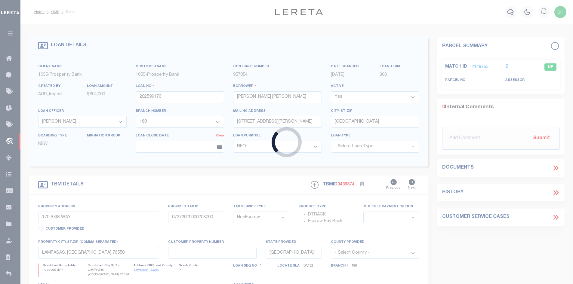
type input "3807258039179"
type input "[PERSON_NAME], LLC, BLACK [PERSON_NAME], LLC, FREE AMERICA [PERSON_NAME] MALL, …"
select select
type input "[STREET_ADDRESS]"
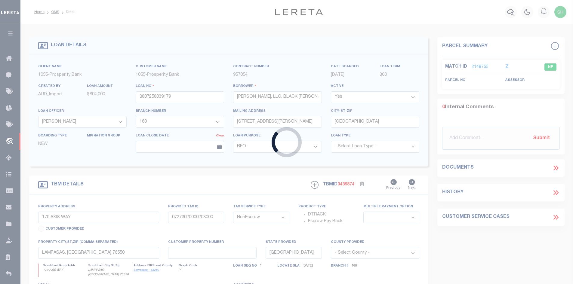
type input "SPOKANE WA 99201-0402"
type input "[DATE]"
select select "10"
select select "20"
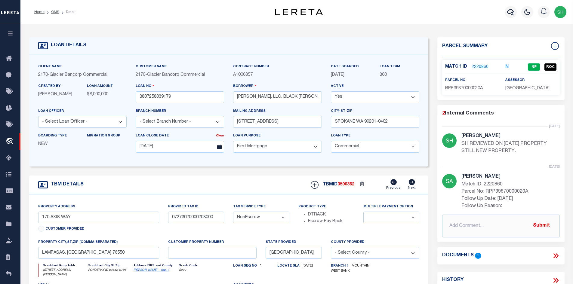
select select "4575"
type input "[STREET_ADDRESS][PERSON_NAME]"
type input "RPP39870000020A"
select select
type input "PONDERAY ID 83852-9798"
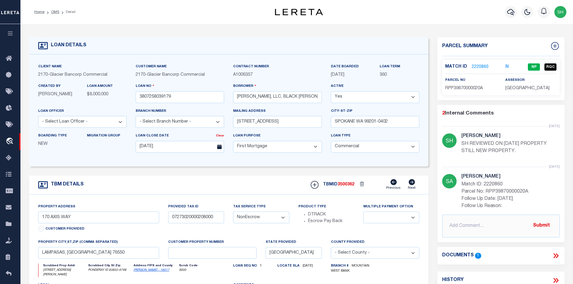
type input "ID"
select select
type textarea "LOT 2, [PERSON_NAME][GEOGRAPHIC_DATA], ACCORDING TO THE PLAT RECORDED IN THE OF…"
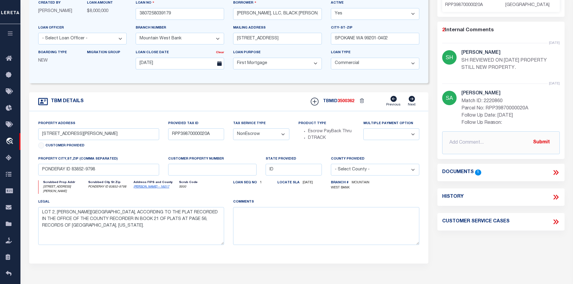
scroll to position [90, 0]
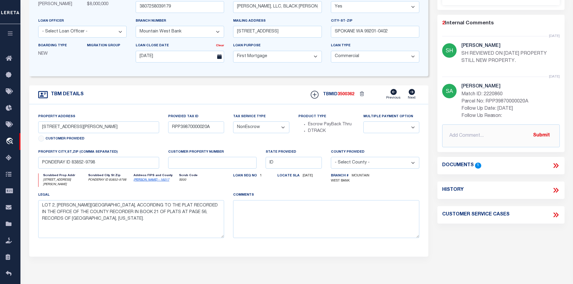
click at [558, 167] on icon at bounding box center [556, 166] width 8 height 8
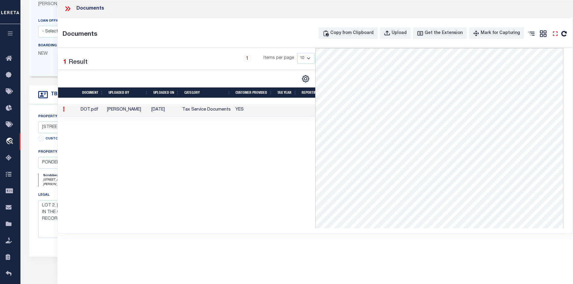
click at [557, 33] on icon at bounding box center [555, 34] width 8 height 8
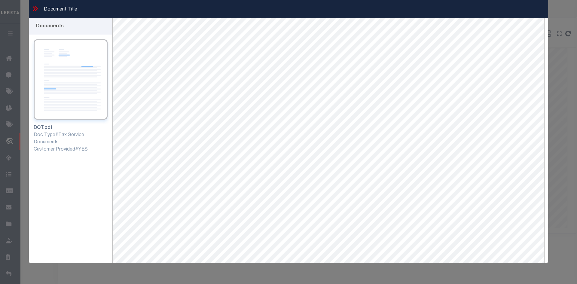
click at [35, 11] on icon at bounding box center [35, 9] width 8 height 8
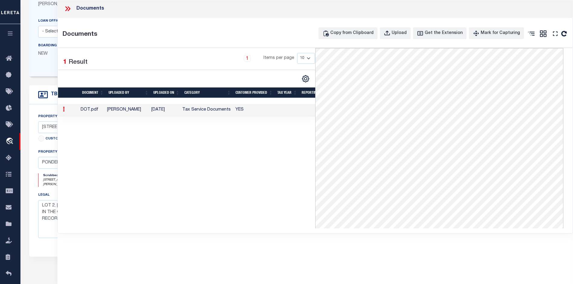
click at [67, 10] on icon at bounding box center [68, 9] width 8 height 8
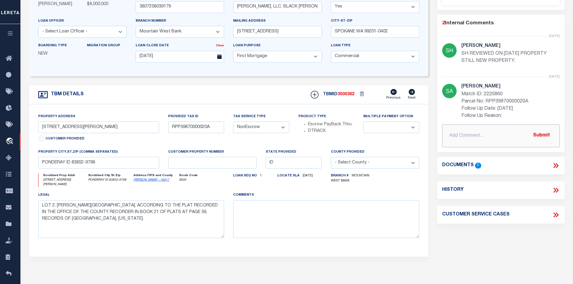
click at [452, 133] on input "text" at bounding box center [501, 135] width 118 height 23
paste input "8/15/25 Legal call lot 2; bonner mall – bonner county."
type input "8/15/25 Legal call lot 2; bonner mall – bonner county."
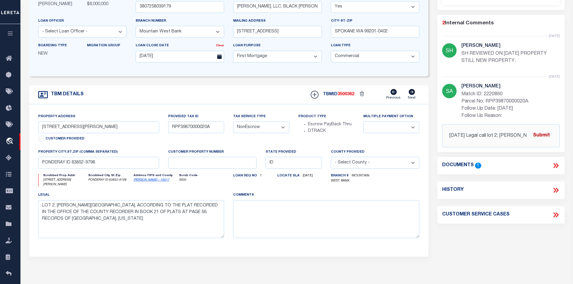
click at [545, 137] on button "Submit" at bounding box center [541, 136] width 25 height 12
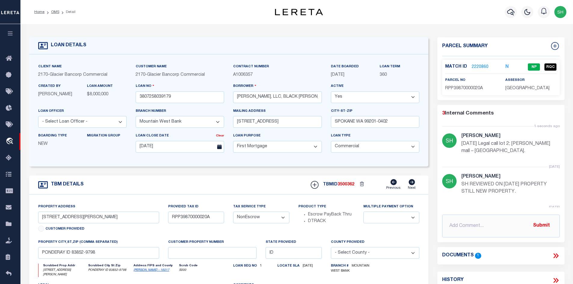
click at [480, 66] on link "2220860" at bounding box center [479, 67] width 17 height 6
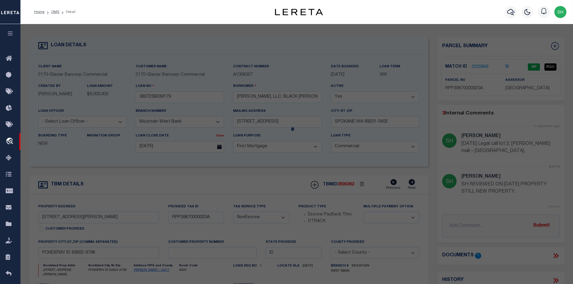
select select "AS"
select select
checkbox input "false"
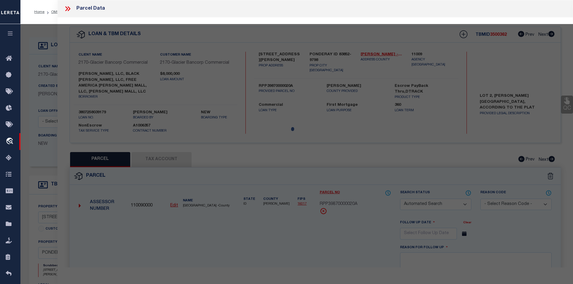
select select "NP"
type input "[DATE]"
type textarea "New property for the year [DATE]."
type input "[PERSON_NAME] Mall Llc"
select select "AGW"
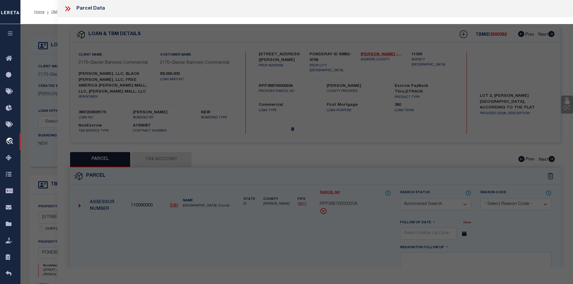
select select "LEG"
type input "[STREET_ADDRESS][PERSON_NAME]"
type input "PONDERAY, ID 83852"
type textarea "11-57N-2W [PERSON_NAME] MALL LOT 2"
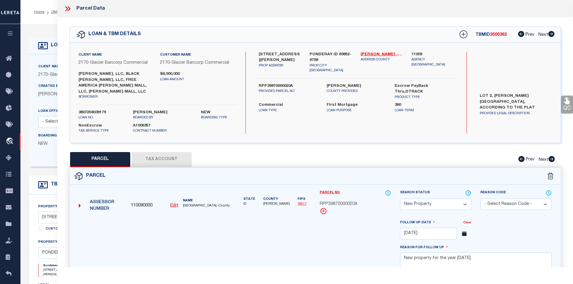
click at [179, 158] on button "Tax Account" at bounding box center [161, 159] width 60 height 15
select select "100"
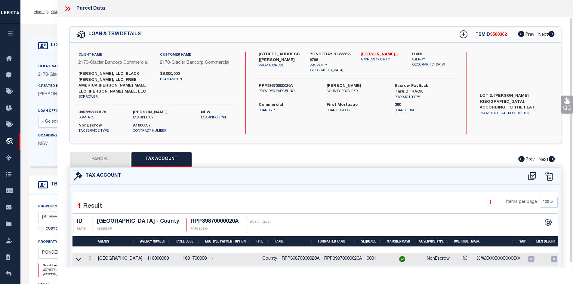
scroll to position [24, 0]
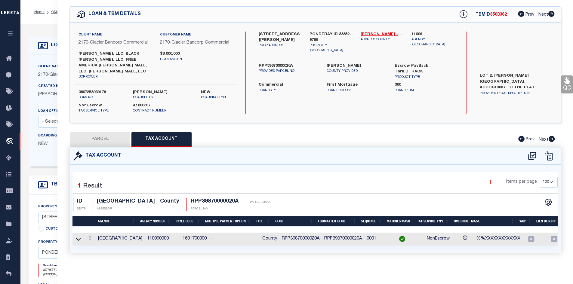
click at [101, 137] on button "PARCEL" at bounding box center [100, 139] width 60 height 15
select select "AS"
select select
checkbox input "false"
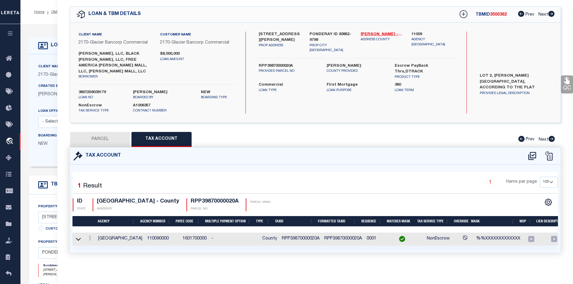
checkbox input "false"
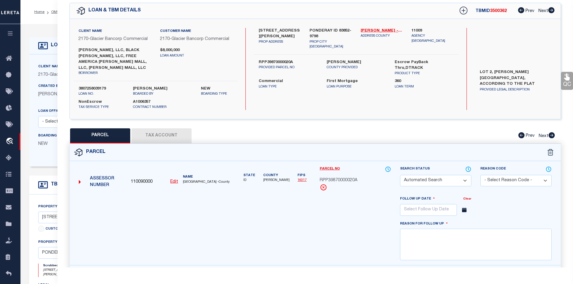
select select "NP"
type input "[DATE]"
type textarea "New property for the year [DATE]."
type input "[PERSON_NAME] Mall Llc"
select select "AGW"
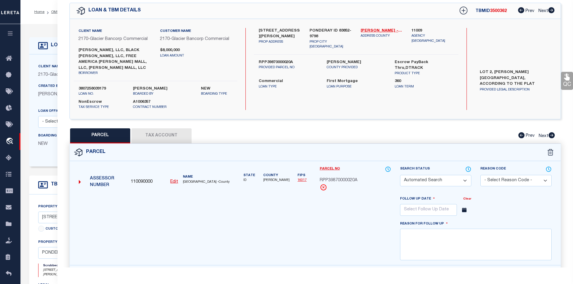
select select "LEG"
type input "[STREET_ADDRESS][PERSON_NAME]"
type input "PONDERAY, ID 83852"
type textarea "11-57N-2W [PERSON_NAME] MALL LOT 2"
click at [166, 138] on button "Tax Account" at bounding box center [161, 135] width 60 height 15
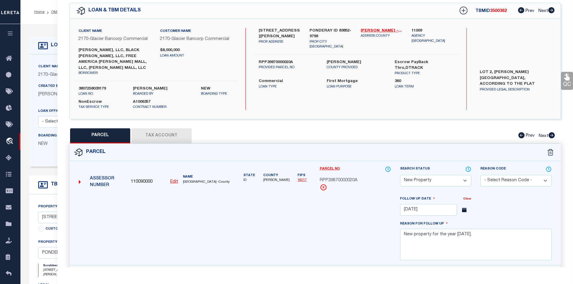
select select "100"
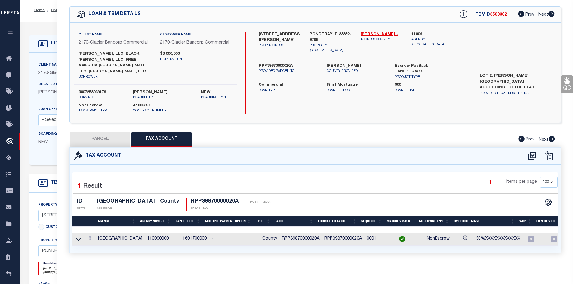
scroll to position [90, 0]
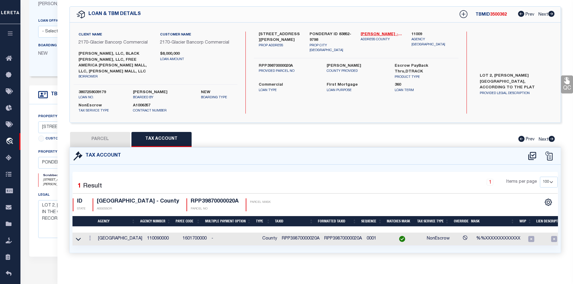
click at [115, 138] on button "PARCEL" at bounding box center [100, 139] width 60 height 15
select select "AS"
select select
checkbox input "false"
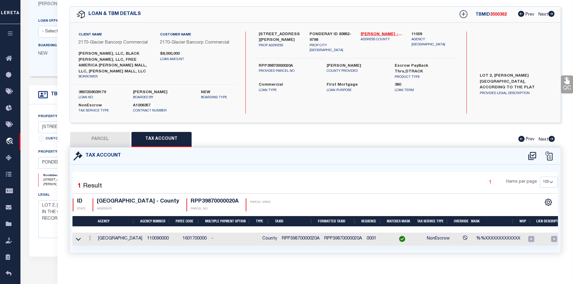
checkbox input "false"
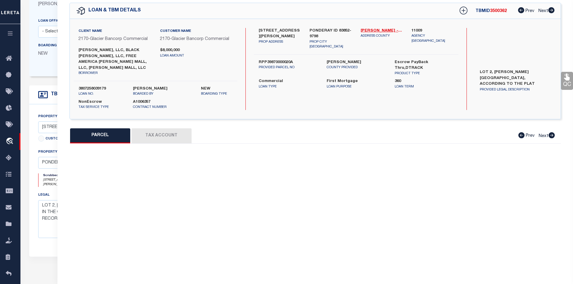
select select "NP"
type input "[DATE]"
type textarea "New property for the year [DATE]."
type input "[PERSON_NAME] Mall Llc"
select select "AGW"
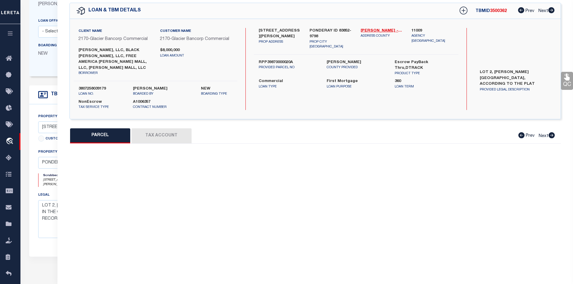
select select "LEG"
type input "[STREET_ADDRESS][PERSON_NAME]"
type input "PONDERAY, ID 83852"
type textarea "11-57N-2W [PERSON_NAME] MALL LOT 2"
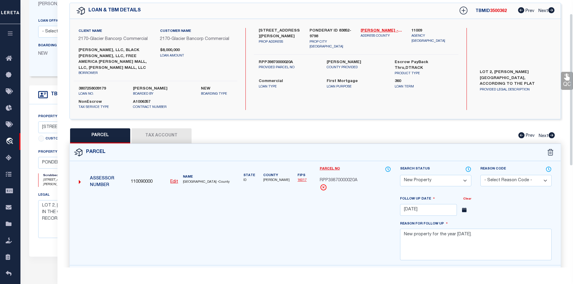
click at [570, 79] on div "Parcel Data QC QC QC - Select Status - Ready to QC" at bounding box center [315, 134] width 516 height 268
click at [569, 80] on icon at bounding box center [567, 77] width 6 height 7
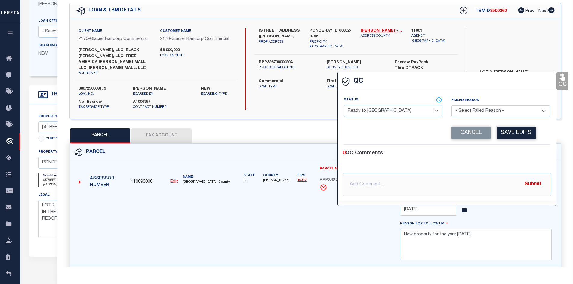
click at [388, 111] on select "- Select Status - Ready to QC Correct Incorrect" at bounding box center [393, 111] width 99 height 12
select select "INC"
click at [344, 106] on select "- Select Status - Ready to QC Correct Incorrect" at bounding box center [393, 111] width 99 height 12
click at [363, 187] on input "text" at bounding box center [446, 184] width 209 height 23
paste input "8/15/25 Legal call lot 2; bonner mall – bonner county."
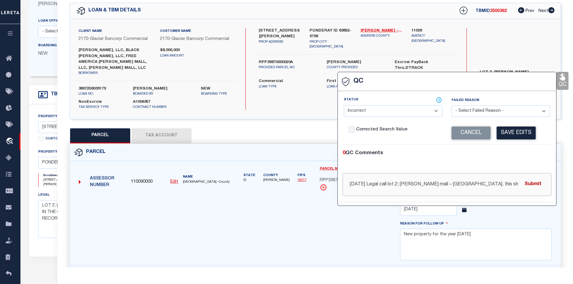
type input "8/15/25 Legal call lot 2; bonner mall – bonner county. this should not be "NP""
click at [536, 184] on button "Submit" at bounding box center [532, 184] width 25 height 12
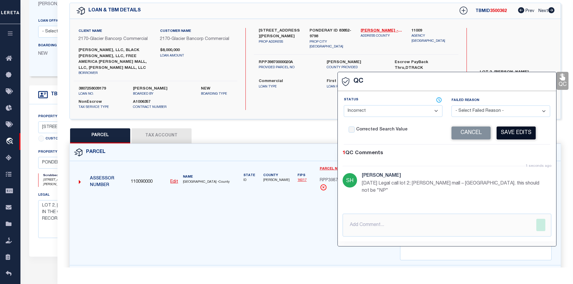
click at [509, 133] on button "Save Edits" at bounding box center [515, 133] width 39 height 13
click at [461, 113] on select "- Select Failed Reason - Additional Parcel Located Confidential Property Double…" at bounding box center [500, 112] width 99 height 12
select select "RNF"
click at [451, 106] on select "- Select Failed Reason - Additional Parcel Located Confidential Property Double…" at bounding box center [500, 112] width 99 height 12
click at [508, 132] on button "Save Edits" at bounding box center [515, 133] width 39 height 13
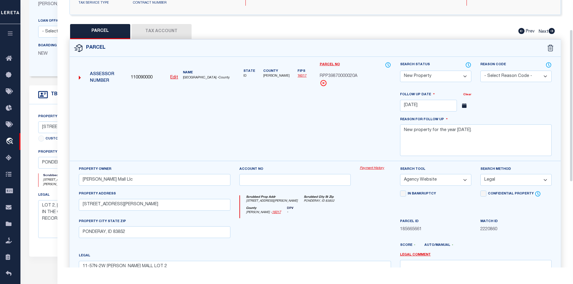
scroll to position [52, 0]
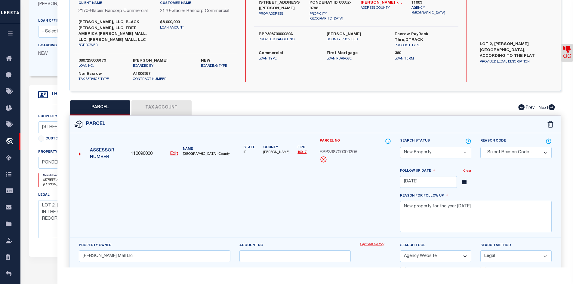
click at [416, 152] on select "Automated Search Bad Parcel Complete Duplicate Parcel High Dollar Reporting In …" at bounding box center [435, 153] width 71 height 12
click at [400, 147] on select "Automated Search Bad Parcel Complete Duplicate Parcel High Dollar Reporting In …" at bounding box center [435, 153] width 71 height 12
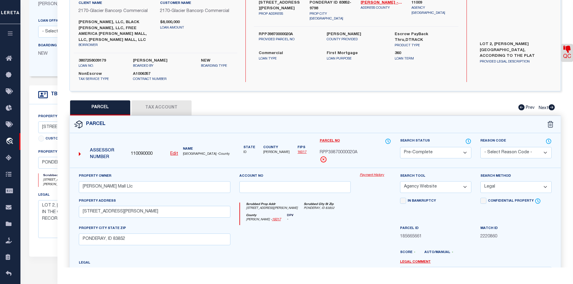
click at [341, 197] on div "Account no" at bounding box center [295, 185] width 121 height 25
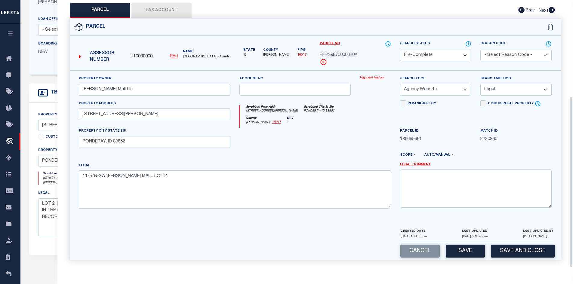
scroll to position [271, 0]
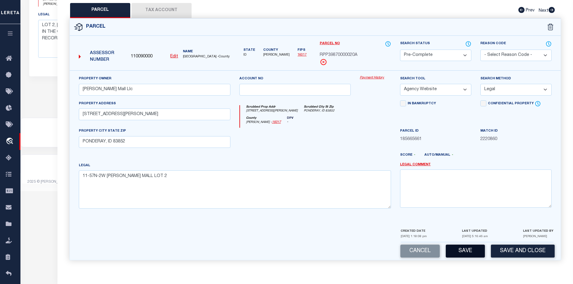
click at [468, 245] on button "Save" at bounding box center [465, 251] width 39 height 13
select select "AS"
select select
checkbox input "false"
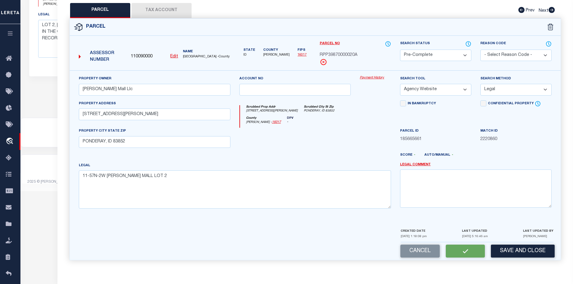
checkbox input "false"
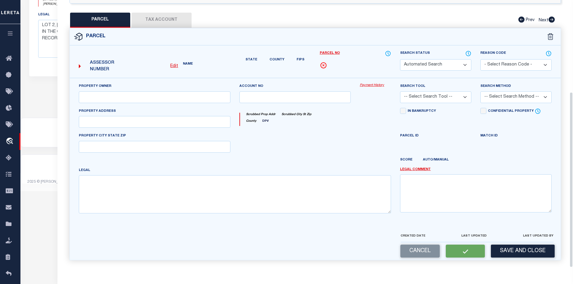
select select "PC"
type input "[PERSON_NAME] Mall Llc"
select select "AGW"
select select "LEG"
type input "[STREET_ADDRESS][PERSON_NAME]"
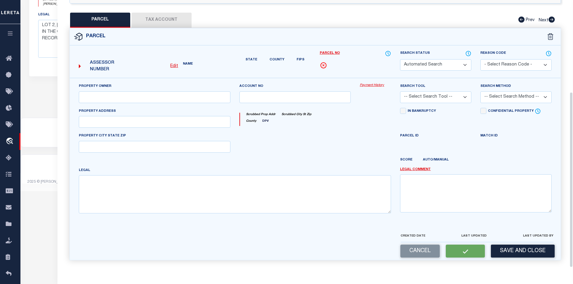
type input "PONDERAY, ID 83852"
type textarea "11-57N-2W [PERSON_NAME] MALL LOT 2"
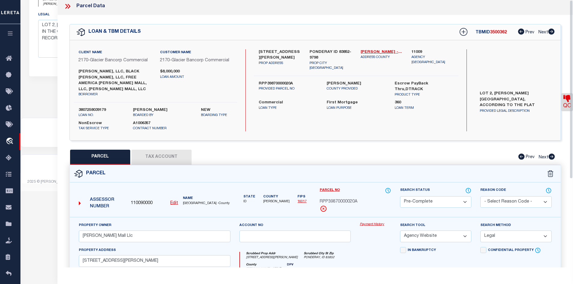
scroll to position [0, 0]
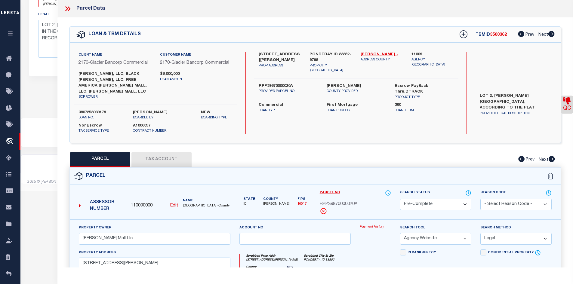
click at [69, 10] on icon at bounding box center [68, 9] width 8 height 8
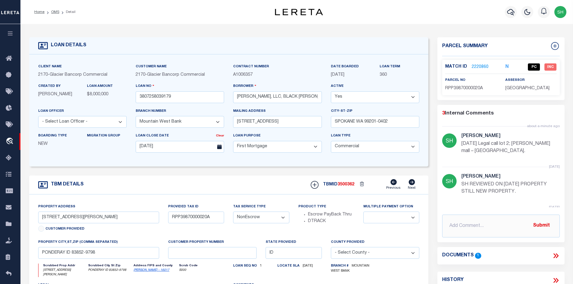
drag, startPoint x: 53, startPoint y: 12, endPoint x: 57, endPoint y: 38, distance: 25.9
click at [54, 13] on link "OMS" at bounding box center [55, 12] width 8 height 4
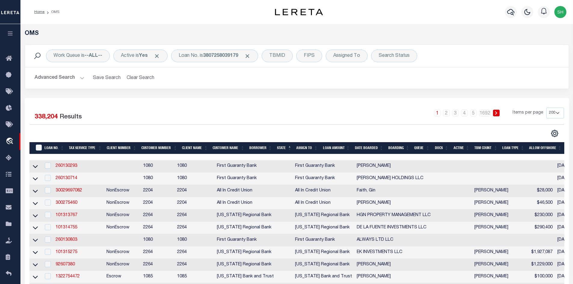
scroll to position [60, 0]
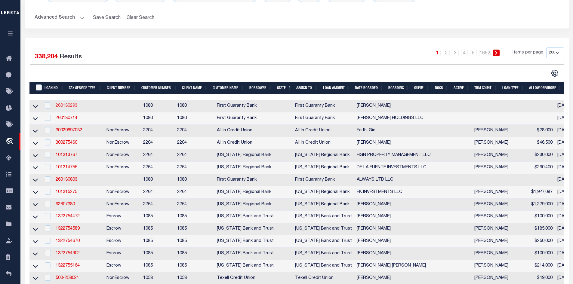
click at [65, 106] on link "260130293" at bounding box center [67, 106] width 22 height 4
checkbox input "true"
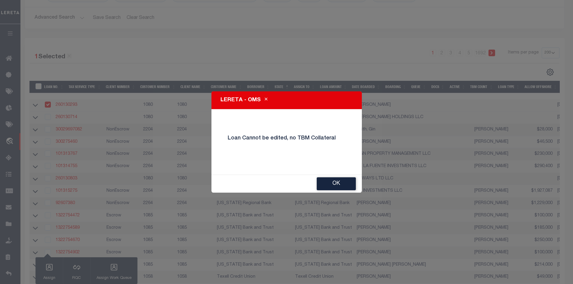
scroll to position [0, 0]
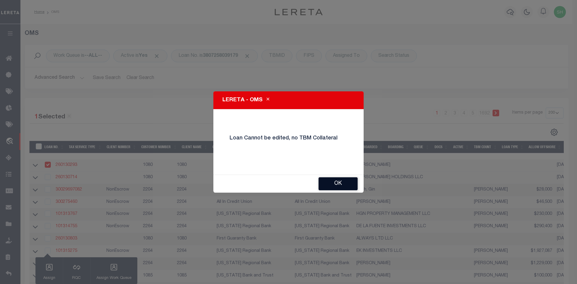
click at [325, 188] on button "OK" at bounding box center [338, 183] width 39 height 13
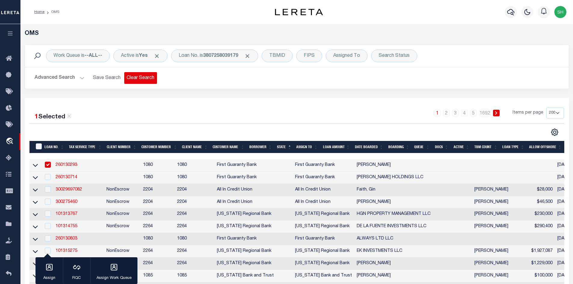
click at [143, 79] on button "Clear Search" at bounding box center [140, 78] width 33 height 12
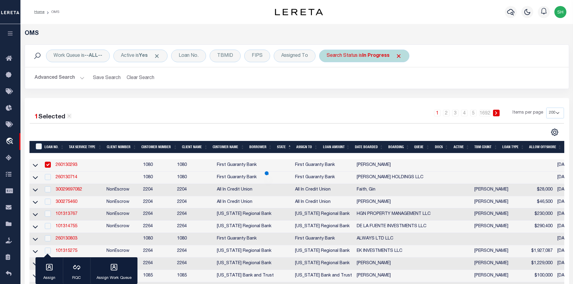
click at [397, 56] on span "Click to Remove" at bounding box center [398, 56] width 6 height 6
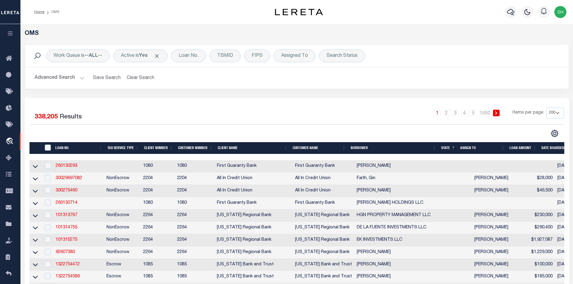
scroll to position [60, 0]
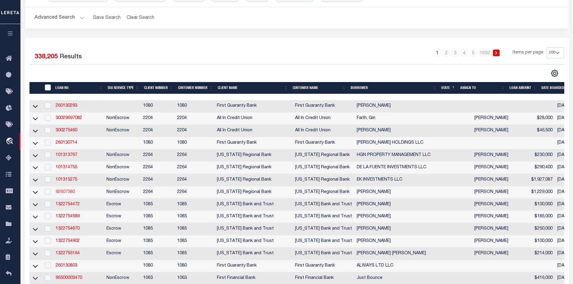
click at [58, 193] on link "92607380" at bounding box center [65, 192] width 19 height 4
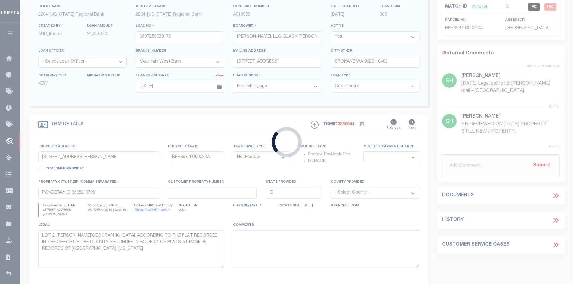
type input "92607380"
type input "JOHN J MCCLELLAND"
select select
type input "1607 PRESTON AVENUE"
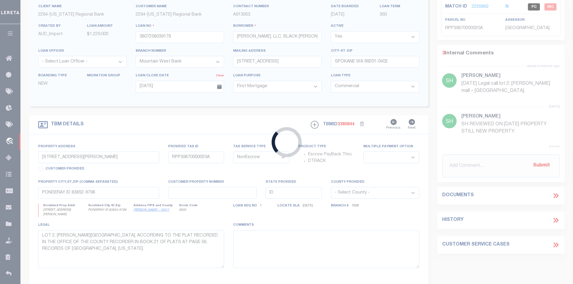
type input "AUSTIN TX 78703"
select select
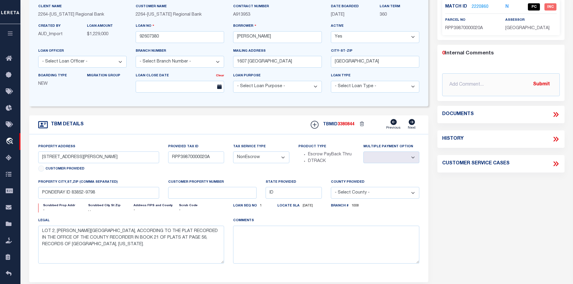
select select "22442"
select select "8413"
type input "01-1702-0705-0000"
select select
type input ", ,"
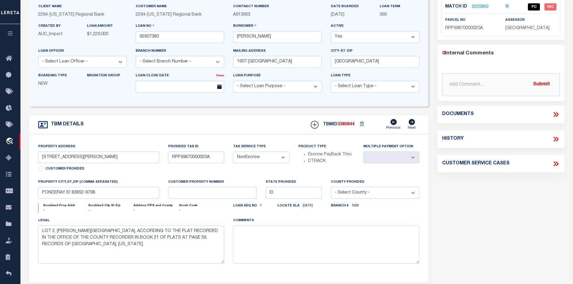
type input "126"
type textarea "DOT uploaded"
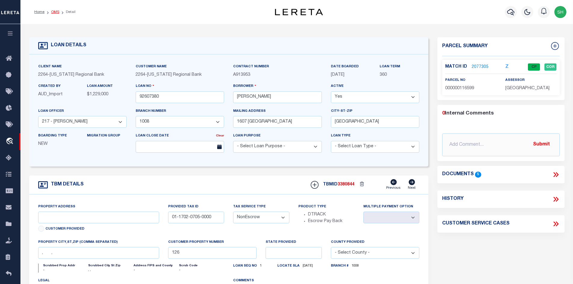
click at [55, 13] on link "OMS" at bounding box center [55, 12] width 8 height 4
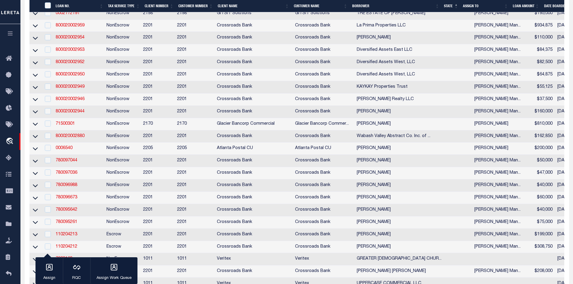
scroll to position [541, 0]
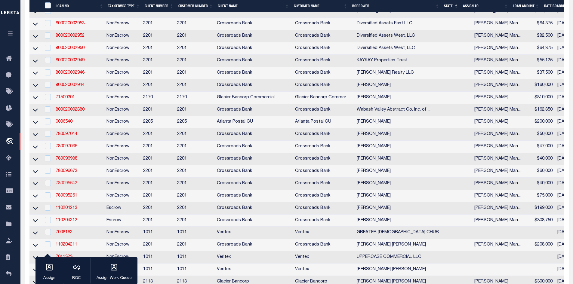
click at [67, 186] on link "780095642" at bounding box center [67, 183] width 22 height 4
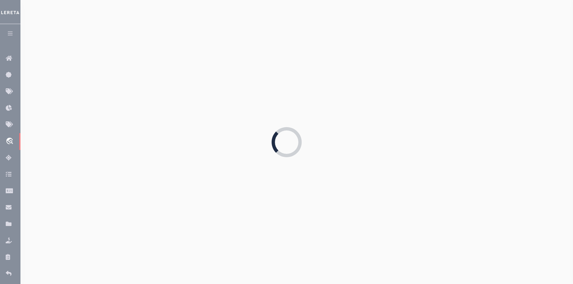
type input "780095642"
type input "Todd R Koble"
select select
select select "10"
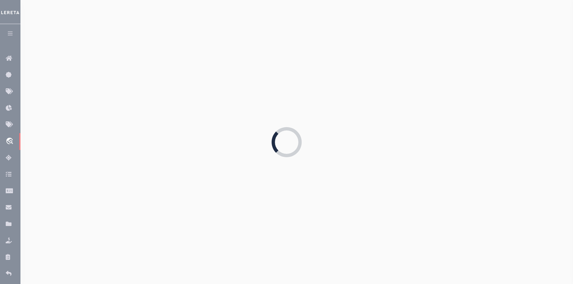
scroll to position [65, 0]
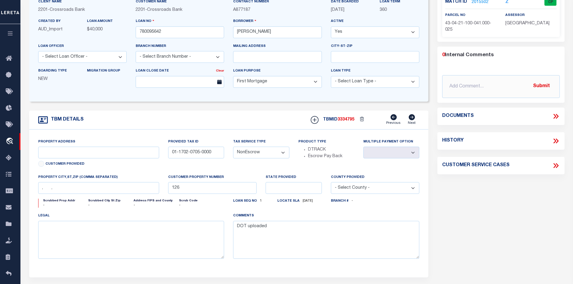
select select "26595"
select select "7571"
type input "43-04-21-100-041.000-025"
select select
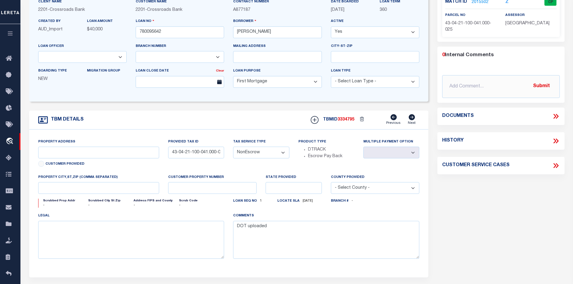
type textarea "7-81-24 Lot 20 South Shore Green"
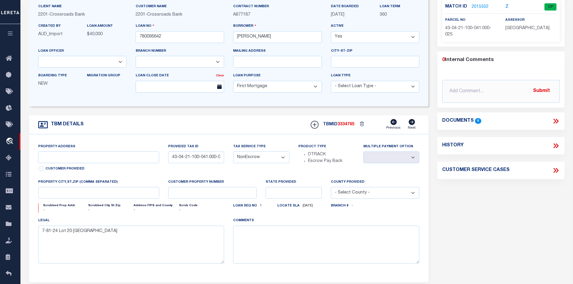
scroll to position [0, 0]
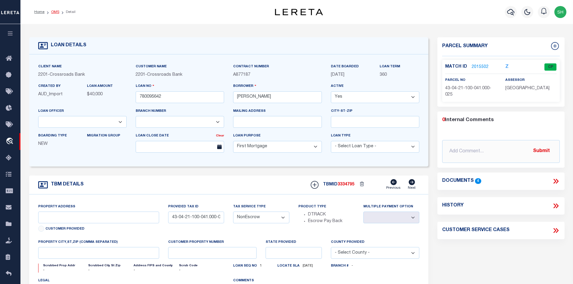
click at [53, 11] on link "OMS" at bounding box center [55, 12] width 8 height 4
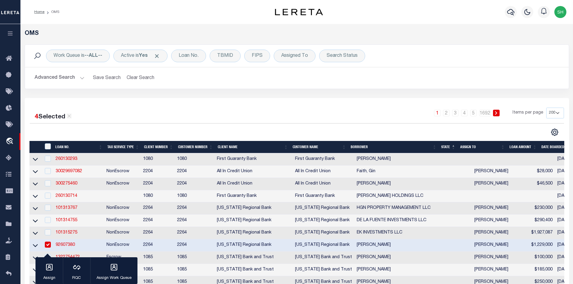
checkbox input "true"
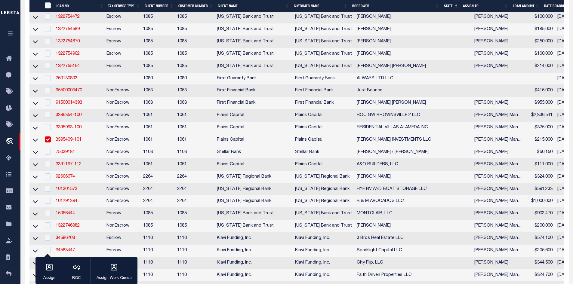
checkbox input "false"
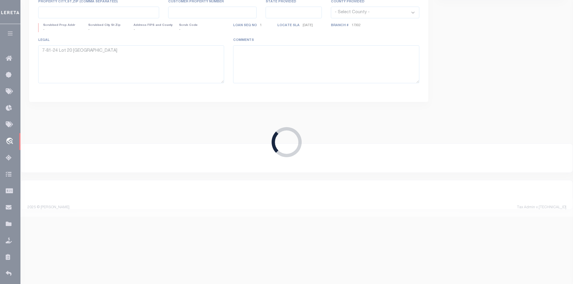
type input "3395993-100"
type input "RESIDENTIAL VILLAS ALAMEDA INC"
select select
type input "2062 W SAN MARCELO BLVD"
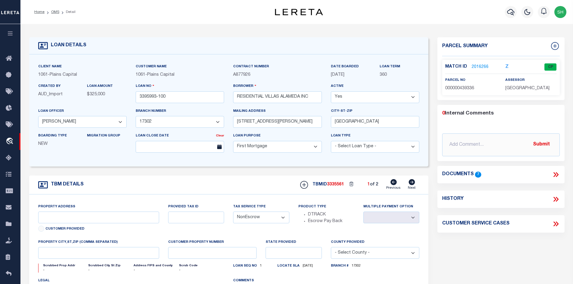
scroll to position [30, 0]
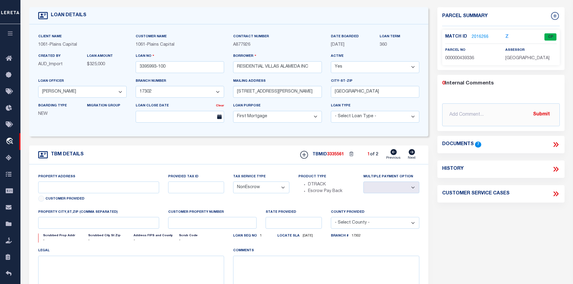
click at [410, 152] on icon at bounding box center [412, 152] width 6 height 6
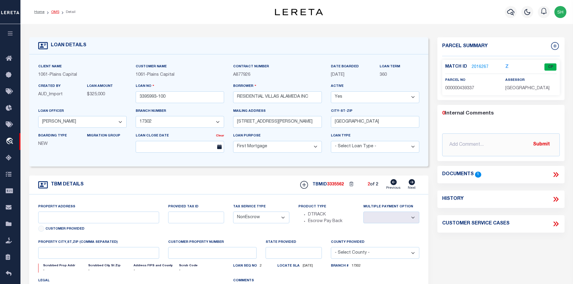
click at [56, 13] on link "OMS" at bounding box center [55, 12] width 8 height 4
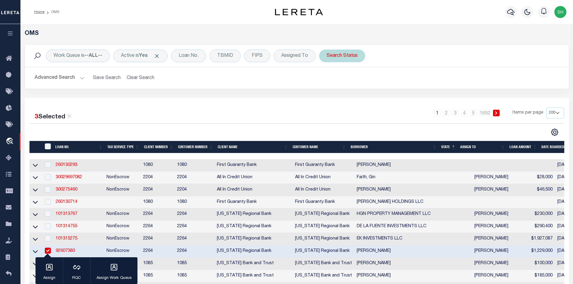
click at [341, 57] on div "Search Status" at bounding box center [342, 56] width 46 height 13
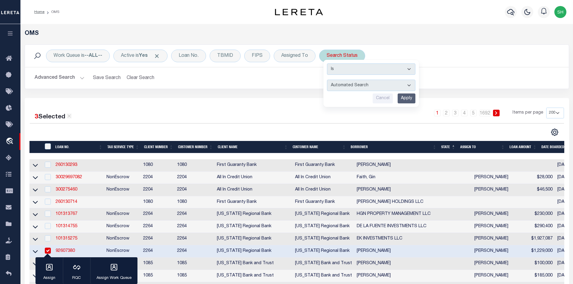
click at [356, 83] on select "Automated Search Bad Parcel Complete Duplicate Parcel High Dollar Reporting In …" at bounding box center [371, 85] width 88 height 11
click at [327, 80] on select "Automated Search Bad Parcel Complete Duplicate Parcel High Dollar Reporting In …" at bounding box center [371, 85] width 88 height 11
drag, startPoint x: 404, startPoint y: 100, endPoint x: 388, endPoint y: 92, distance: 18.7
click at [405, 100] on input "Apply" at bounding box center [407, 99] width 18 height 10
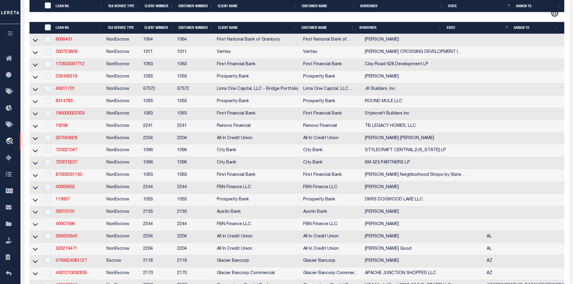
scroll to position [241, 0]
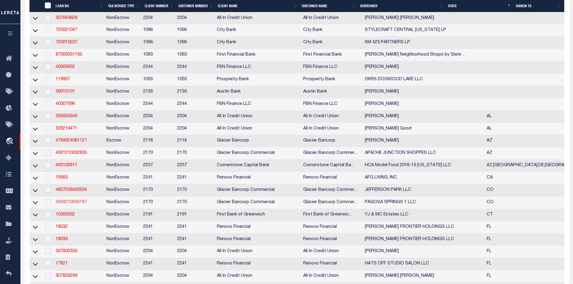
click at [74, 204] on link "4004210035187" at bounding box center [71, 202] width 31 height 4
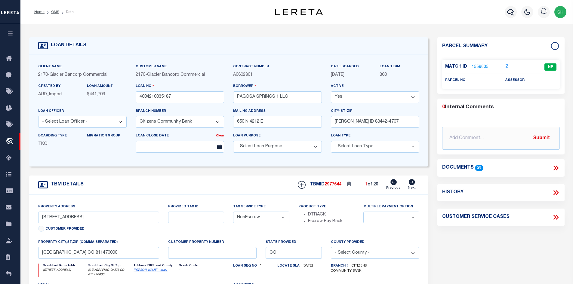
scroll to position [30, 0]
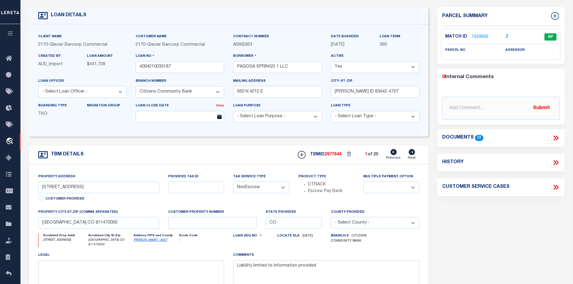
click at [149, 238] on label "Address FIPS and County" at bounding box center [156, 236] width 44 height 5
click at [149, 241] on link "[PERSON_NAME] - 8007" at bounding box center [151, 240] width 34 height 3
drag, startPoint x: 82, startPoint y: 189, endPoint x: 28, endPoint y: 188, distance: 53.5
click at [28, 188] on div "TBM DETAILS TBMID 2977644" at bounding box center [229, 231] width 408 height 171
click at [77, 195] on div "Property Address 145 PARK AVENUE Customer Provided" at bounding box center [98, 188] width 121 height 31
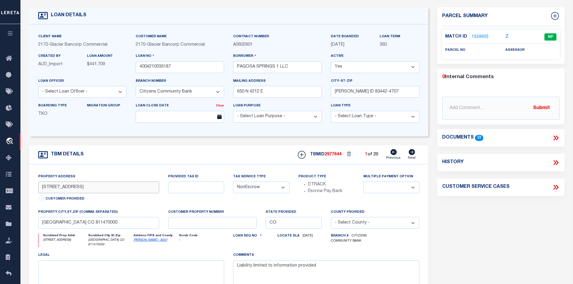
drag, startPoint x: 61, startPoint y: 189, endPoint x: 22, endPoint y: 187, distance: 39.7
click at [22, 187] on div "LOAN DETAILS Client Name 2170" at bounding box center [296, 176] width 552 height 364
click at [144, 242] on link "[PERSON_NAME] - 8007" at bounding box center [151, 240] width 34 height 3
